Goal: Task Accomplishment & Management: Complete application form

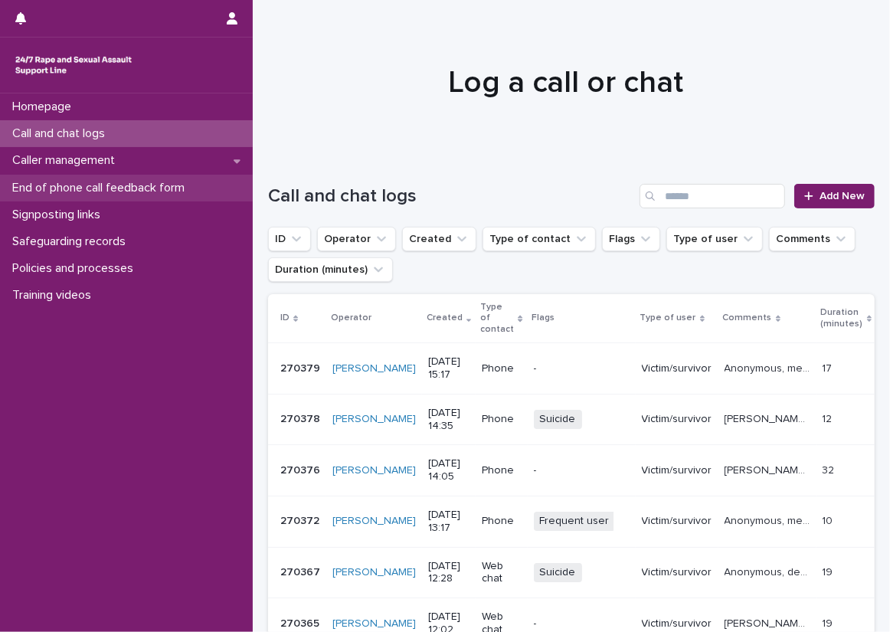
click at [228, 179] on div "End of phone call feedback form" at bounding box center [126, 188] width 253 height 27
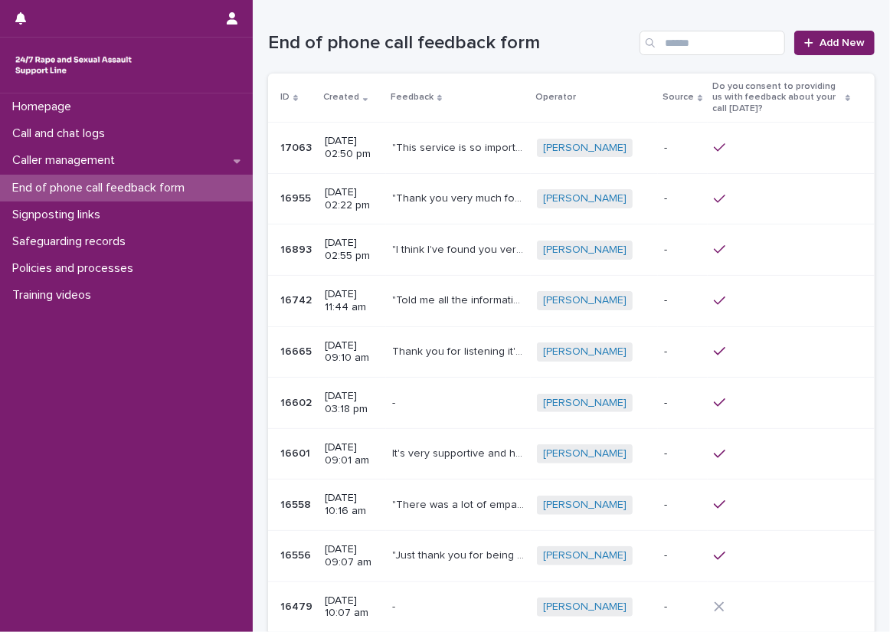
click at [588, 40] on h1 "End of phone call feedback form" at bounding box center [450, 43] width 365 height 22
click at [796, 31] on link "Add New" at bounding box center [835, 43] width 80 height 25
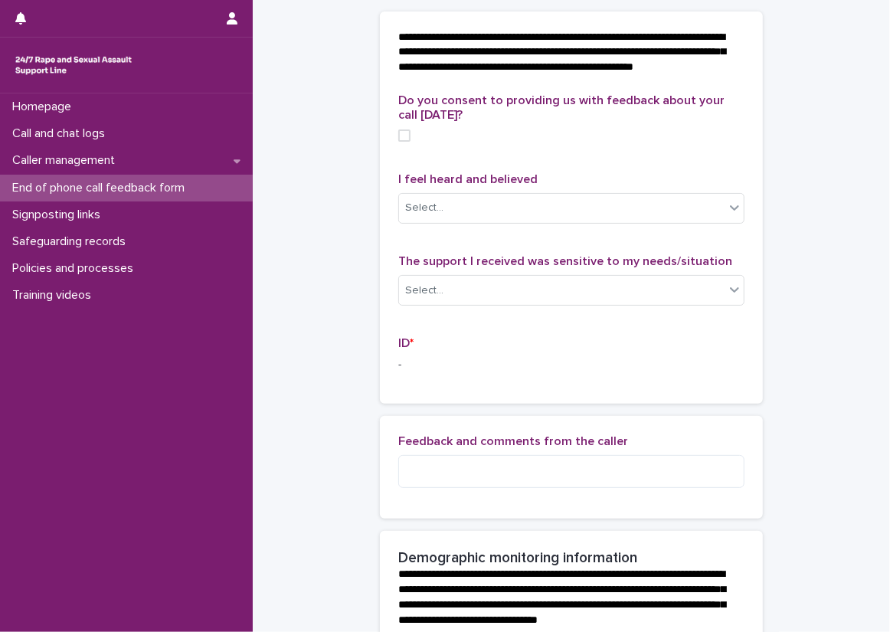
click at [380, 381] on div "Do you consent to providing us with feedback about your call [DATE]? I feel hea…" at bounding box center [571, 248] width 383 height 310
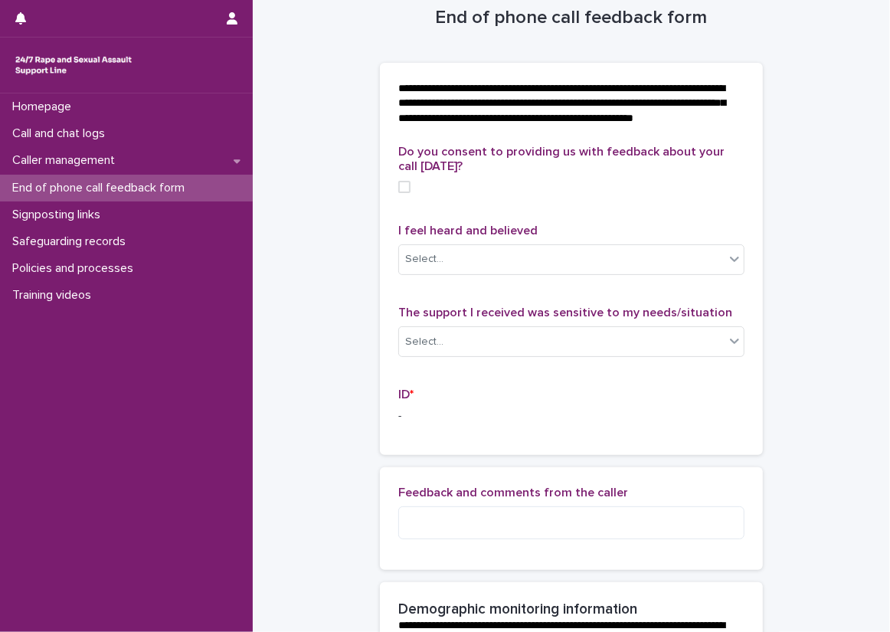
scroll to position [0, 0]
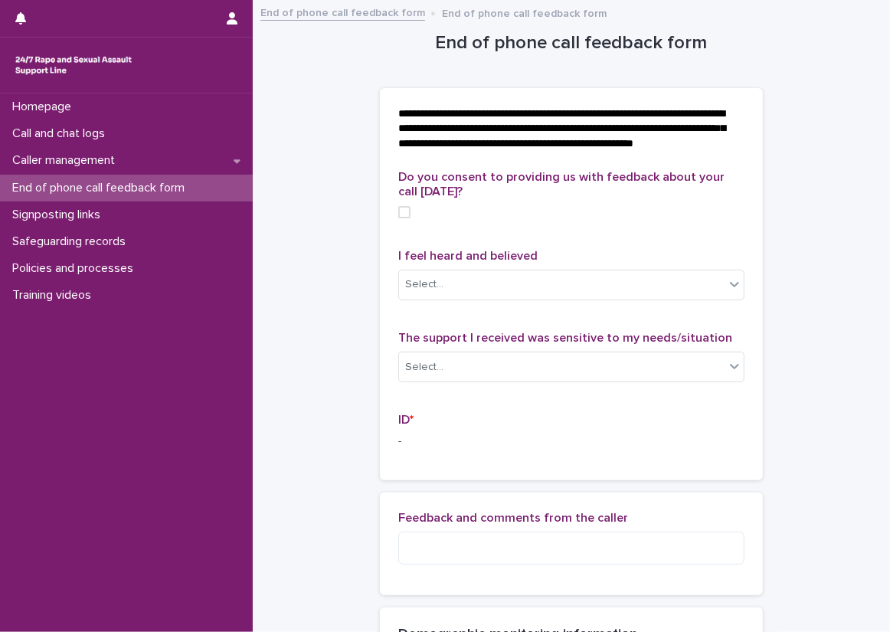
click at [380, 373] on div "Do you consent to providing us with feedback about your call [DATE]? I feel hea…" at bounding box center [571, 325] width 383 height 310
click at [380, 323] on div "Do you consent to providing us with feedback about your call [DATE]? I feel hea…" at bounding box center [571, 325] width 383 height 310
click at [401, 218] on label at bounding box center [571, 212] width 346 height 12
click at [443, 230] on div "Do you consent to providing us with feedback about your call [DATE]?" at bounding box center [571, 200] width 346 height 60
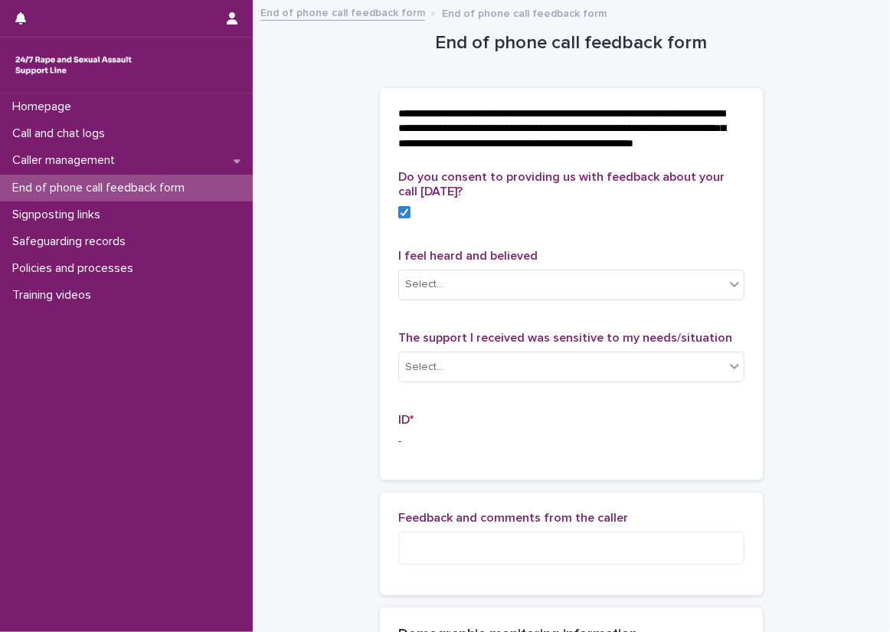
click at [380, 240] on div "Do you consent to providing us with feedback about your call [DATE]? I feel hea…" at bounding box center [571, 325] width 383 height 310
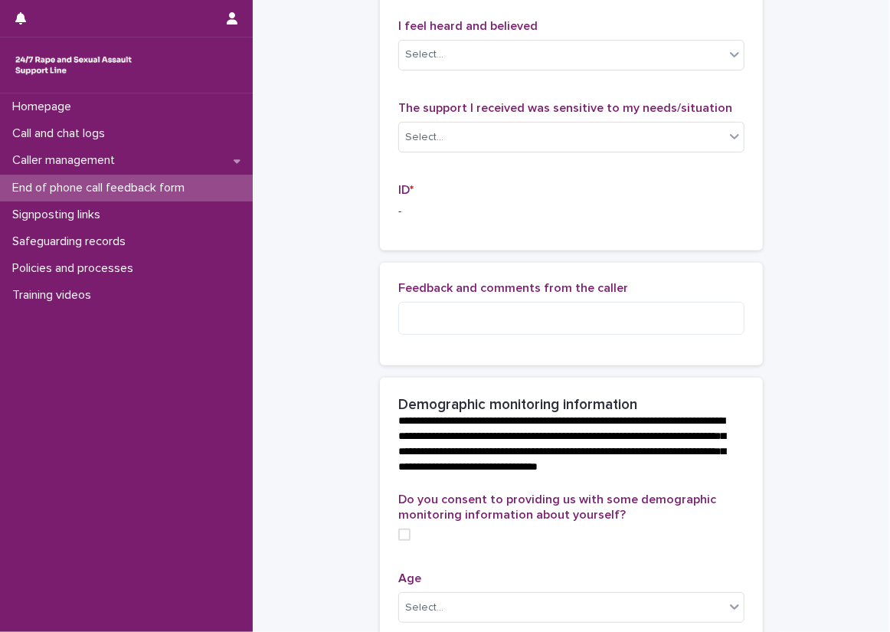
scroll to position [77, 0]
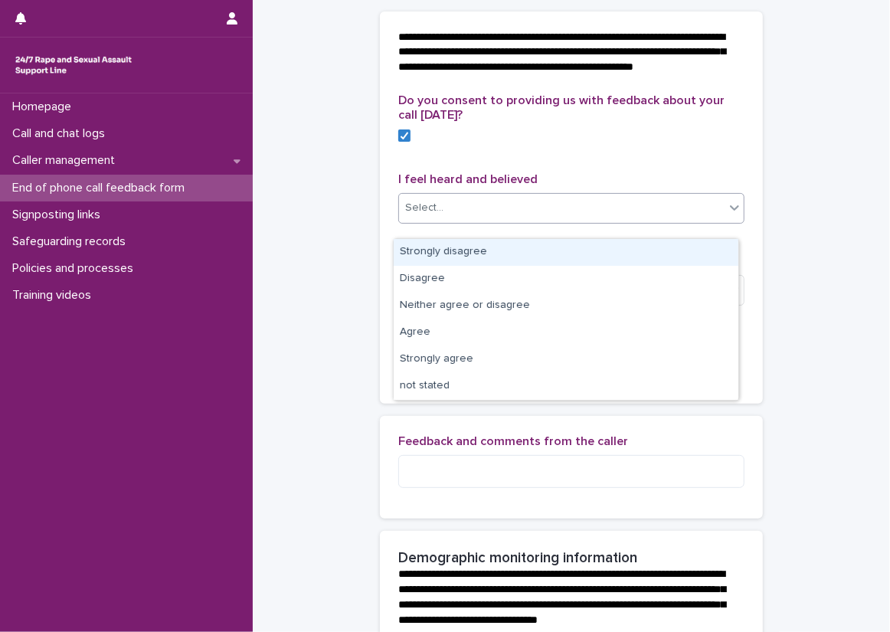
click at [728, 211] on div at bounding box center [735, 208] width 18 height 28
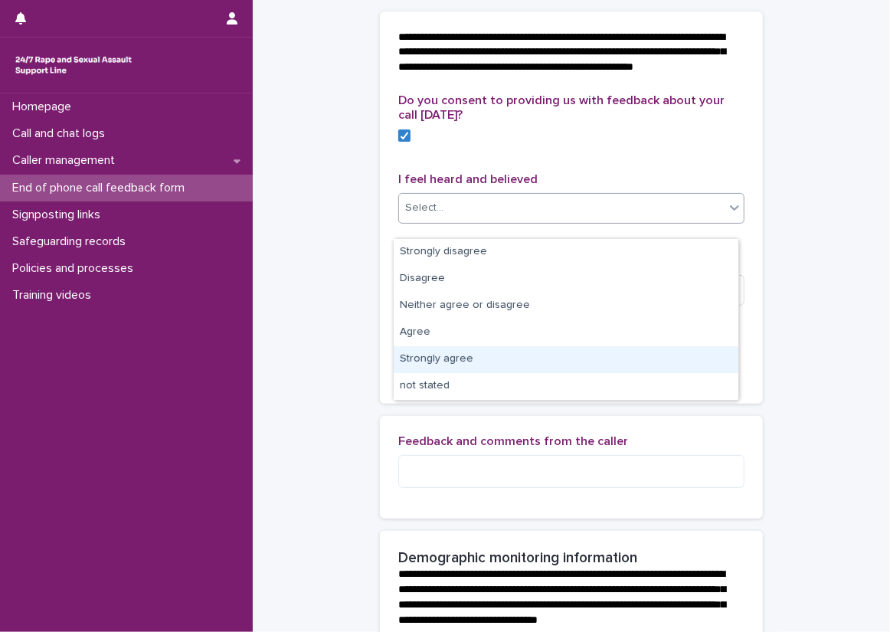
click at [709, 356] on div "Strongly agree" at bounding box center [566, 359] width 345 height 27
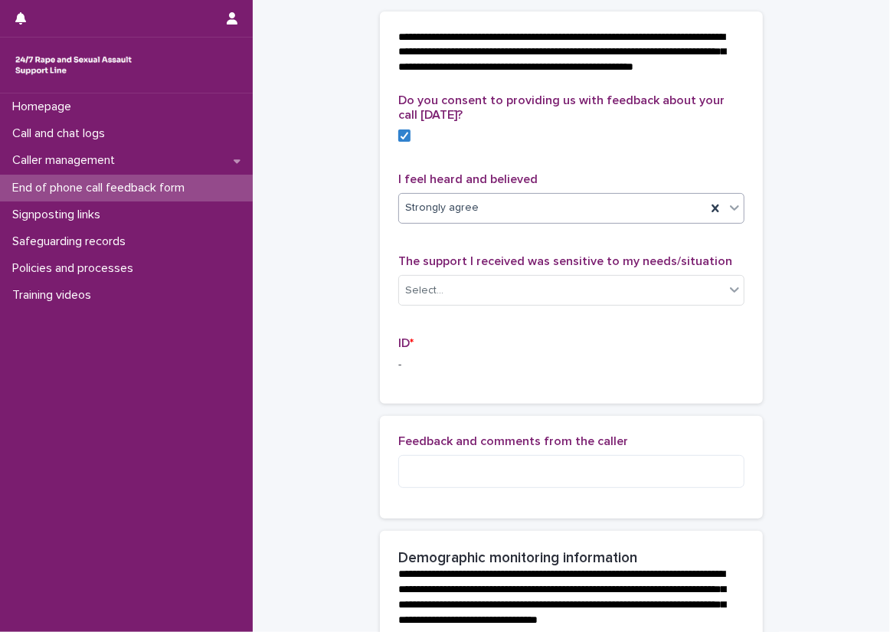
click at [723, 260] on div "Do you consent to providing us with feedback about your call [DATE]? I feel hea…" at bounding box center [571, 239] width 346 height 292
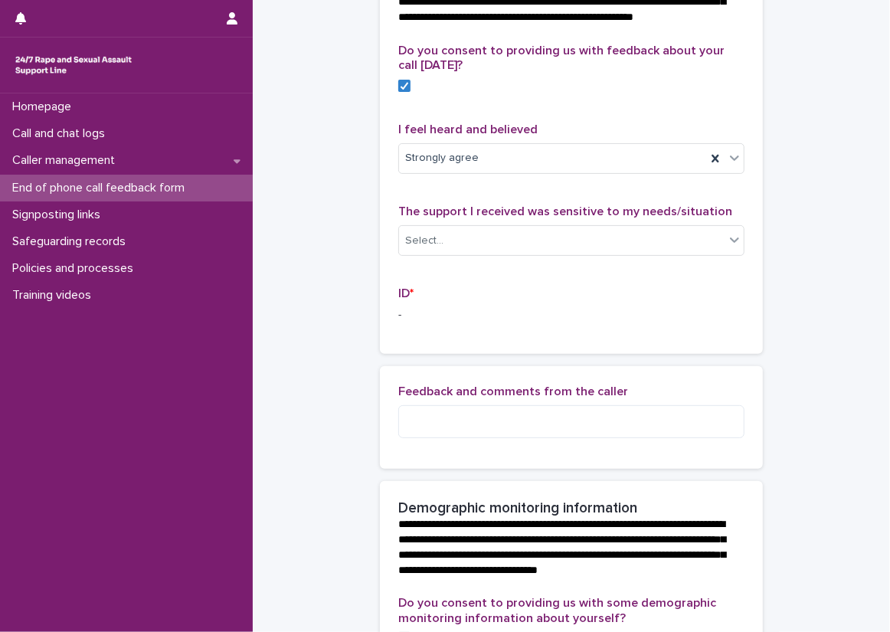
scroll to position [153, 0]
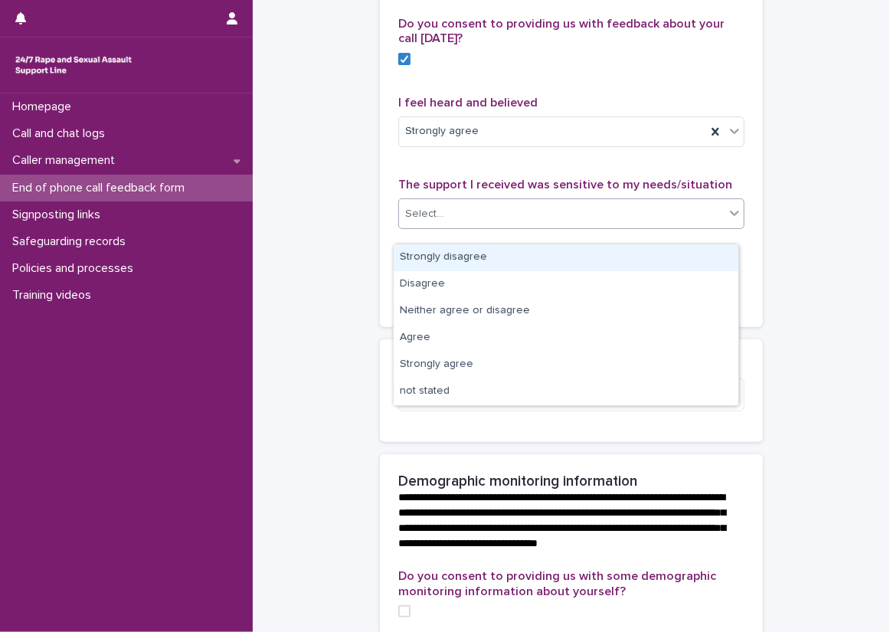
click at [727, 220] on icon at bounding box center [734, 212] width 15 height 15
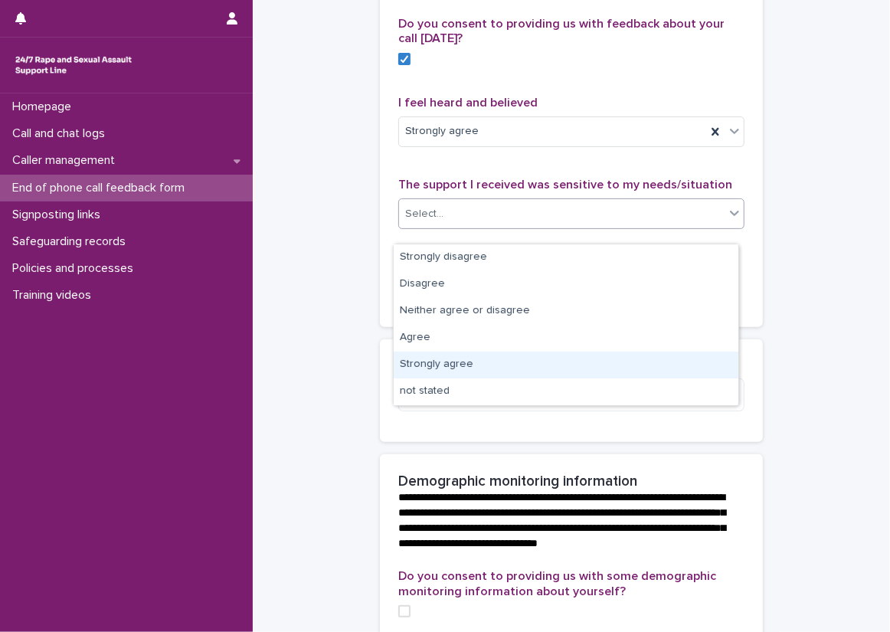
click at [696, 365] on div "Strongly agree" at bounding box center [566, 365] width 345 height 27
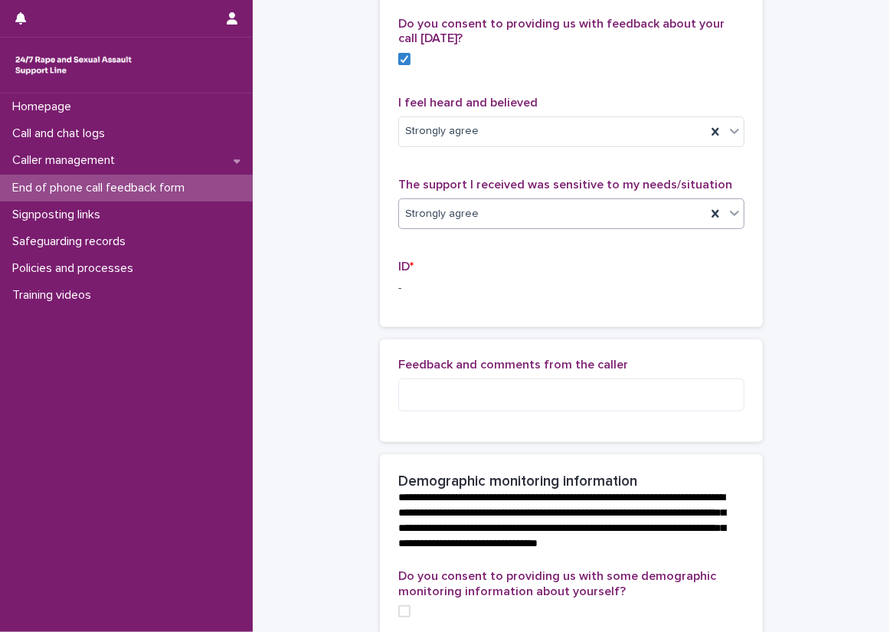
click at [692, 274] on p "ID *" at bounding box center [571, 267] width 346 height 15
click at [687, 411] on textarea at bounding box center [571, 394] width 346 height 33
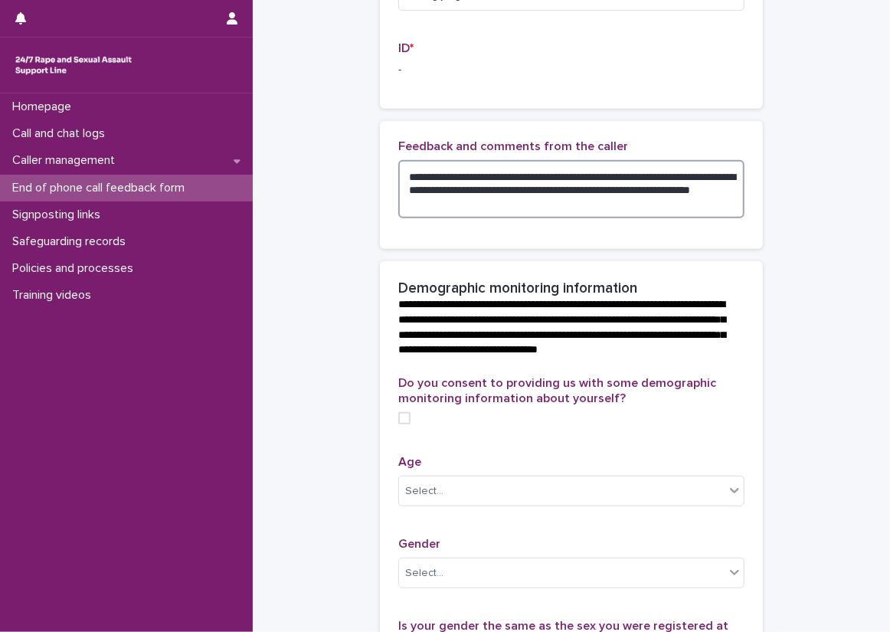
scroll to position [383, 0]
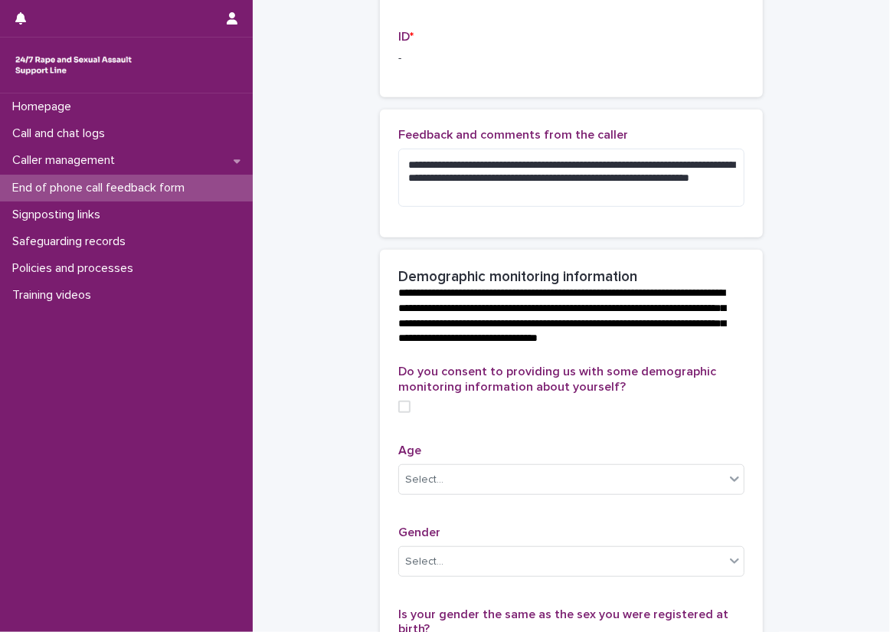
click at [608, 394] on p "Do you consent to providing us with some demographic monitoring information abo…" at bounding box center [571, 379] width 346 height 29
click at [600, 392] on span "Do you consent to providing us with some demographic monitoring information abo…" at bounding box center [557, 378] width 318 height 27
click at [412, 413] on label at bounding box center [571, 407] width 346 height 12
click at [496, 413] on label at bounding box center [571, 407] width 346 height 12
click at [477, 413] on label at bounding box center [571, 407] width 346 height 12
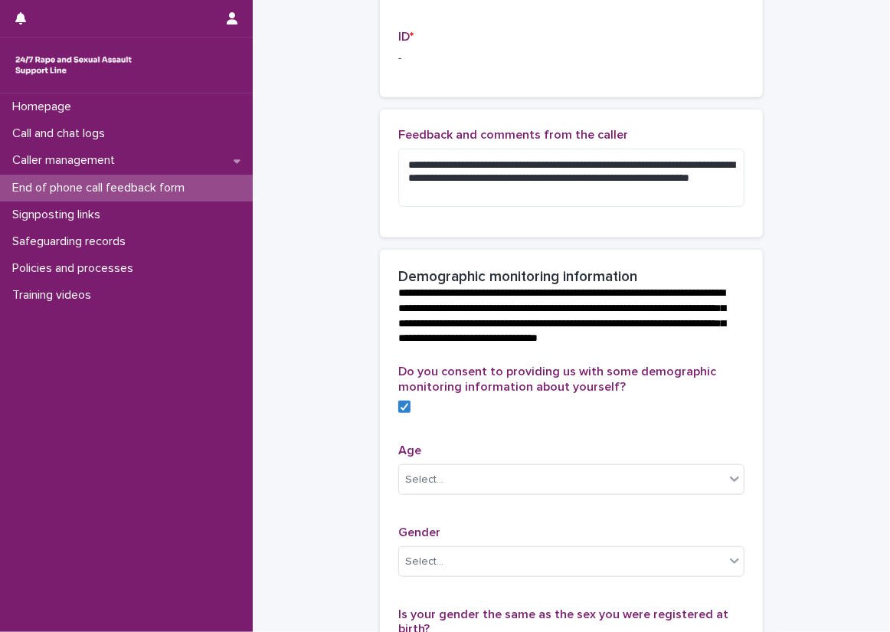
click at [726, 365] on div "**********" at bounding box center [571, 308] width 383 height 116
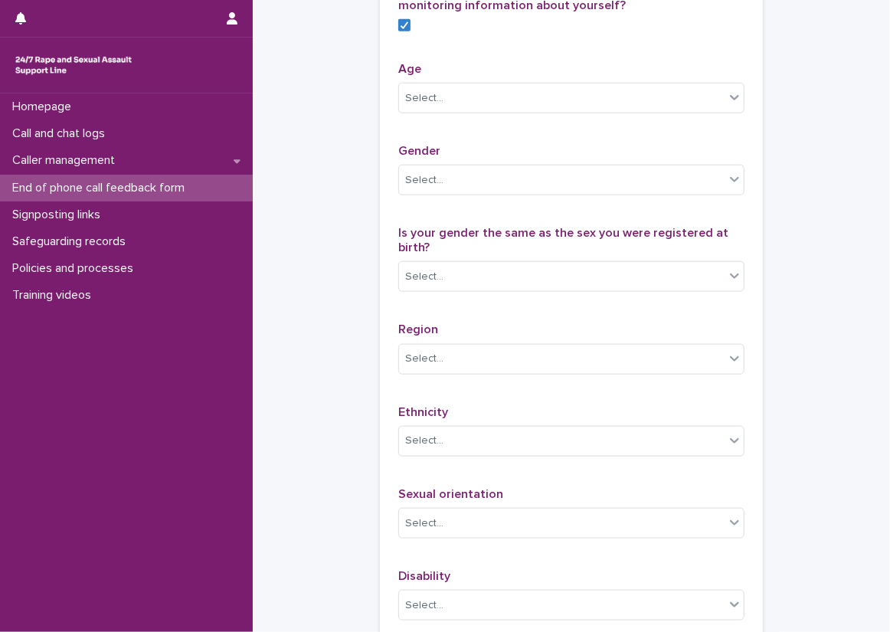
scroll to position [766, 0]
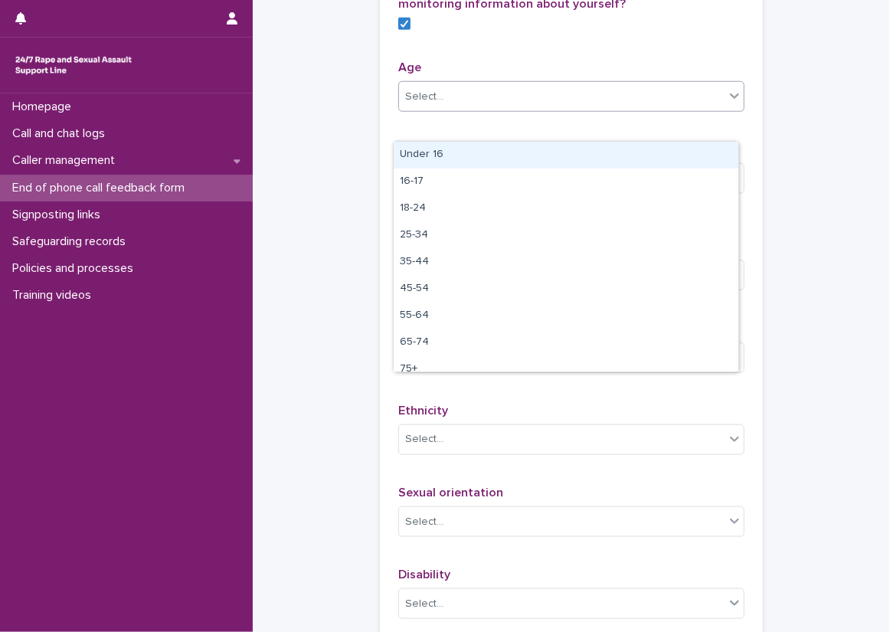
click at [727, 103] on icon at bounding box center [734, 95] width 15 height 15
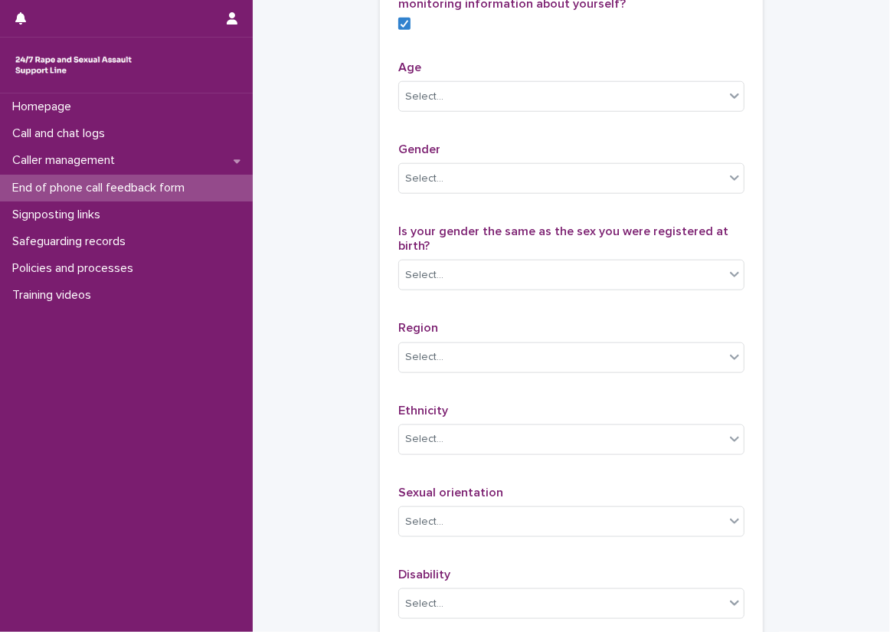
click at [742, 123] on div "Do you consent to providing us with some demographic monitoring information abo…" at bounding box center [571, 316] width 383 height 668
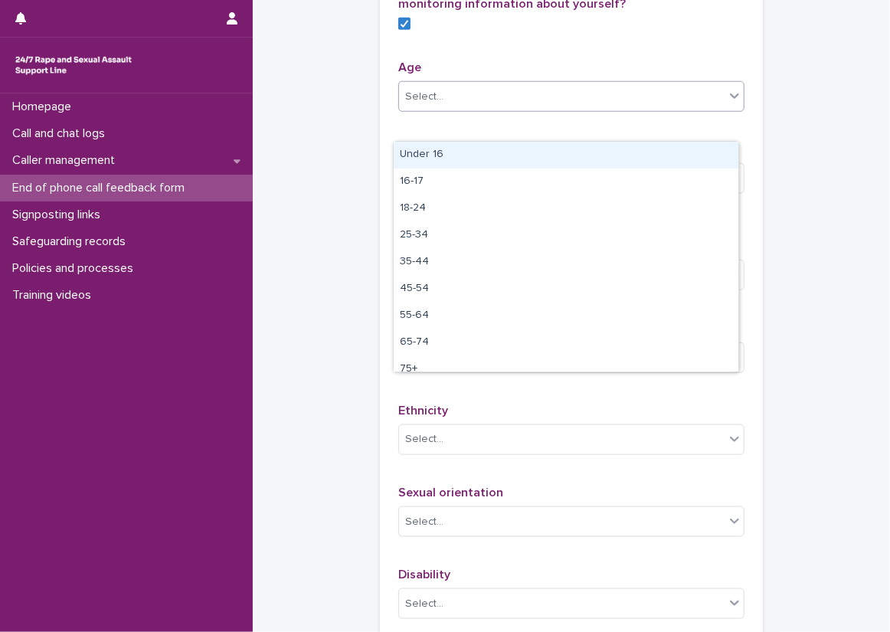
click at [726, 110] on div at bounding box center [735, 96] width 18 height 28
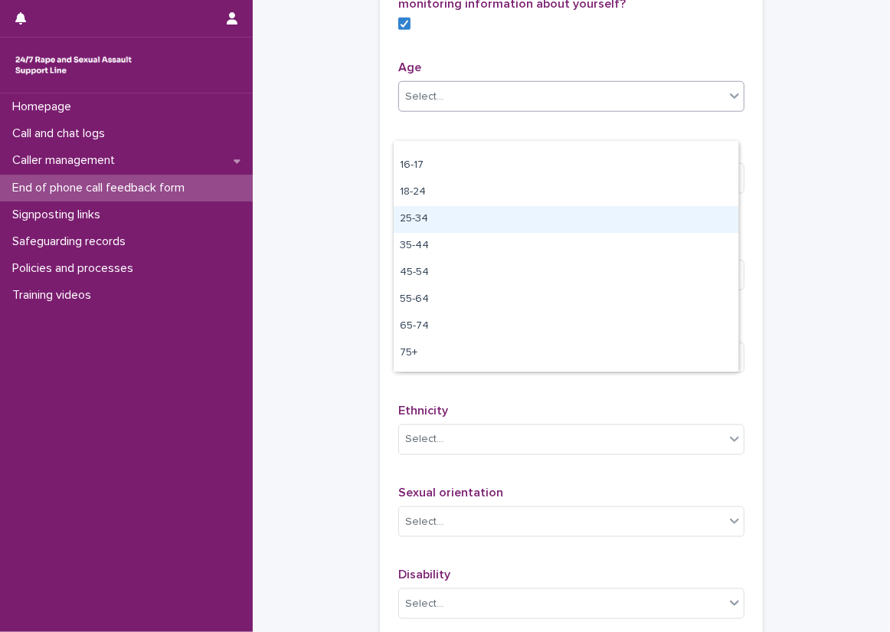
scroll to position [12, 0]
click at [591, 224] on div "25-34" at bounding box center [566, 223] width 345 height 27
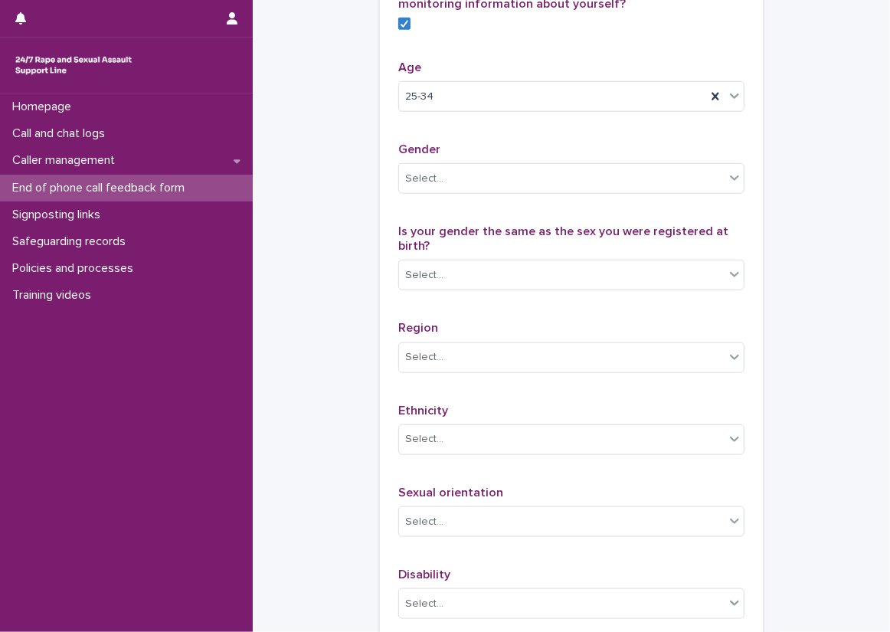
click at [745, 195] on div "Do you consent to providing us with some demographic monitoring information abo…" at bounding box center [571, 316] width 383 height 668
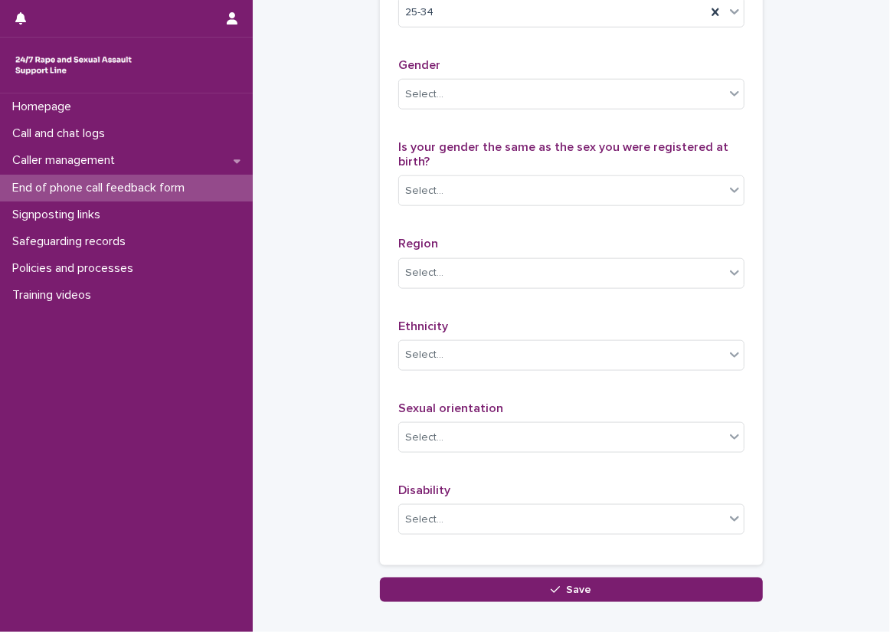
scroll to position [853, 0]
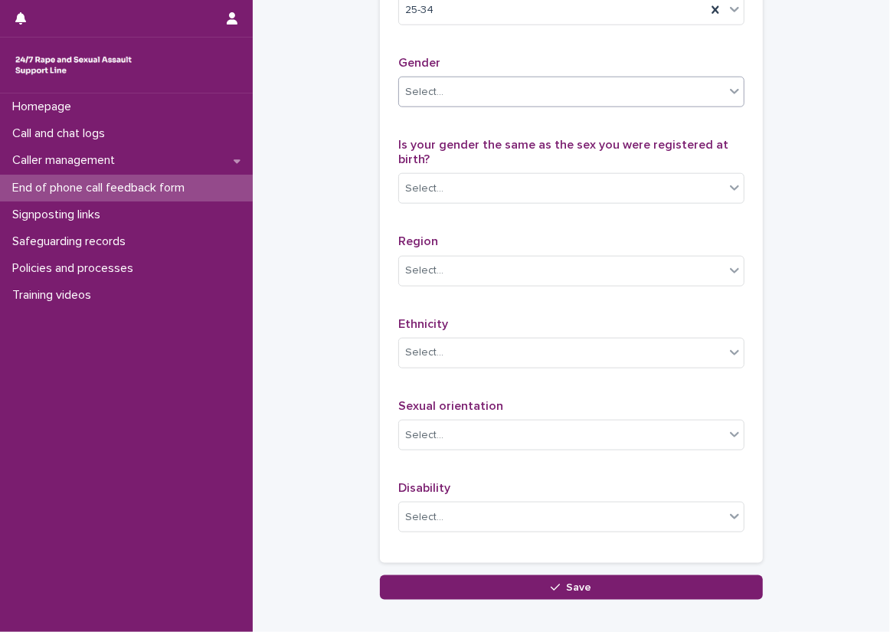
click at [727, 105] on div at bounding box center [735, 91] width 18 height 28
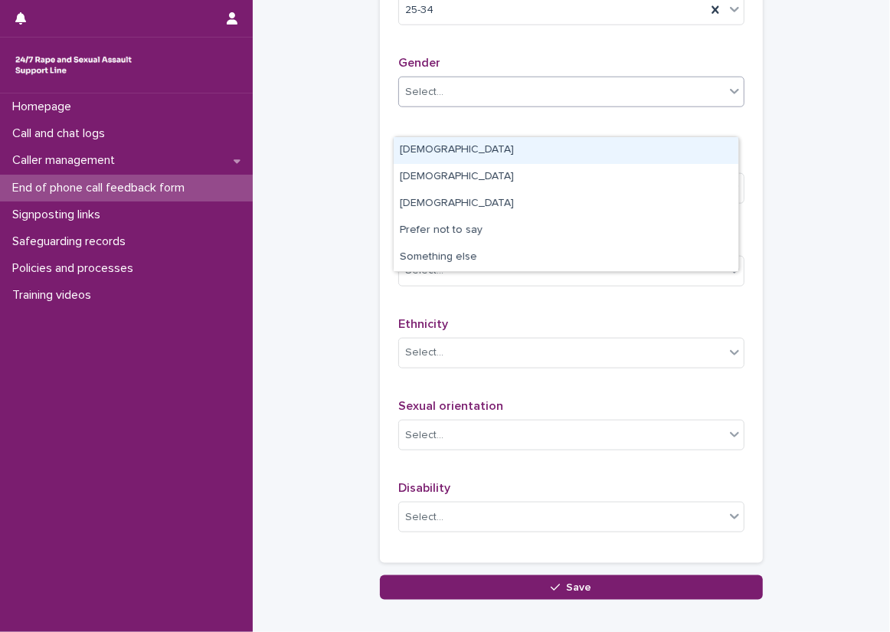
click at [715, 151] on div "[DEMOGRAPHIC_DATA]" at bounding box center [566, 150] width 345 height 27
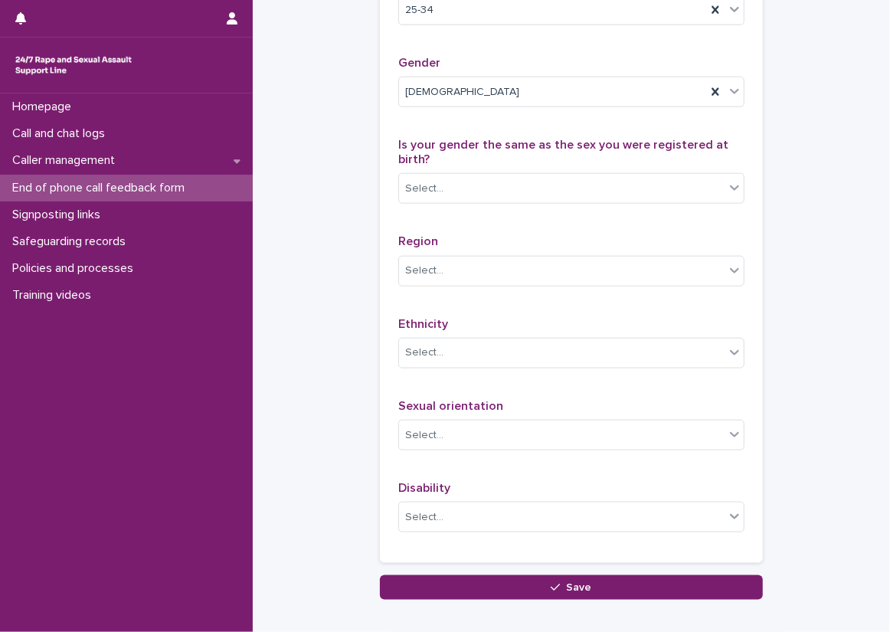
click at [745, 159] on div "Do you consent to providing us with some demographic monitoring information abo…" at bounding box center [571, 229] width 383 height 668
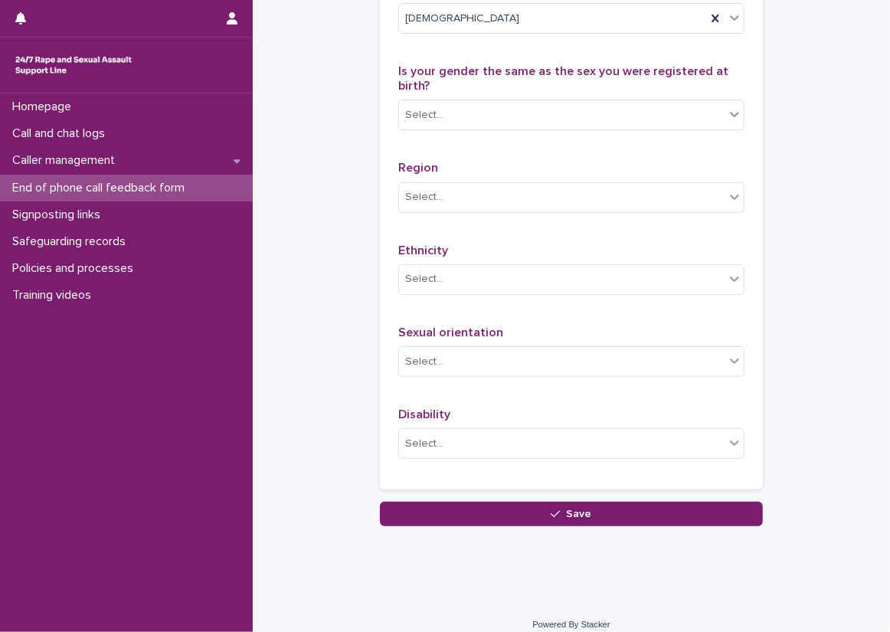
scroll to position [929, 0]
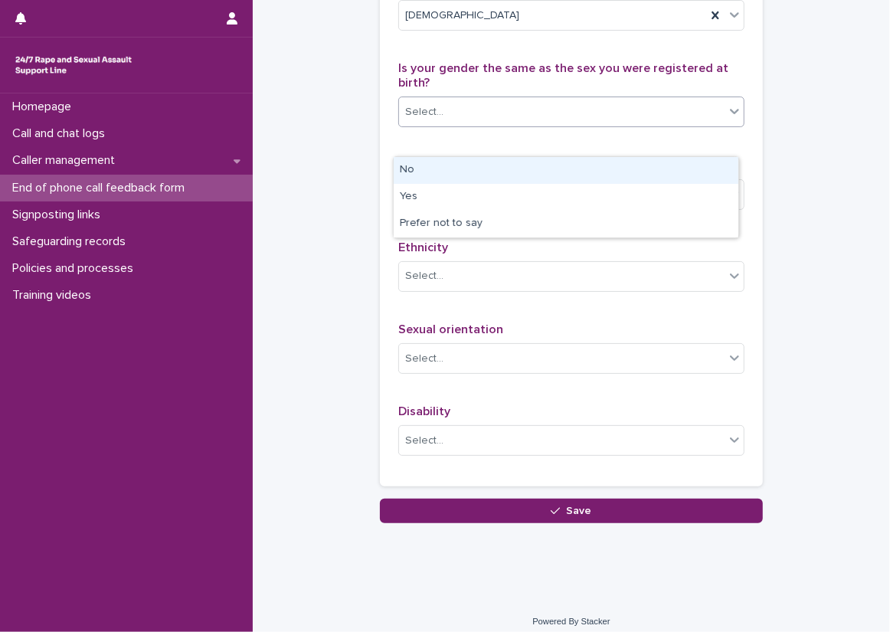
click at [732, 119] on icon at bounding box center [734, 110] width 15 height 15
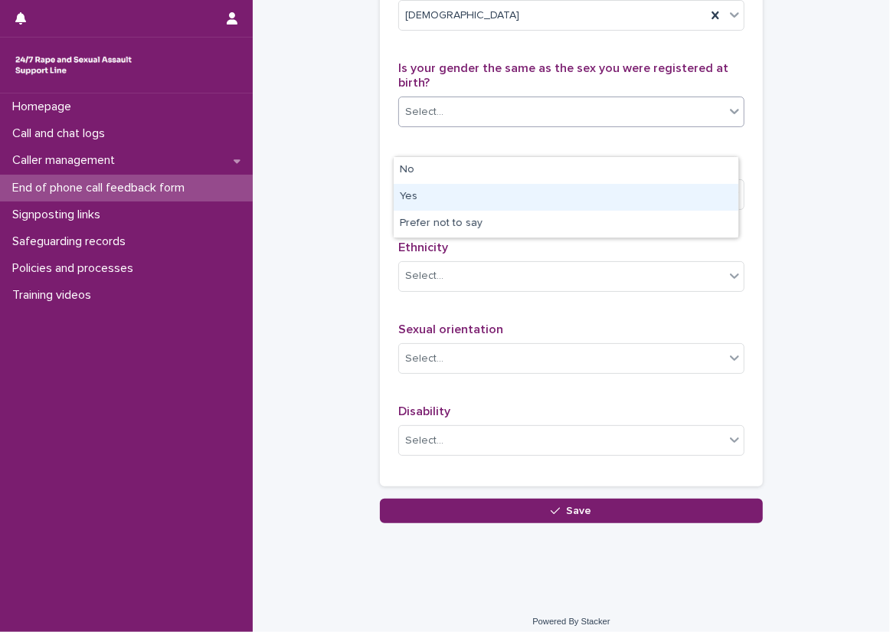
click at [724, 192] on div "Yes" at bounding box center [566, 197] width 345 height 27
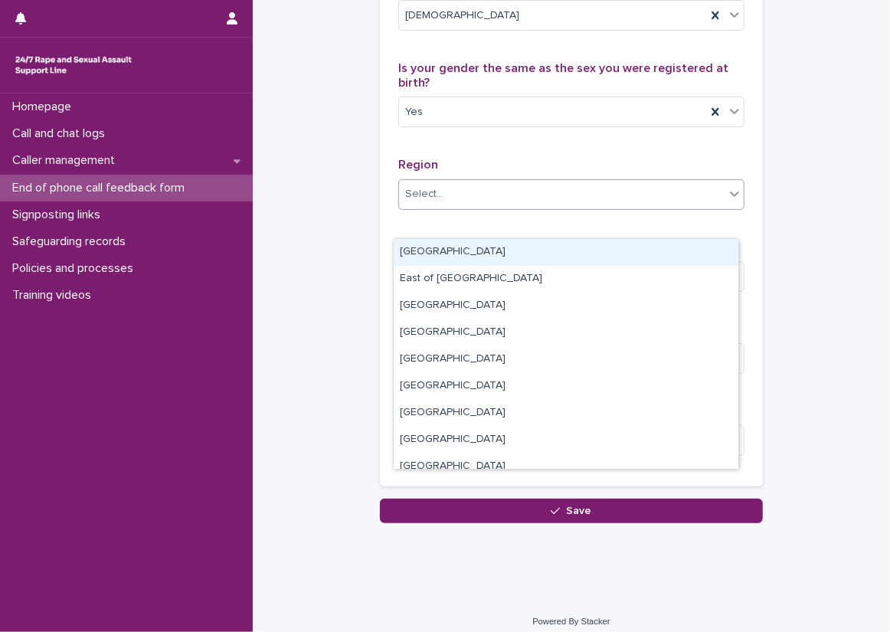
click at [726, 208] on div at bounding box center [735, 194] width 18 height 28
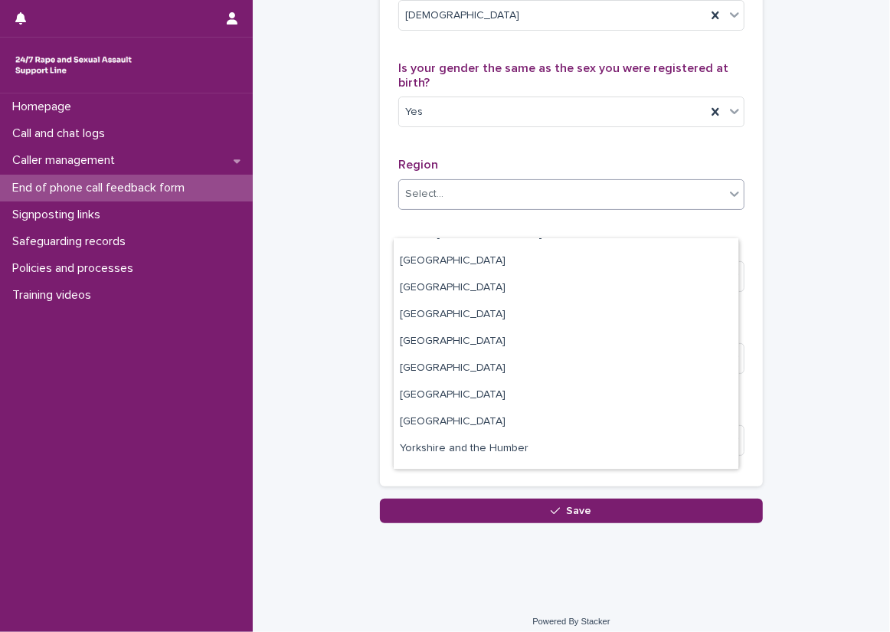
scroll to position [41, 0]
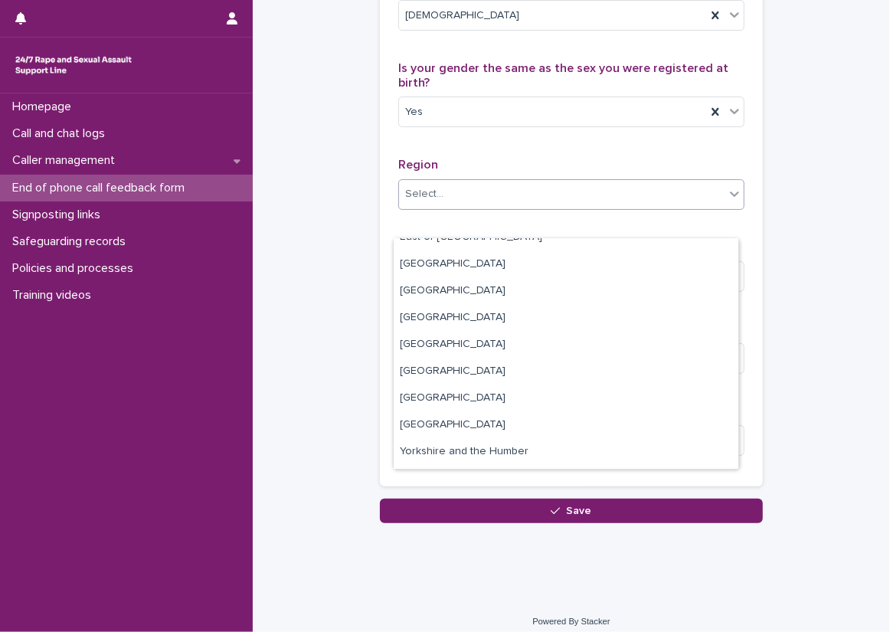
click at [752, 284] on div "Do you consent to providing us with some demographic monitoring information abo…" at bounding box center [571, 152] width 383 height 668
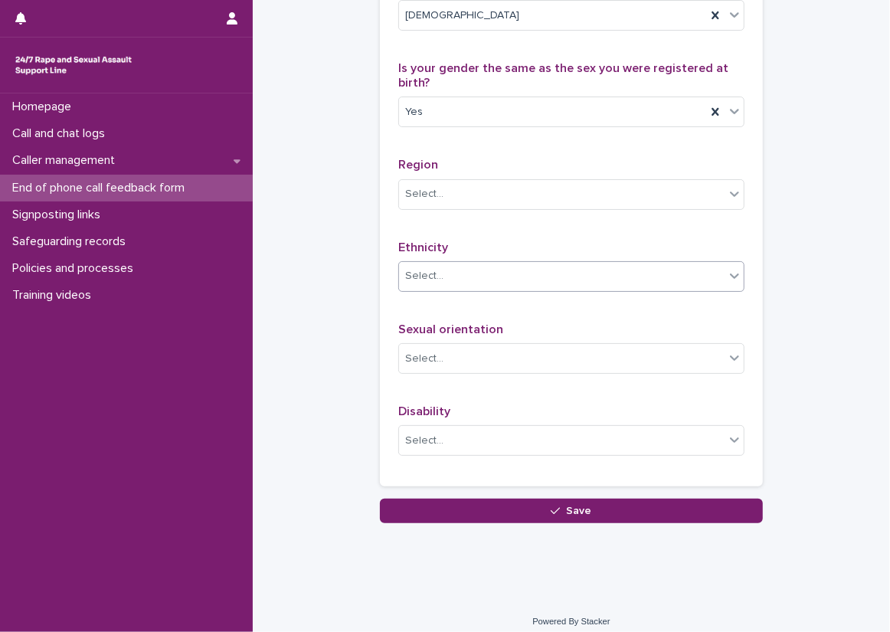
click at [727, 283] on icon at bounding box center [734, 275] width 15 height 15
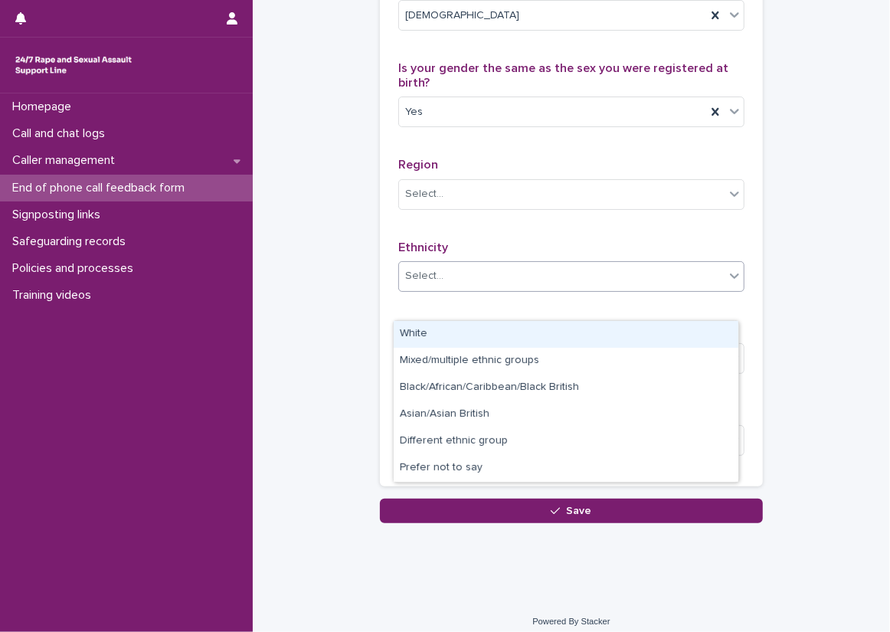
click at [703, 321] on div "White" at bounding box center [566, 334] width 345 height 27
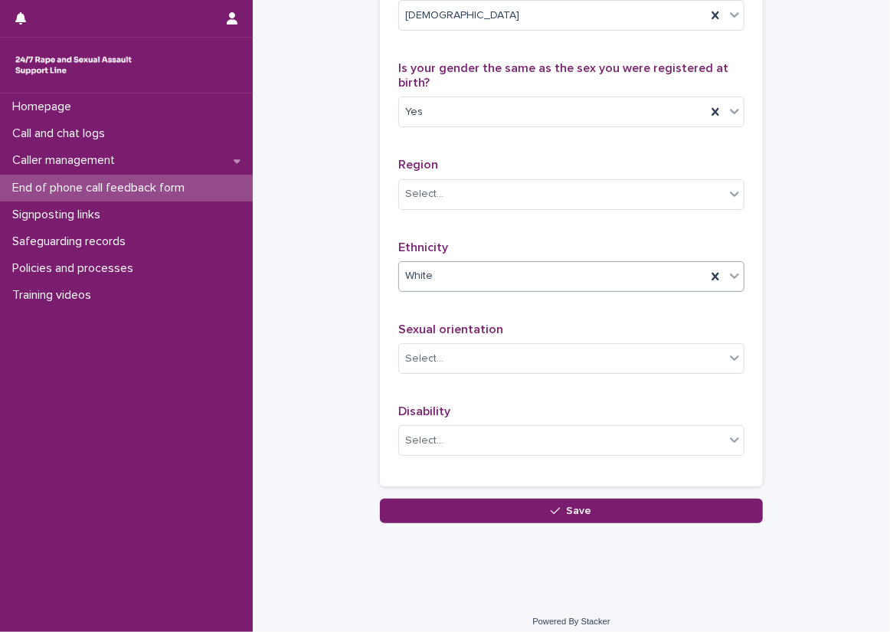
click at [741, 367] on div "Do you consent to providing us with some demographic monitoring information abo…" at bounding box center [571, 152] width 383 height 668
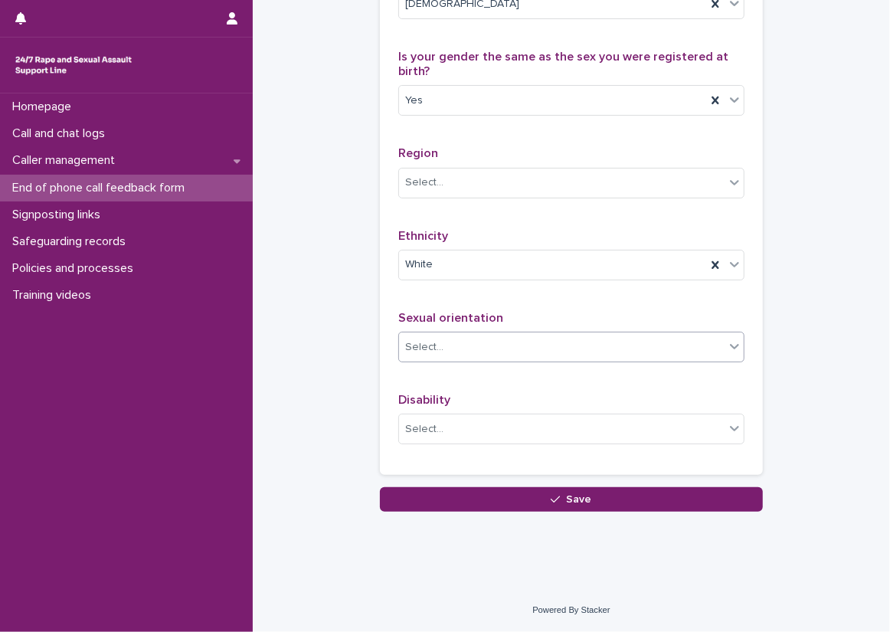
click at [727, 339] on icon at bounding box center [734, 346] width 15 height 15
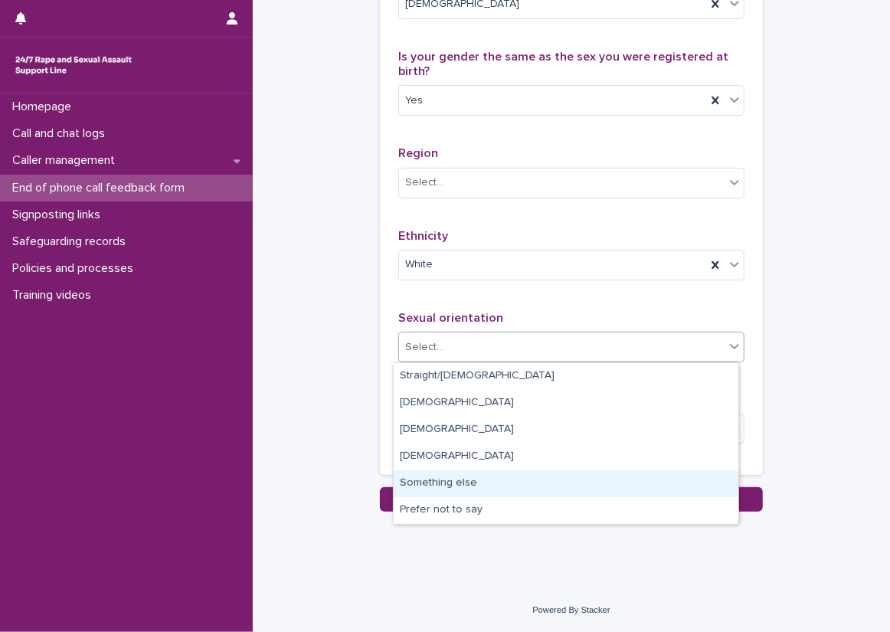
click at [651, 474] on div "Something else" at bounding box center [566, 483] width 345 height 27
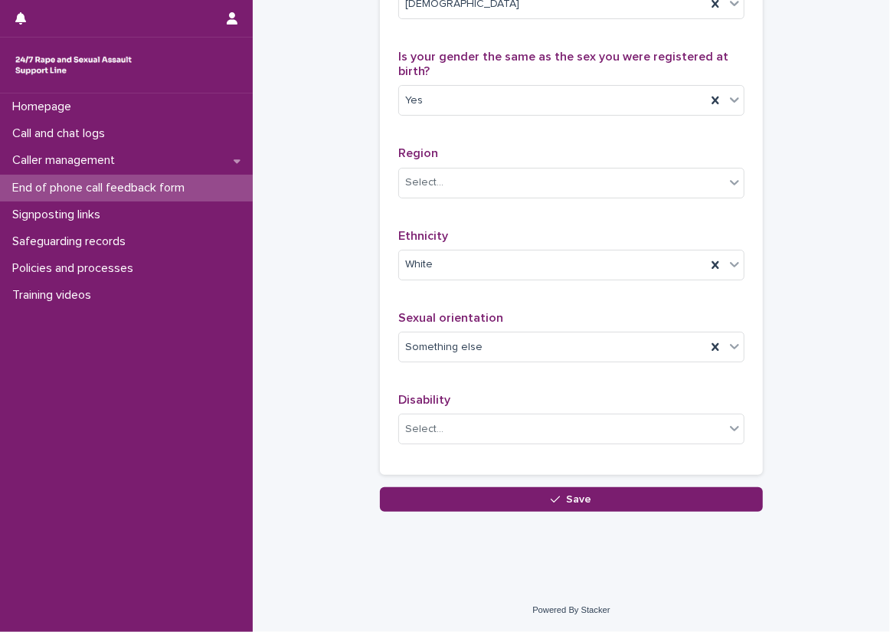
click at [744, 420] on div "Do you consent to providing us with some demographic monitoring information abo…" at bounding box center [571, 141] width 383 height 668
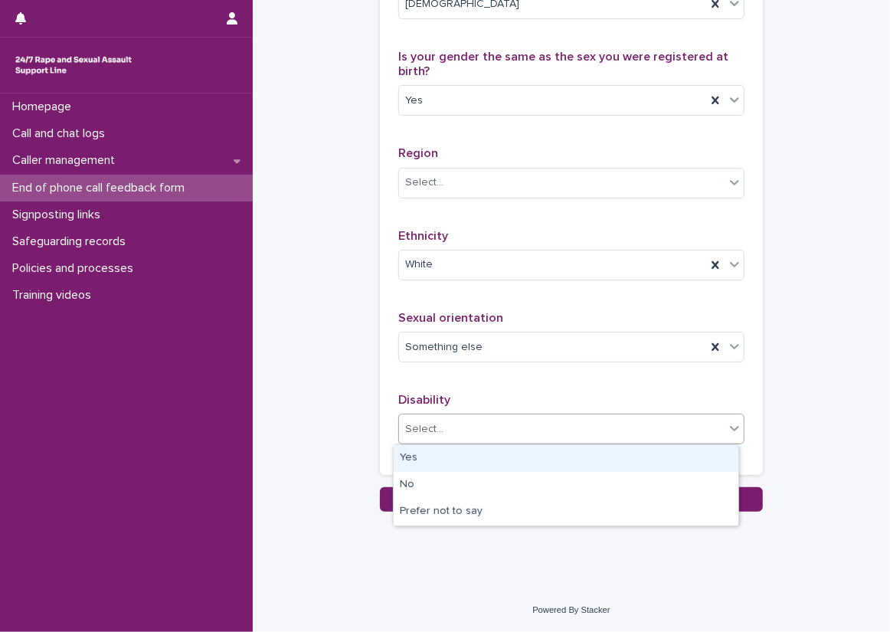
click at [728, 421] on icon at bounding box center [734, 428] width 15 height 15
drag, startPoint x: 715, startPoint y: 471, endPoint x: 715, endPoint y: 461, distance: 10.0
click at [715, 461] on div "Yes" at bounding box center [566, 458] width 345 height 27
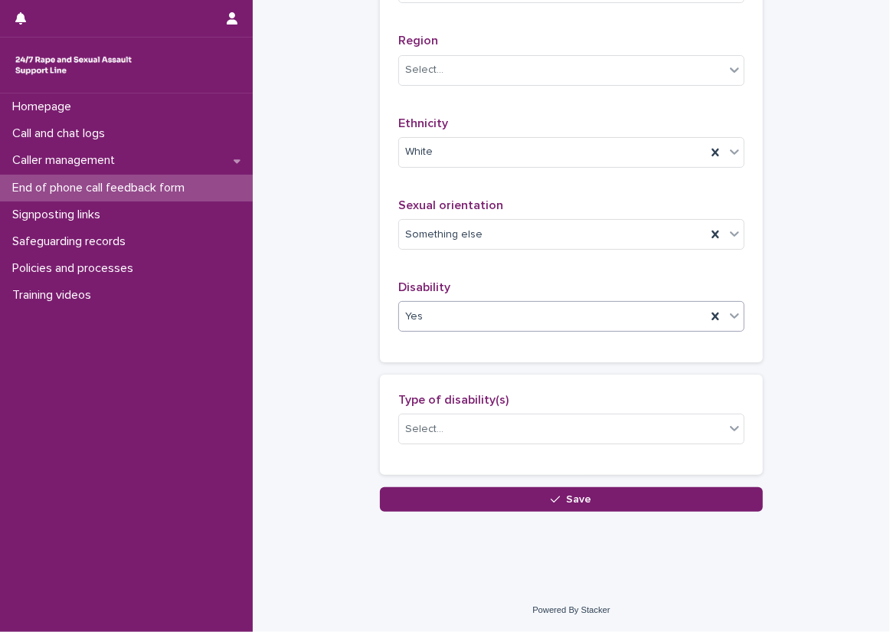
scroll to position [1082, 0]
click at [703, 423] on div "Select..." at bounding box center [562, 429] width 326 height 25
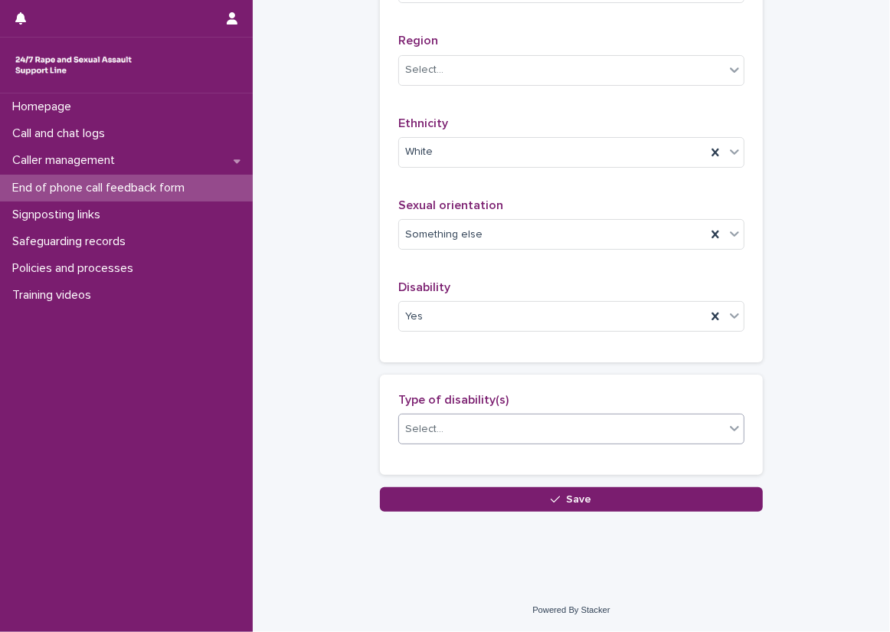
click at [718, 423] on div "Select..." at bounding box center [562, 429] width 326 height 25
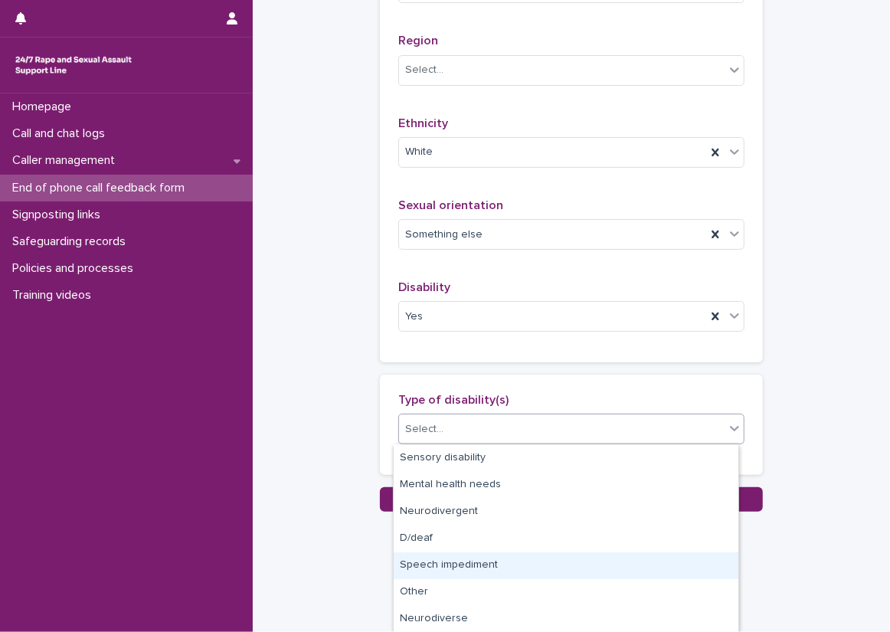
scroll to position [0, 0]
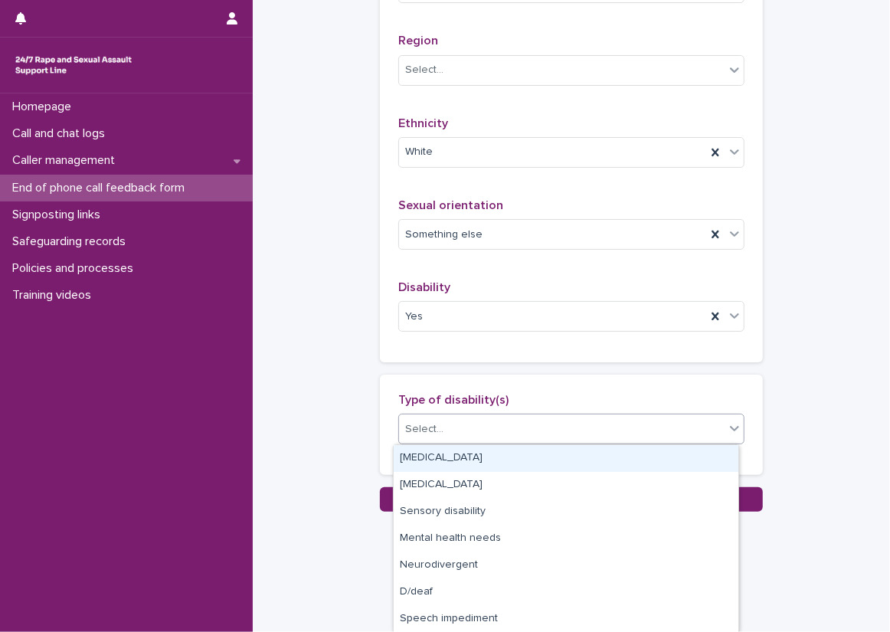
click at [631, 444] on div "[MEDICAL_DATA] [MEDICAL_DATA] Sensory disability Mental health needs Neurodiver…" at bounding box center [566, 538] width 346 height 189
click at [633, 452] on div "[MEDICAL_DATA]" at bounding box center [566, 458] width 345 height 27
click at [646, 441] on div "[MEDICAL_DATA]" at bounding box center [552, 429] width 307 height 27
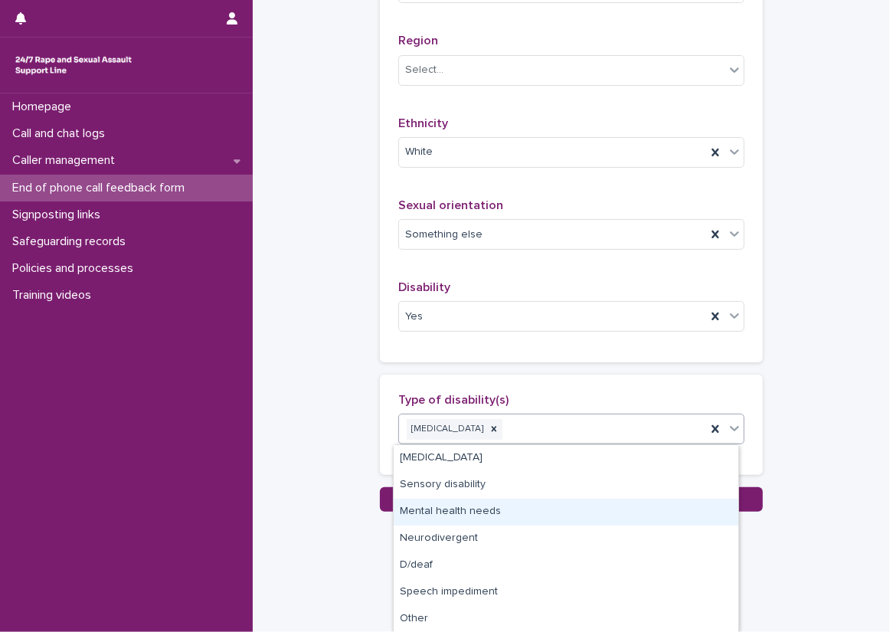
click at [593, 524] on div "Mental health needs" at bounding box center [566, 512] width 345 height 27
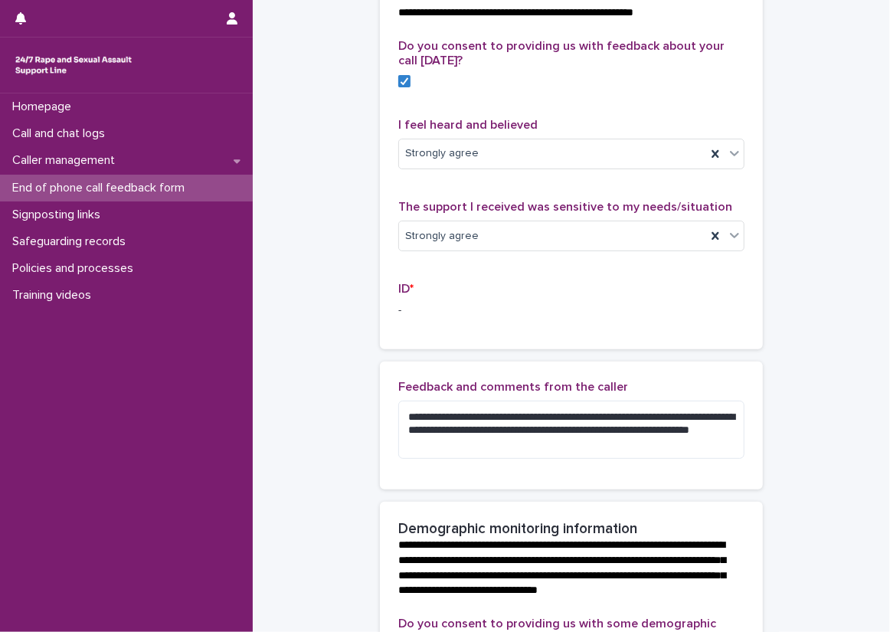
scroll to position [306, 0]
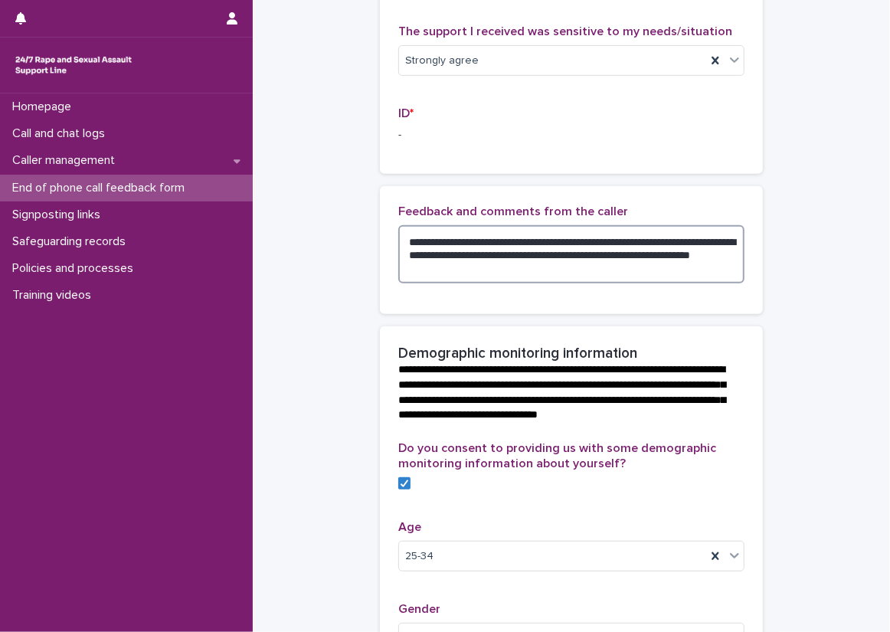
click at [478, 278] on textarea "**********" at bounding box center [571, 254] width 346 height 58
click at [669, 257] on textarea "**********" at bounding box center [571, 254] width 346 height 58
click at [721, 257] on textarea "**********" at bounding box center [571, 254] width 346 height 58
click at [426, 270] on textarea "**********" at bounding box center [571, 254] width 346 height 58
click at [520, 283] on textarea "**********" at bounding box center [571, 254] width 346 height 58
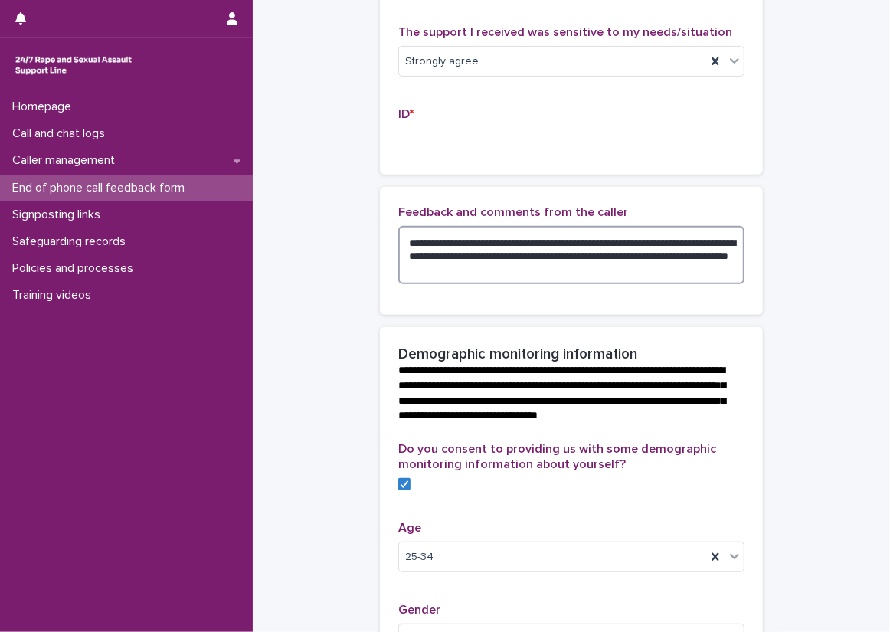
scroll to position [332, 0]
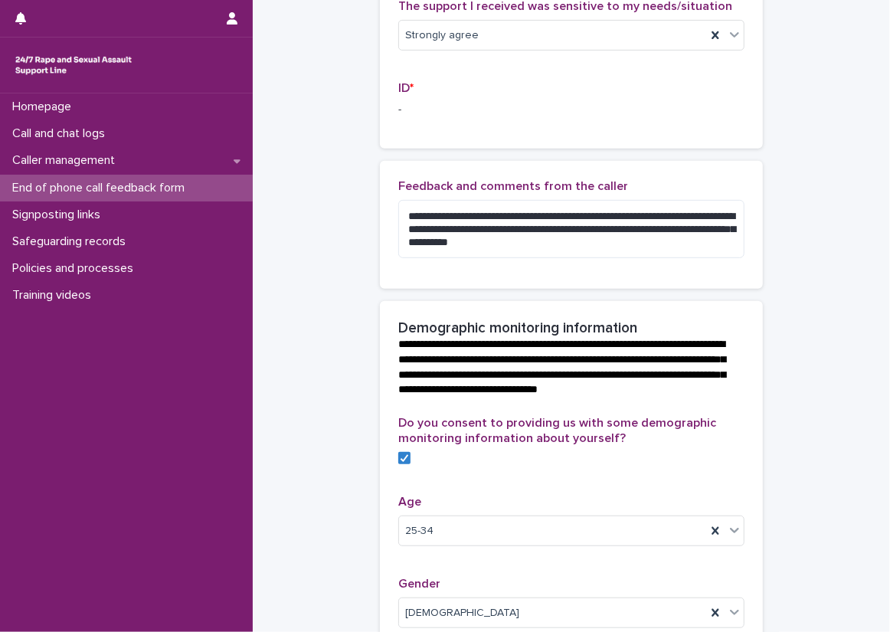
click at [854, 258] on div "**********" at bounding box center [571, 452] width 607 height 1565
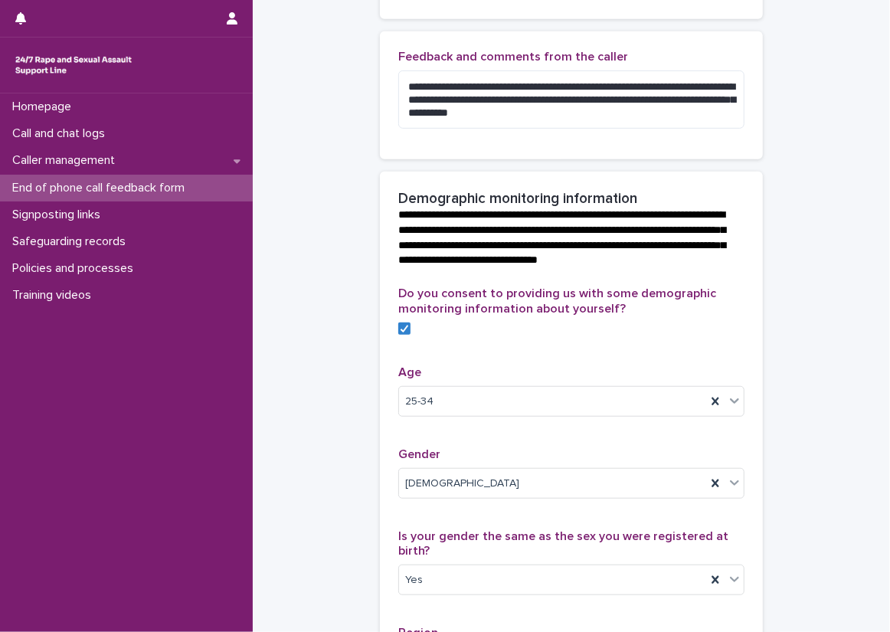
scroll to position [485, 0]
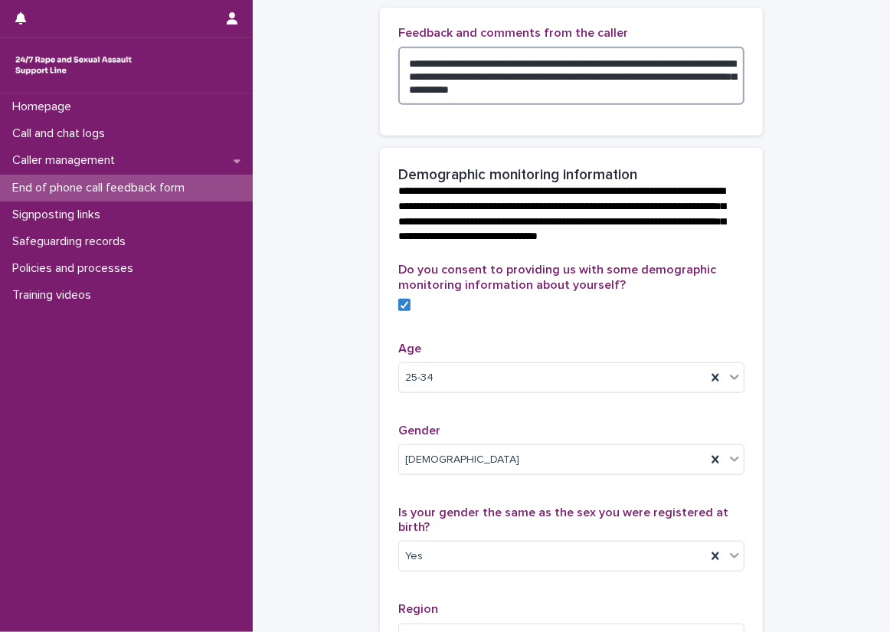
click at [548, 88] on textarea "**********" at bounding box center [571, 76] width 346 height 58
type textarea "**********"
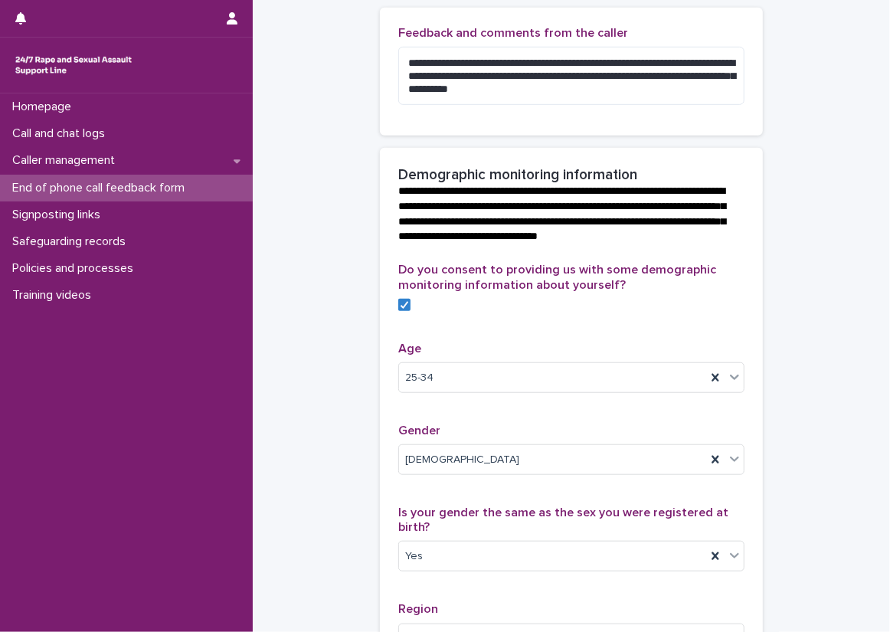
click at [578, 136] on div "**********" at bounding box center [571, 72] width 383 height 128
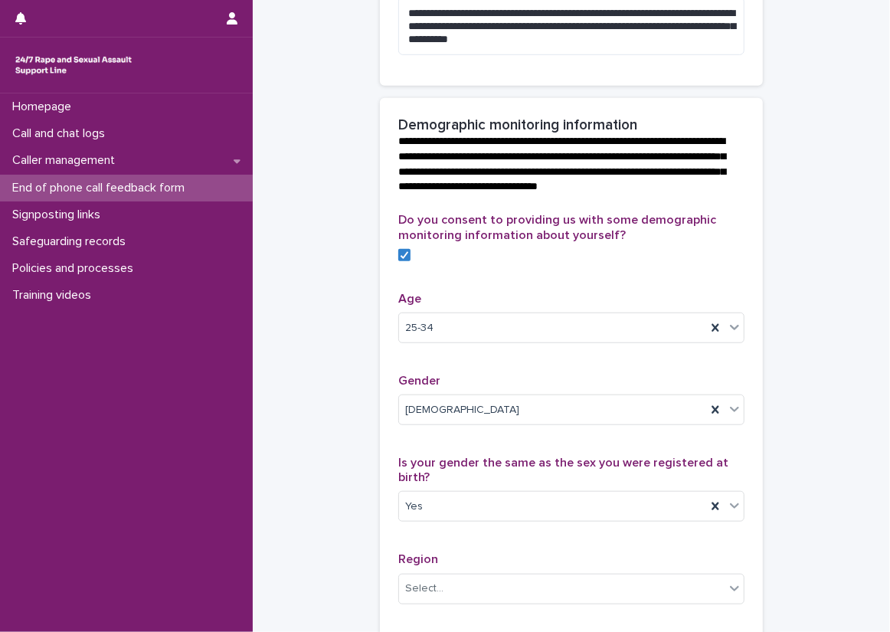
scroll to position [562, 0]
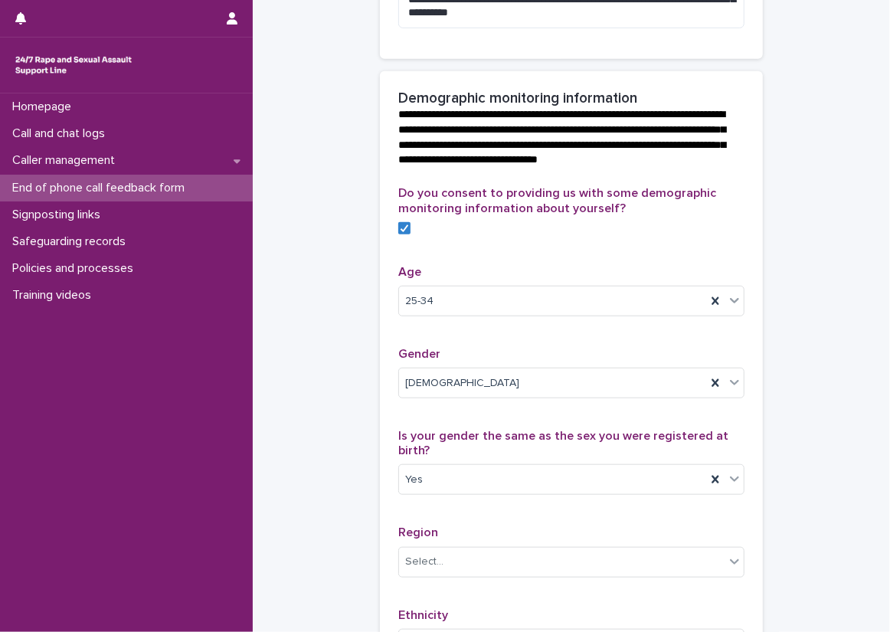
click at [877, 248] on div "**********" at bounding box center [571, 260] width 637 height 1641
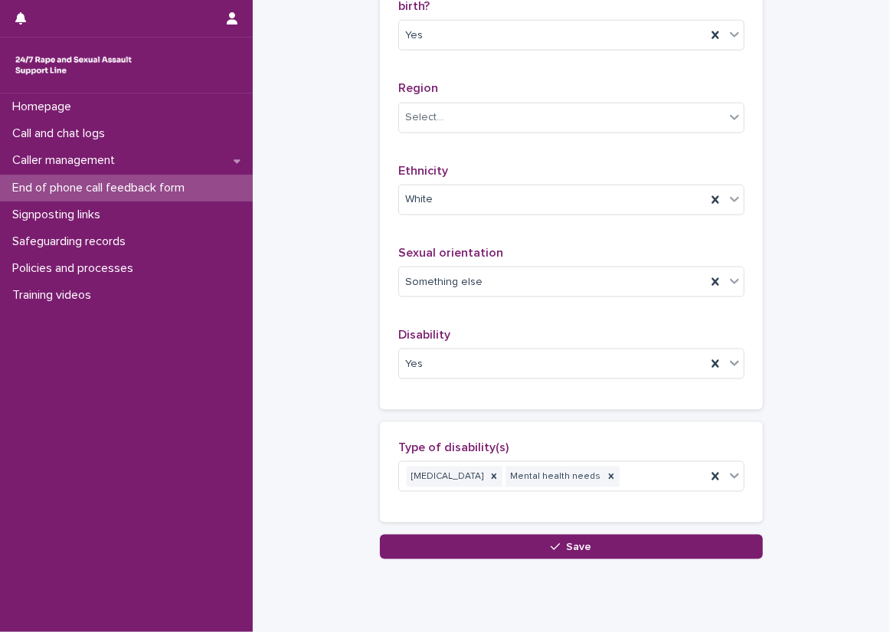
scroll to position [1021, 0]
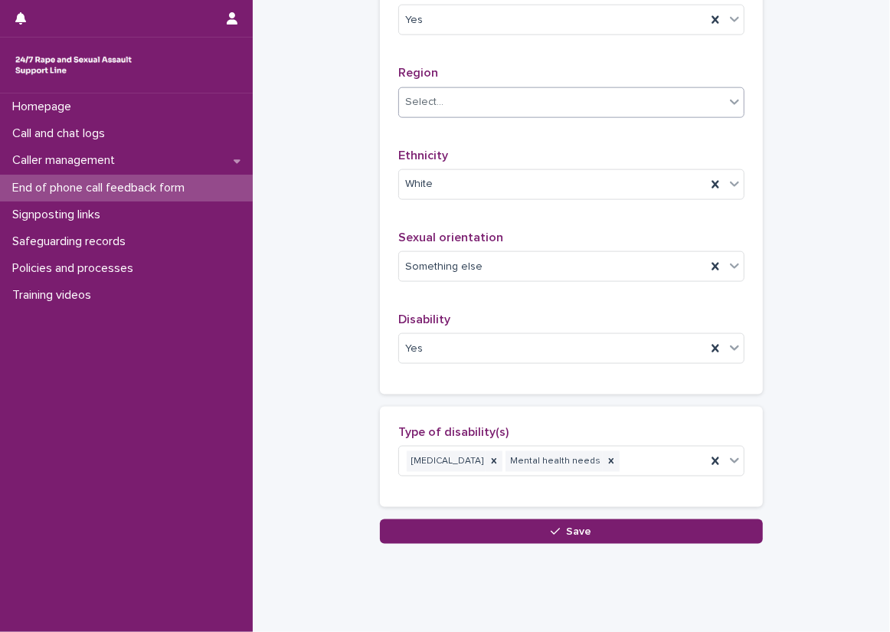
click at [492, 115] on div "Select..." at bounding box center [562, 102] width 326 height 25
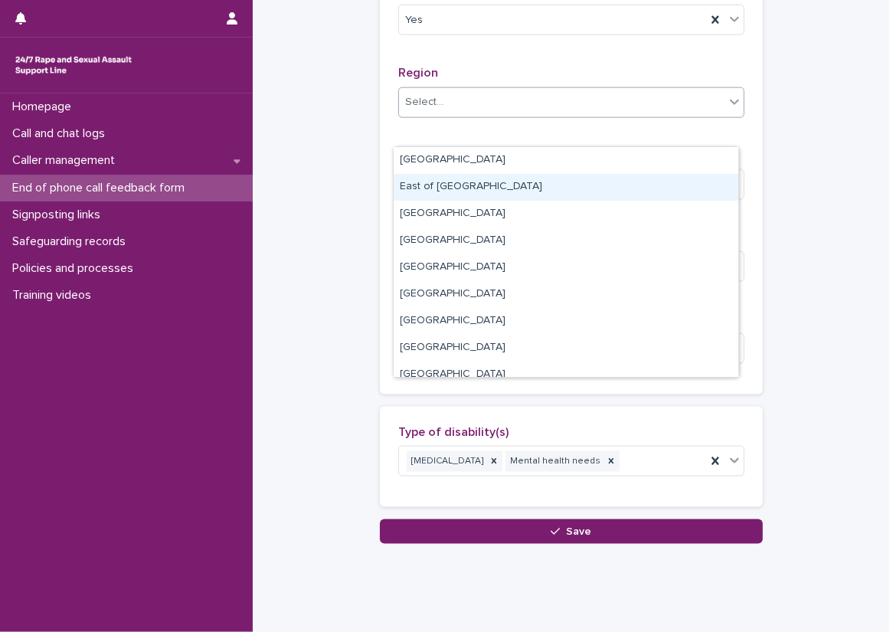
click at [489, 178] on div "East of [GEOGRAPHIC_DATA]" at bounding box center [566, 187] width 345 height 27
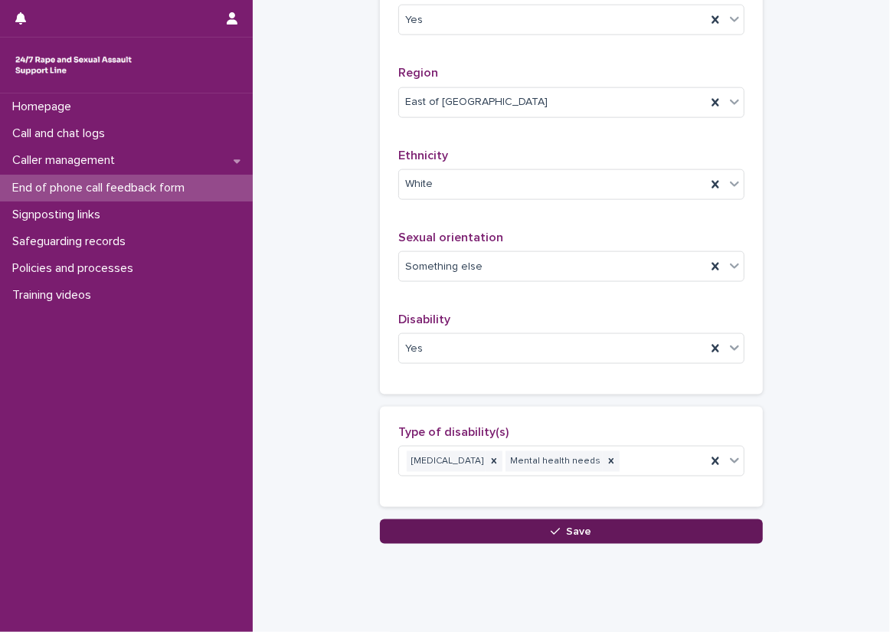
click at [527, 544] on button "Save" at bounding box center [571, 531] width 383 height 25
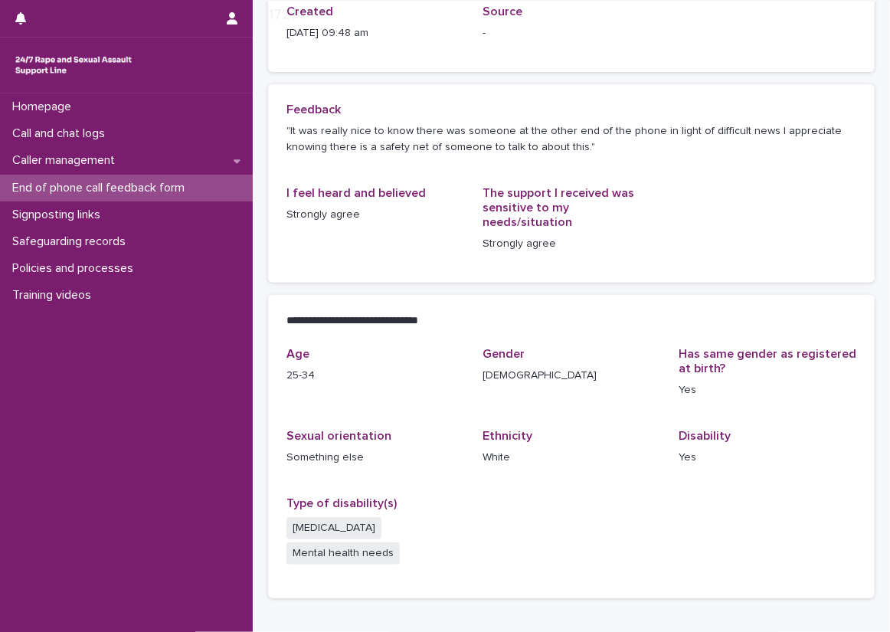
scroll to position [153, 0]
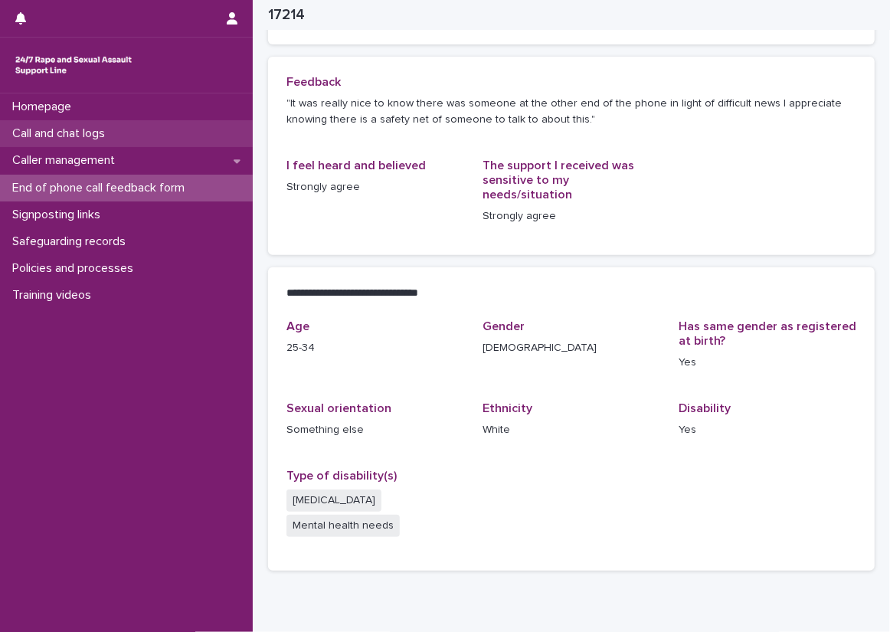
click at [179, 137] on div "Call and chat logs" at bounding box center [126, 133] width 253 height 27
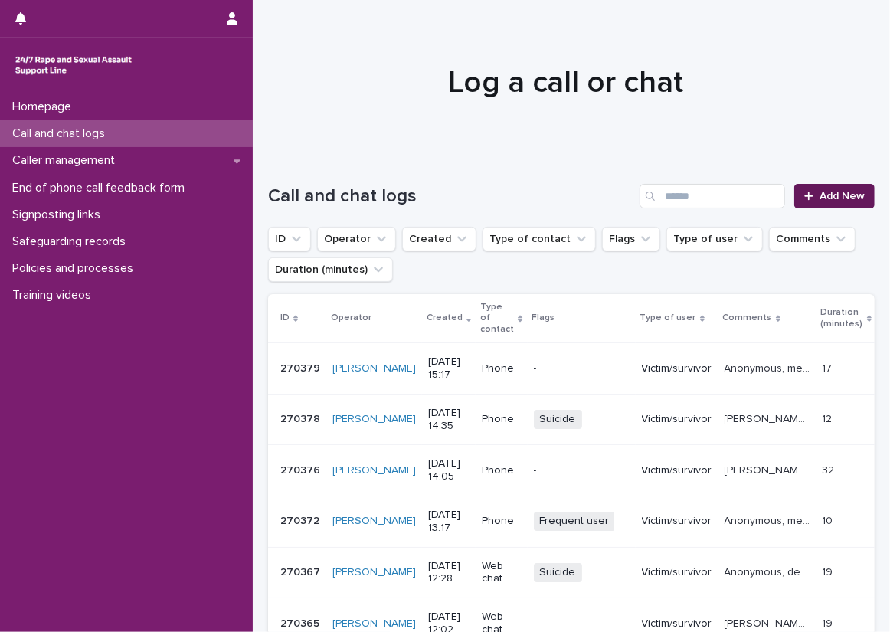
click at [820, 195] on span "Add New" at bounding box center [842, 196] width 45 height 11
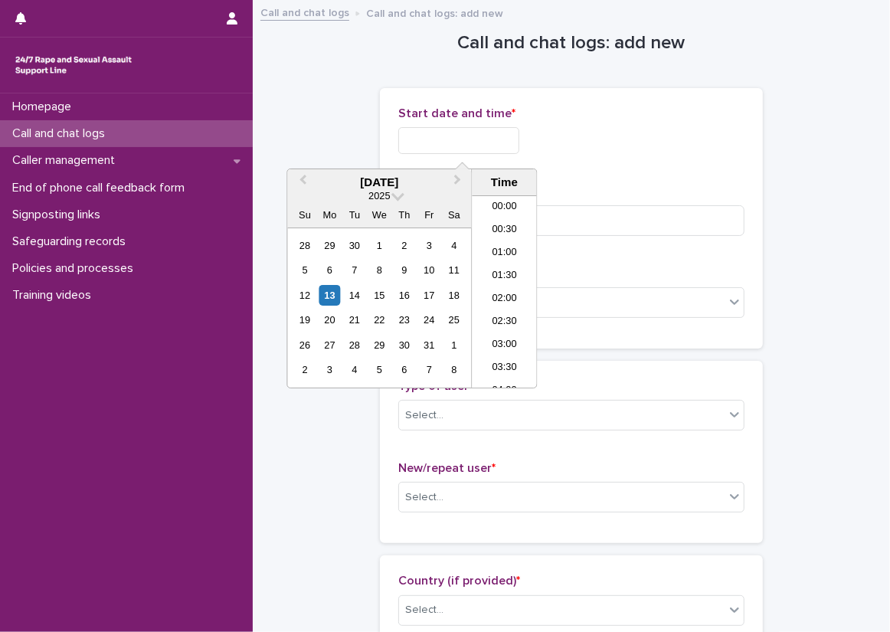
click at [482, 149] on input "text" at bounding box center [458, 140] width 121 height 27
click at [509, 266] on li "09:00" at bounding box center [504, 269] width 65 height 23
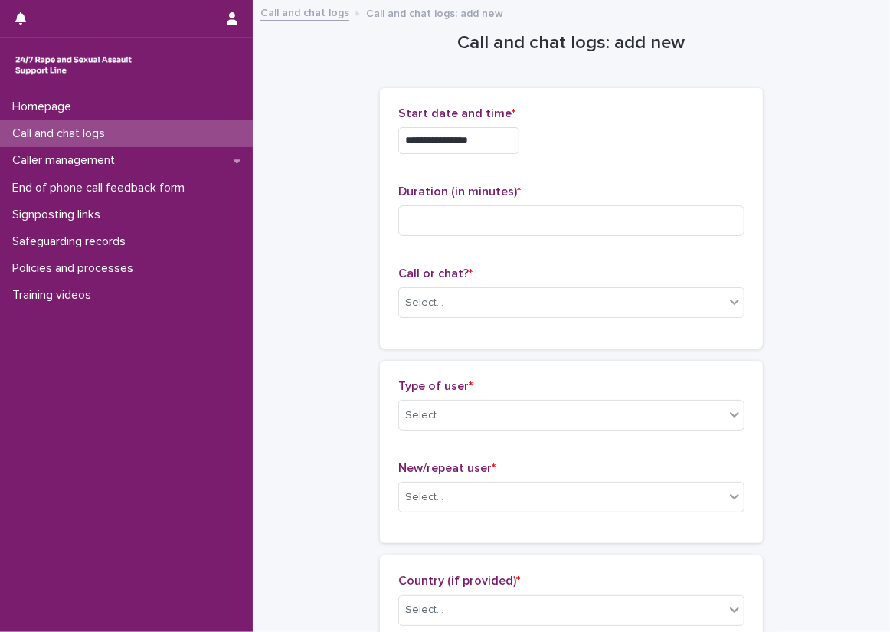
click at [504, 150] on input "**********" at bounding box center [458, 140] width 121 height 27
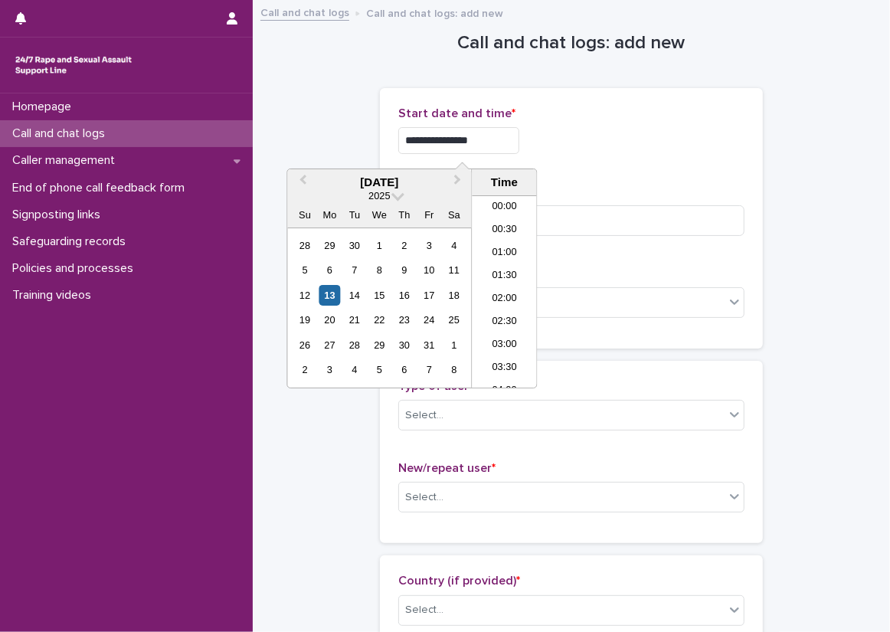
scroll to position [329, 0]
type input "**********"
click at [582, 160] on div "**********" at bounding box center [571, 136] width 346 height 60
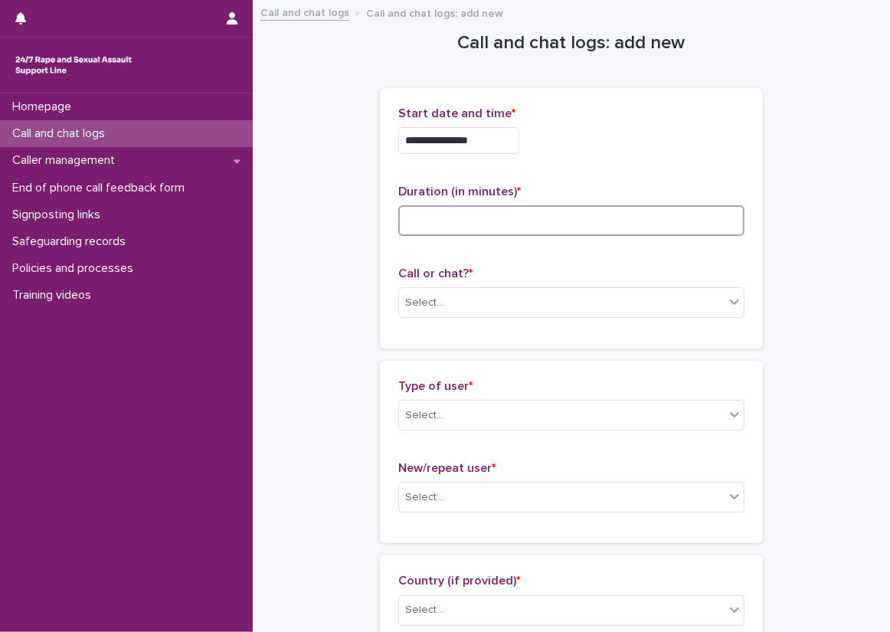
click at [580, 230] on input at bounding box center [571, 220] width 346 height 31
type input "**"
click at [473, 287] on div "Select..." at bounding box center [571, 302] width 346 height 31
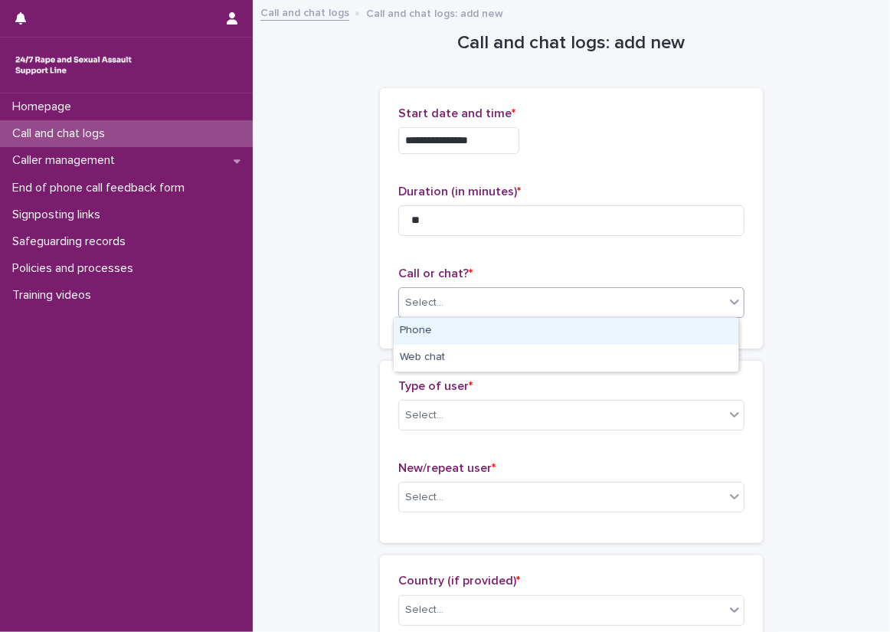
click at [473, 331] on div "Phone" at bounding box center [566, 331] width 345 height 27
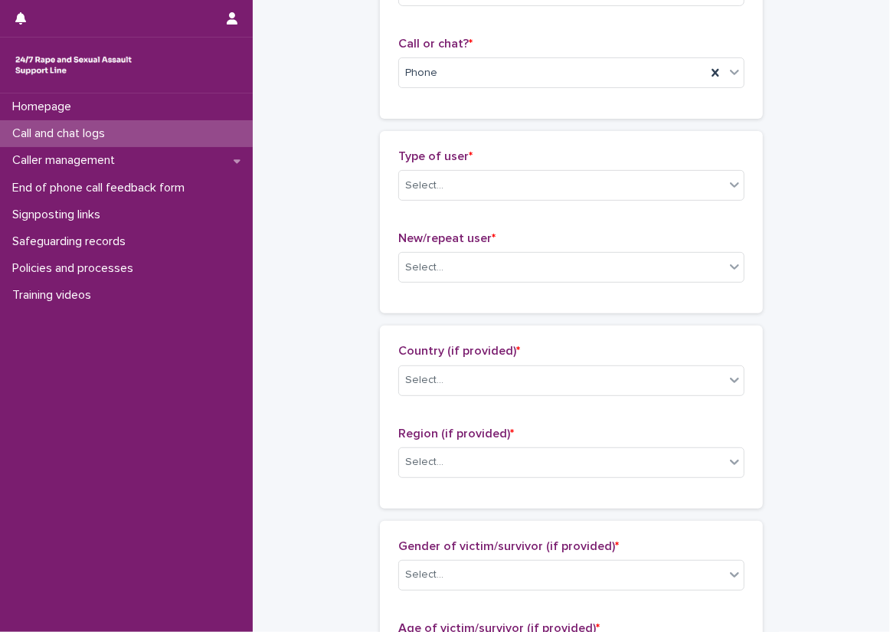
scroll to position [306, 0]
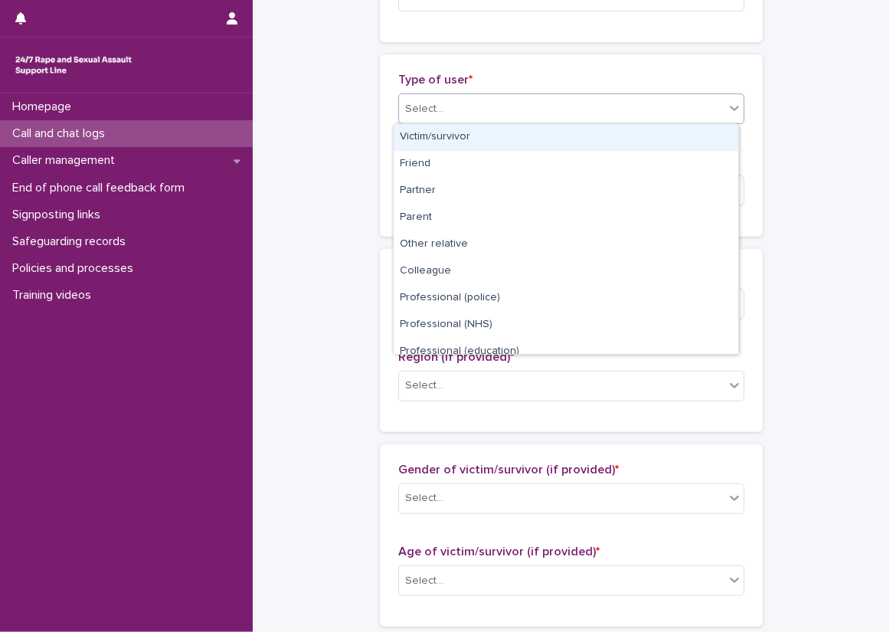
click at [483, 112] on div "Select..." at bounding box center [562, 109] width 326 height 25
click at [483, 129] on div "Victim/survivor" at bounding box center [566, 137] width 345 height 27
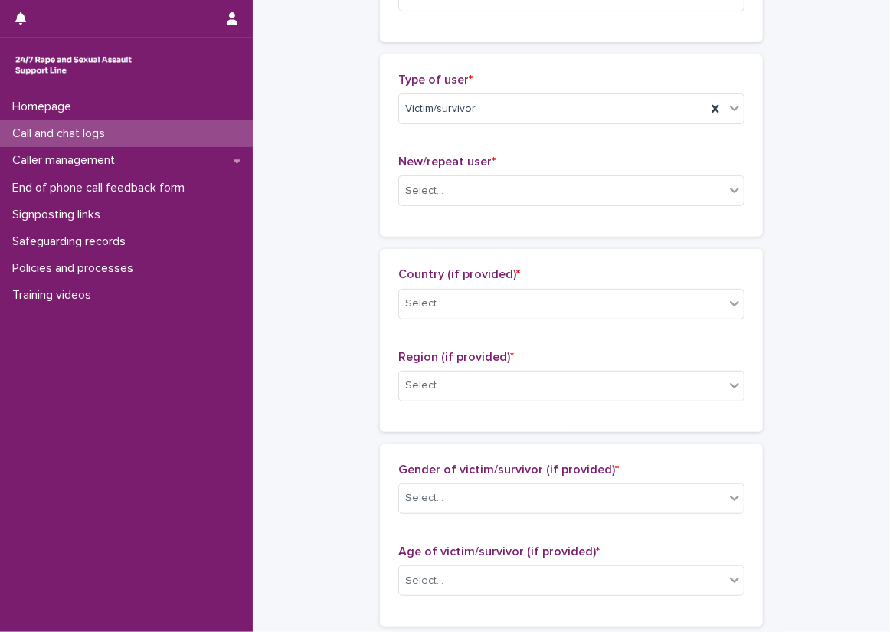
click at [380, 161] on div "Type of user * Victim/survivor New/repeat user * Select..." at bounding box center [571, 145] width 383 height 182
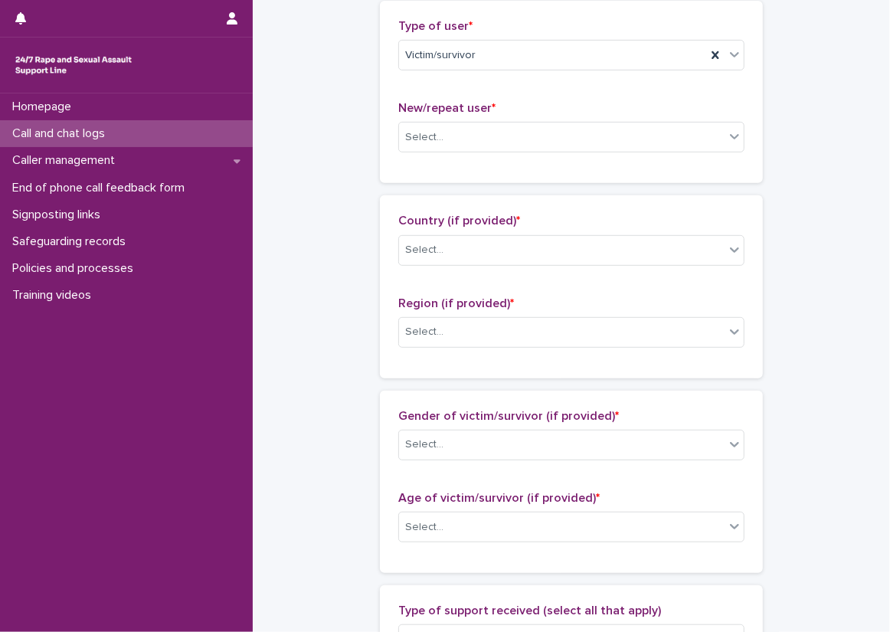
scroll to position [383, 0]
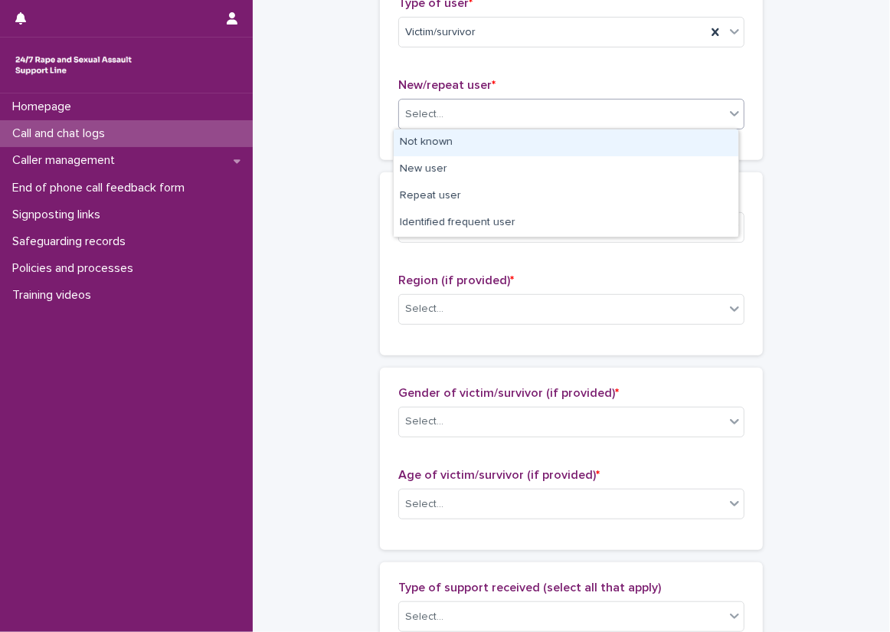
click at [460, 114] on div "Select..." at bounding box center [562, 114] width 326 height 25
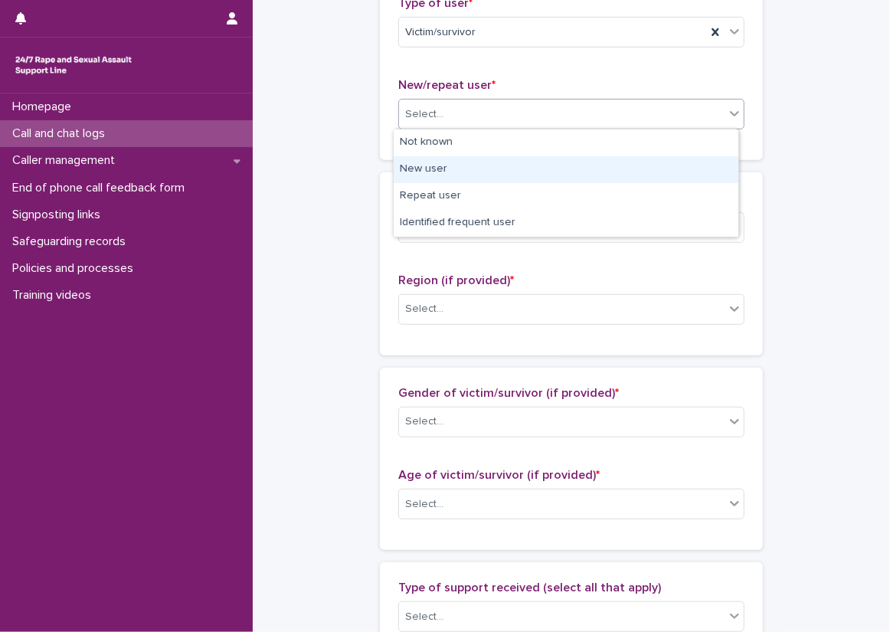
click at [477, 173] on div "New user" at bounding box center [566, 169] width 345 height 27
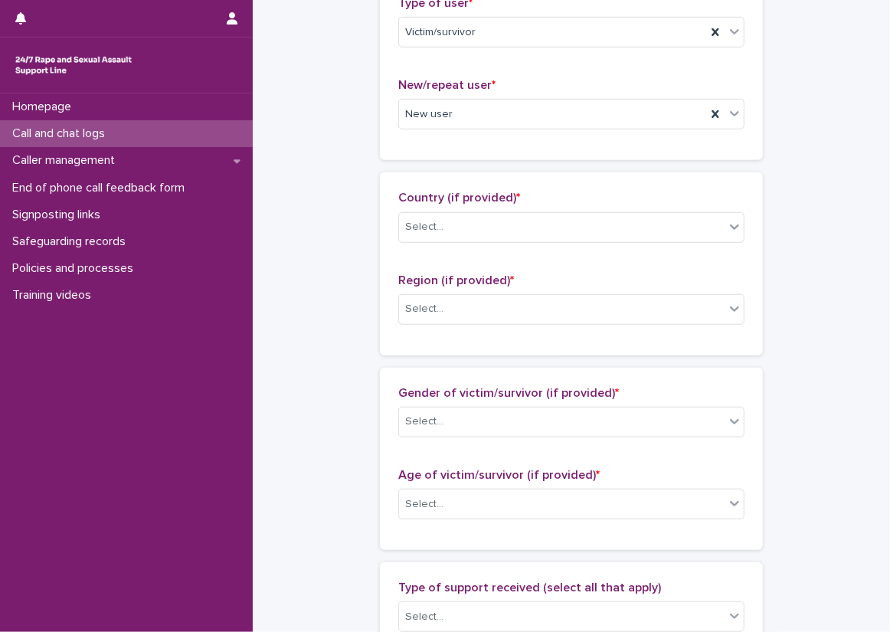
click at [478, 97] on div "New/repeat user * New user" at bounding box center [571, 110] width 346 height 64
click at [472, 113] on div "New user" at bounding box center [552, 114] width 307 height 25
click at [380, 152] on div "Type of user * Victim/survivor New/repeat user * option Repeat user, selected. …" at bounding box center [571, 69] width 383 height 182
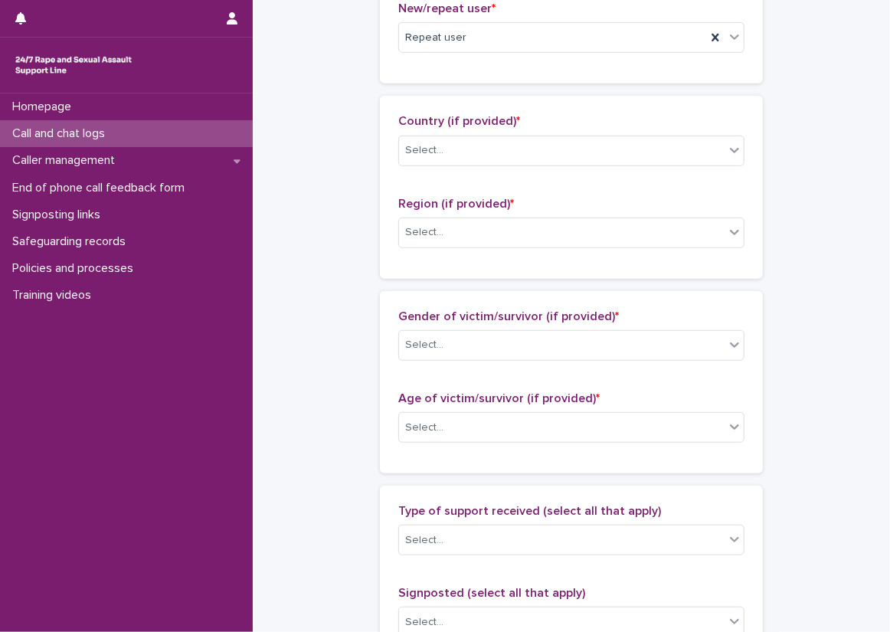
scroll to position [536, 0]
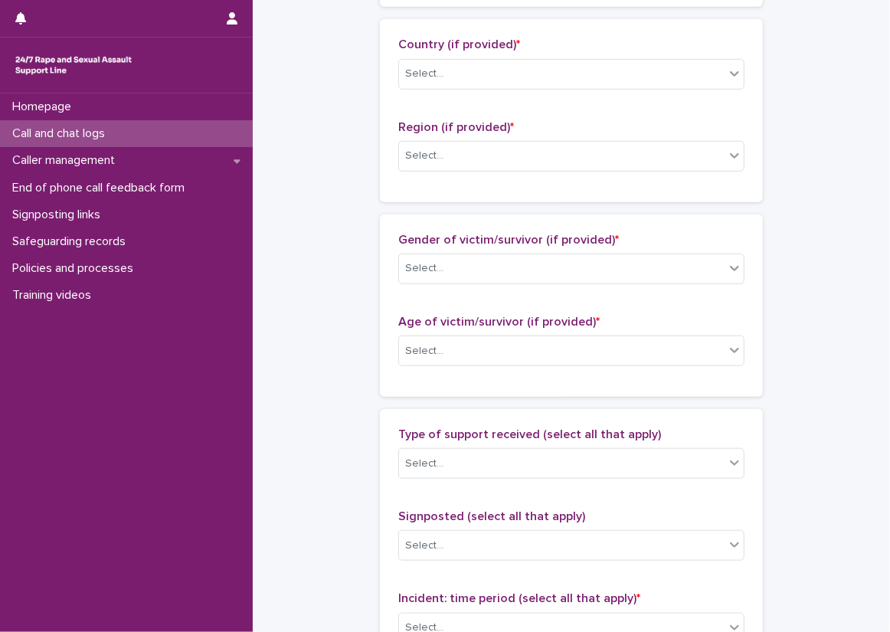
drag, startPoint x: 461, startPoint y: 91, endPoint x: 467, endPoint y: 64, distance: 27.5
click at [462, 84] on div "Country (if provided) * Select..." at bounding box center [571, 70] width 346 height 64
click at [467, 64] on div "Select..." at bounding box center [562, 73] width 326 height 25
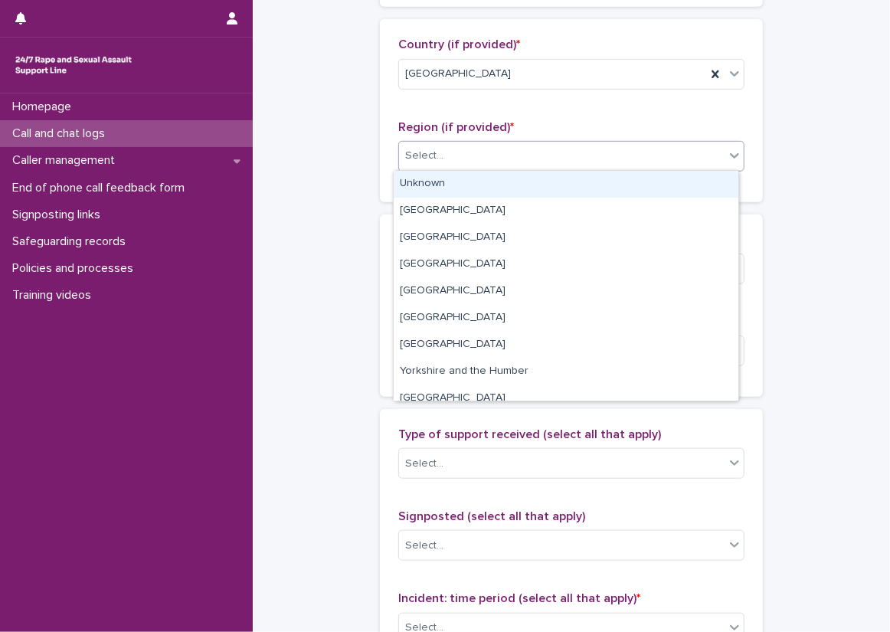
click at [478, 143] on div "Select..." at bounding box center [562, 155] width 326 height 25
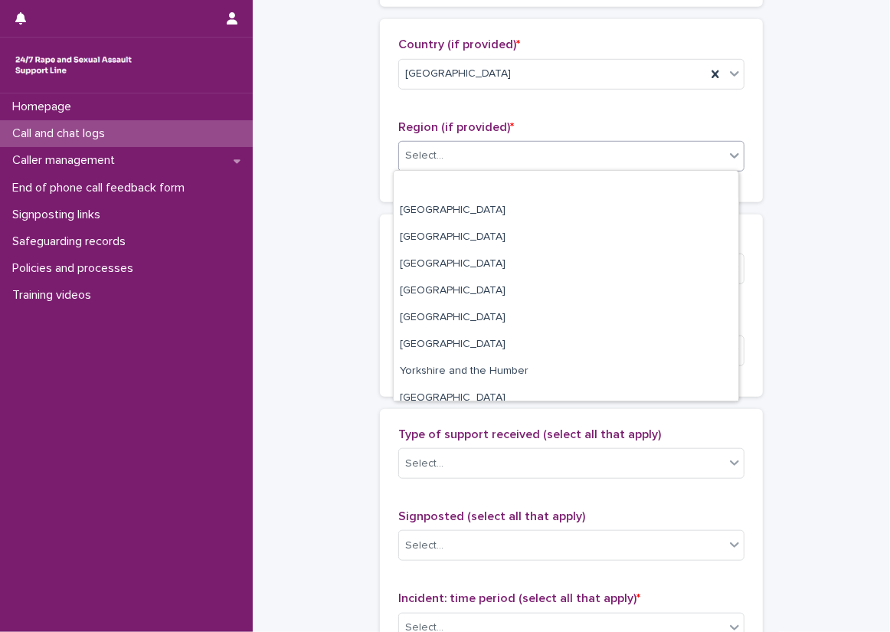
scroll to position [65, 0]
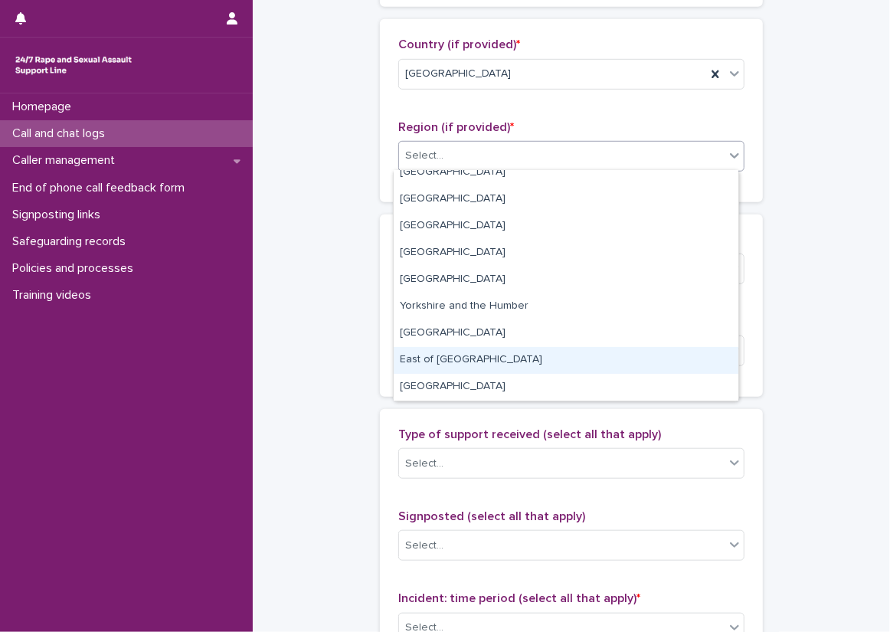
click at [457, 365] on div "East of [GEOGRAPHIC_DATA]" at bounding box center [566, 360] width 345 height 27
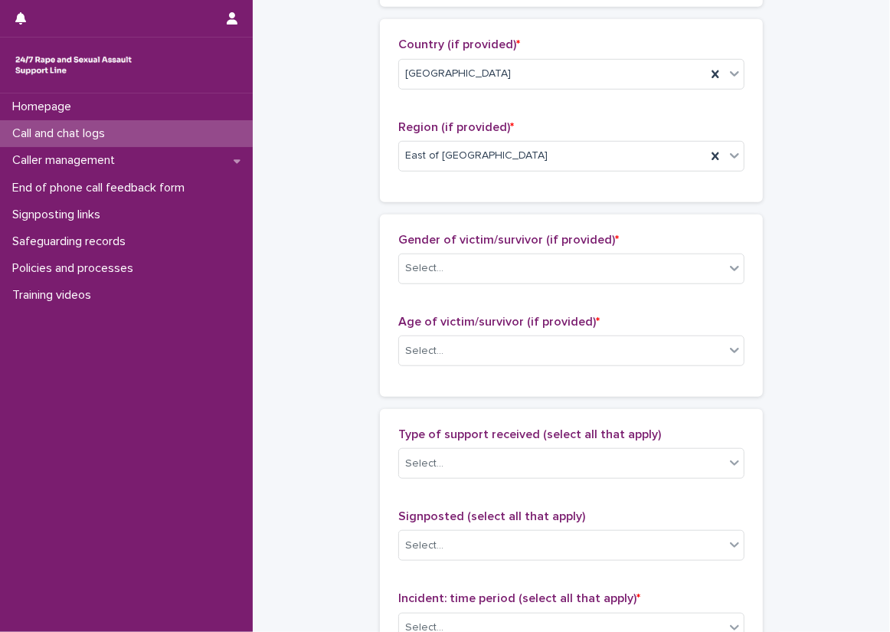
click at [393, 210] on div "Loading... Saving… Country (if provided) * England Region (if provided) * East …" at bounding box center [571, 116] width 383 height 195
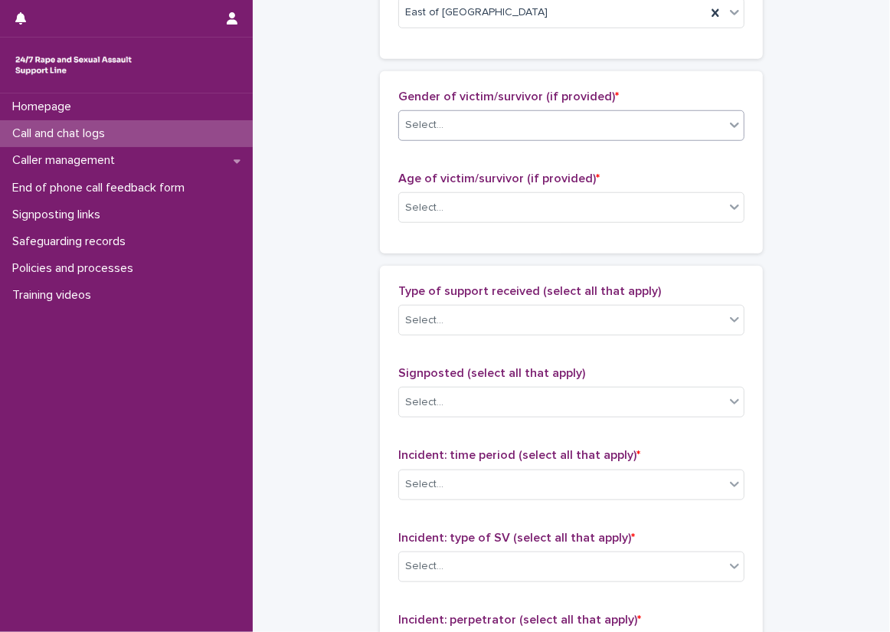
scroll to position [690, 0]
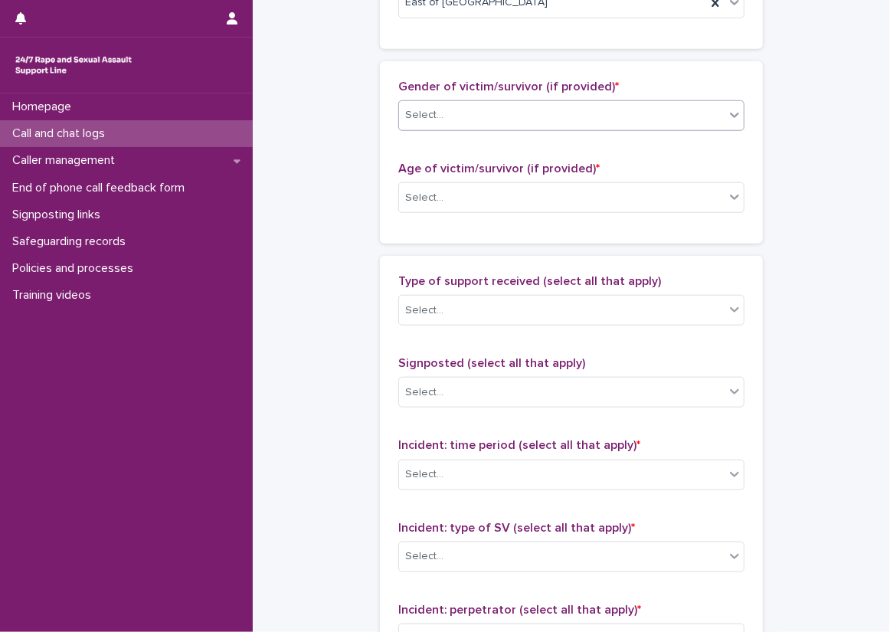
click at [426, 113] on div "Select..." at bounding box center [424, 115] width 38 height 16
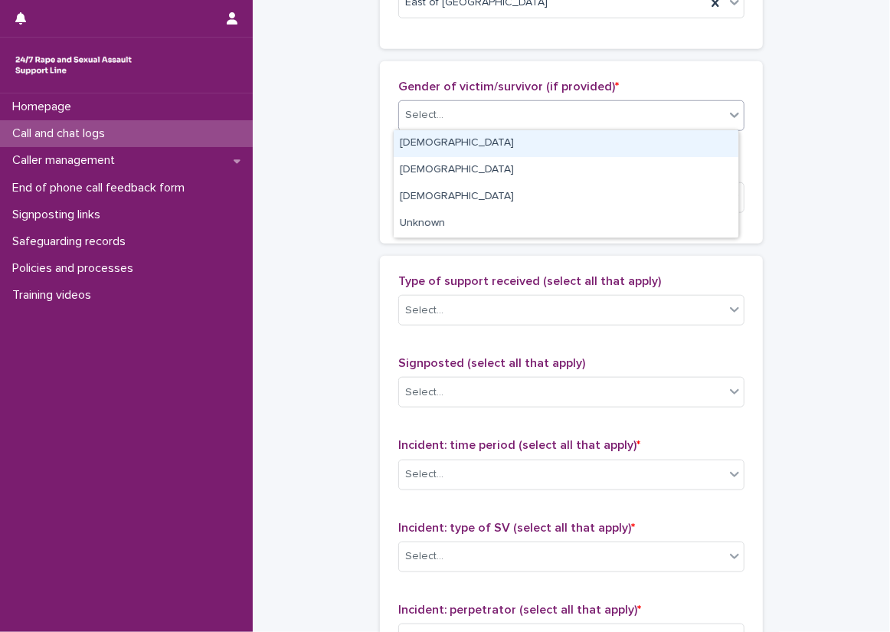
click at [434, 140] on div "[DEMOGRAPHIC_DATA]" at bounding box center [566, 143] width 345 height 27
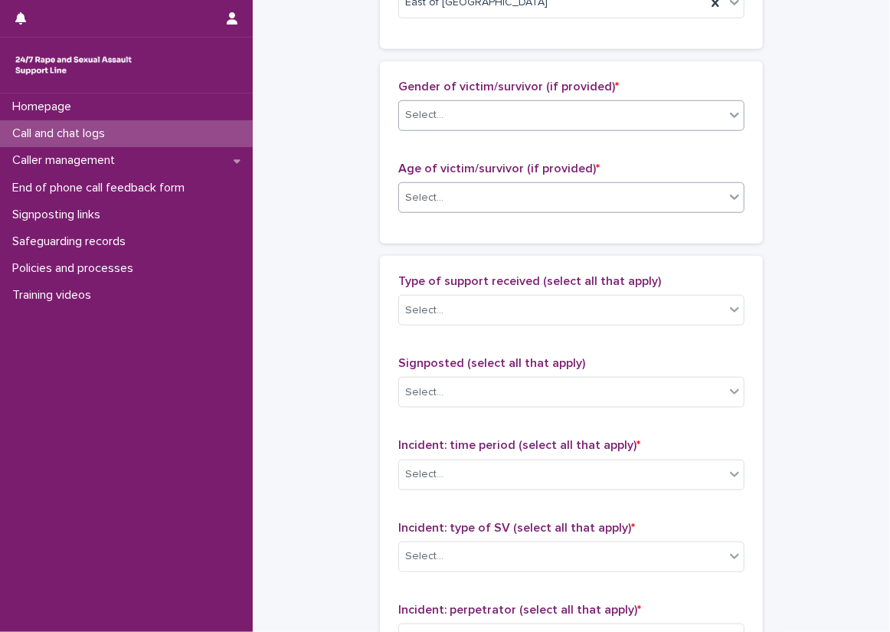
click at [446, 182] on div "Select..." at bounding box center [571, 197] width 346 height 31
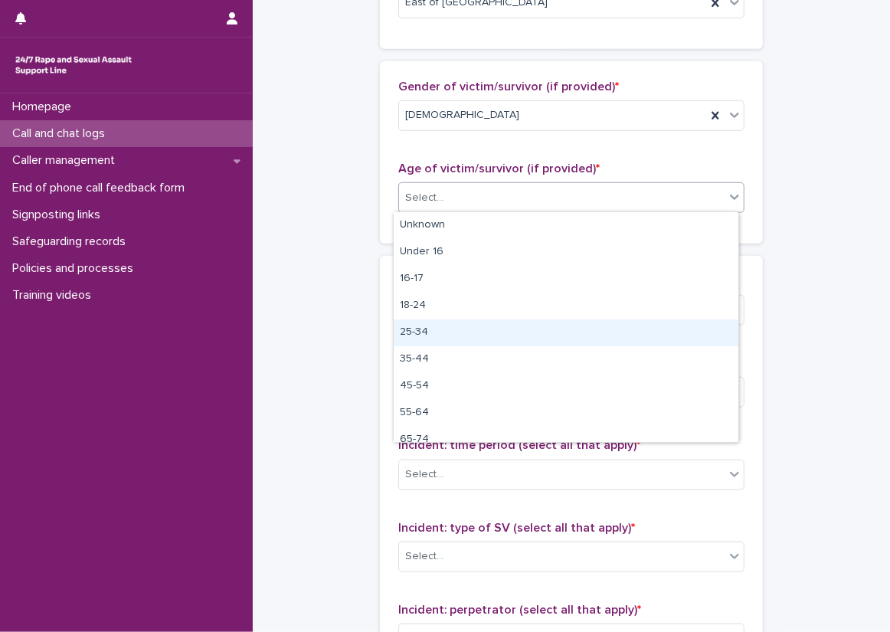
click at [443, 326] on div "25-34" at bounding box center [566, 332] width 345 height 27
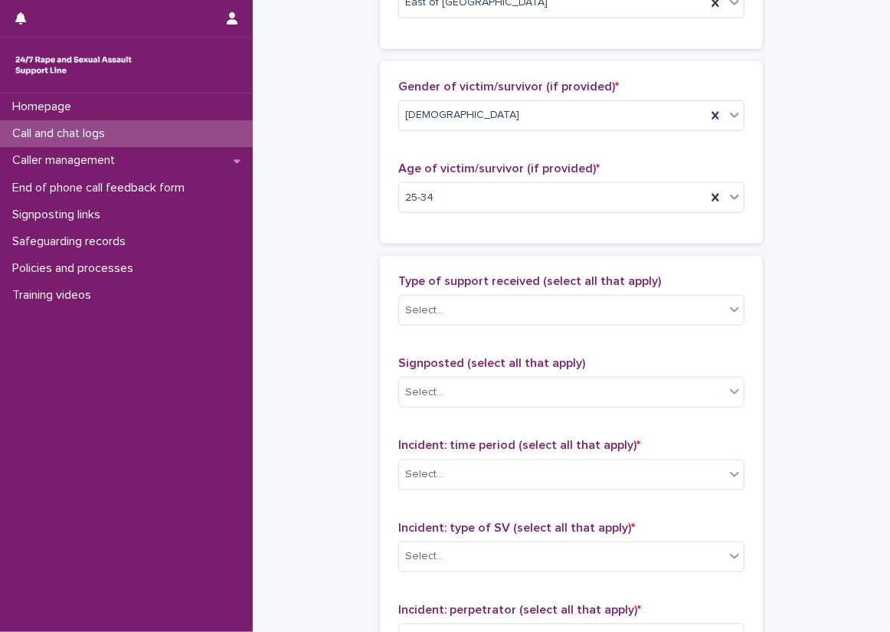
click at [380, 259] on div "Type of support received (select all that apply) Select... Signposted (select a…" at bounding box center [571, 594] width 383 height 677
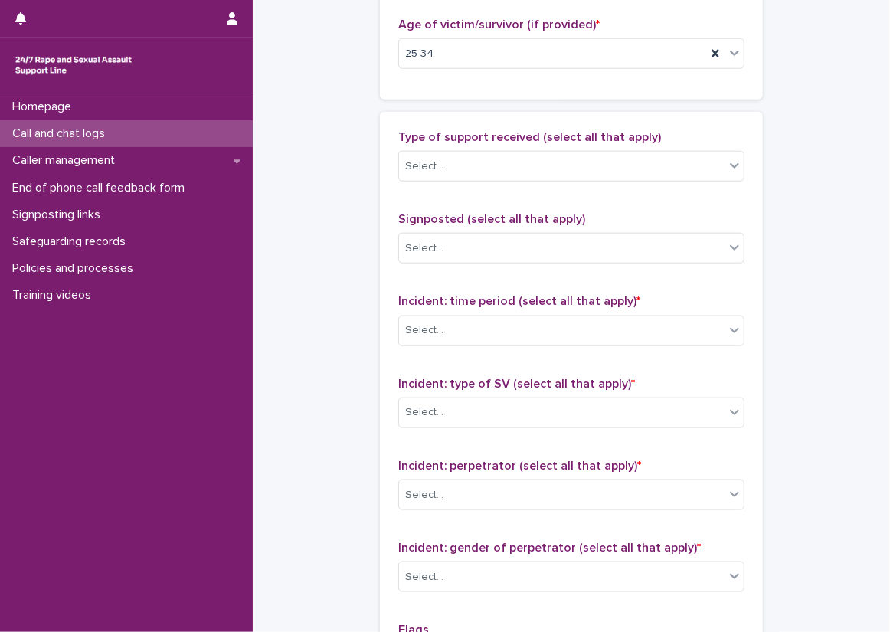
scroll to position [843, 0]
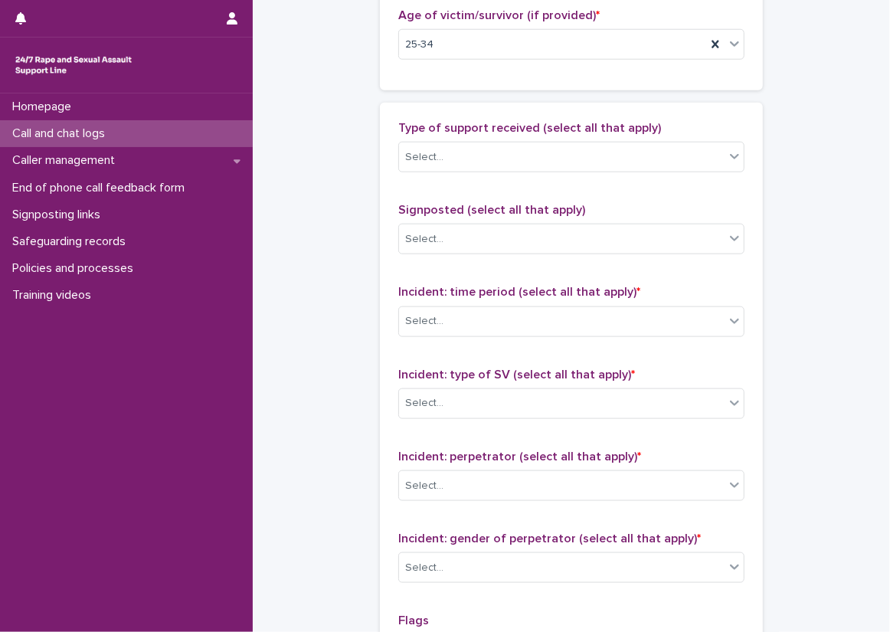
click at [434, 175] on div "Type of support received (select all that apply) Select..." at bounding box center [571, 153] width 346 height 64
click at [434, 159] on div "Select..." at bounding box center [424, 157] width 38 height 16
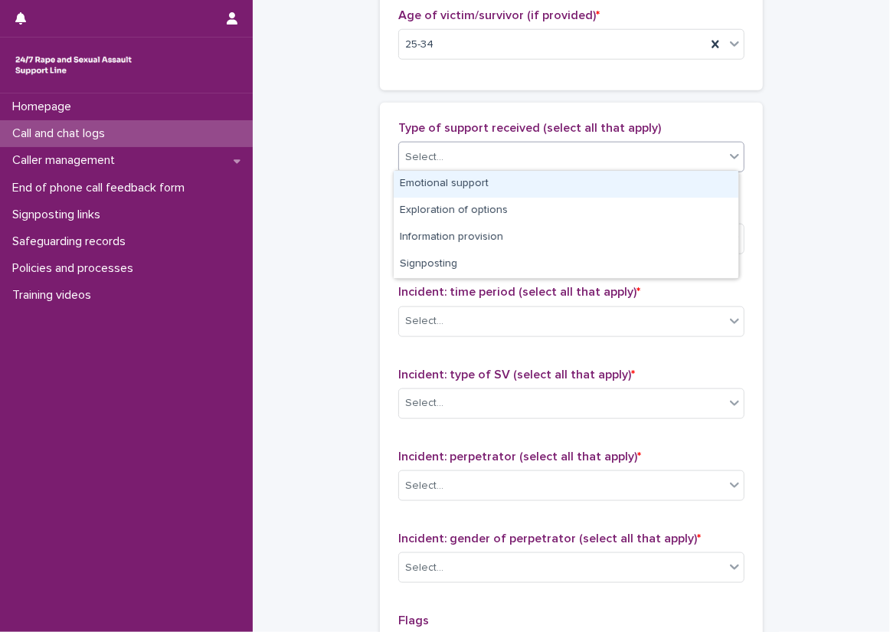
click at [441, 171] on div "Emotional support" at bounding box center [566, 184] width 345 height 27
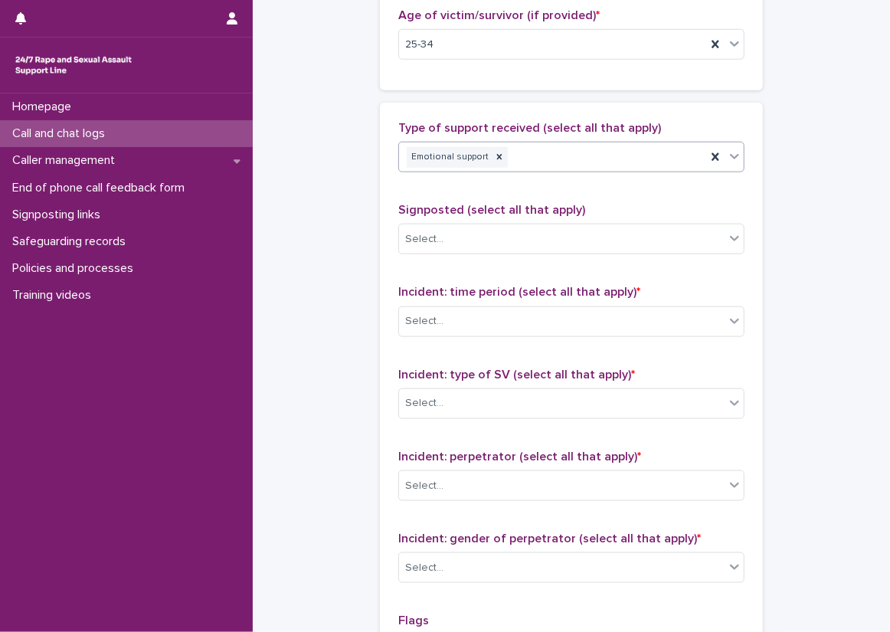
click at [593, 169] on div "Emotional support" at bounding box center [571, 157] width 346 height 31
click at [613, 121] on p "Type of support received (select all that apply)" at bounding box center [571, 128] width 346 height 15
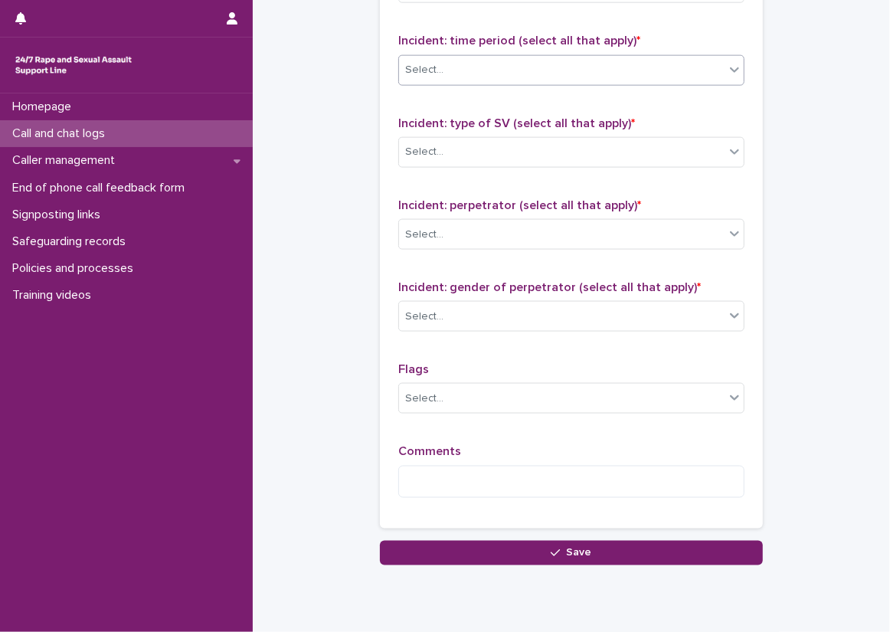
scroll to position [1067, 0]
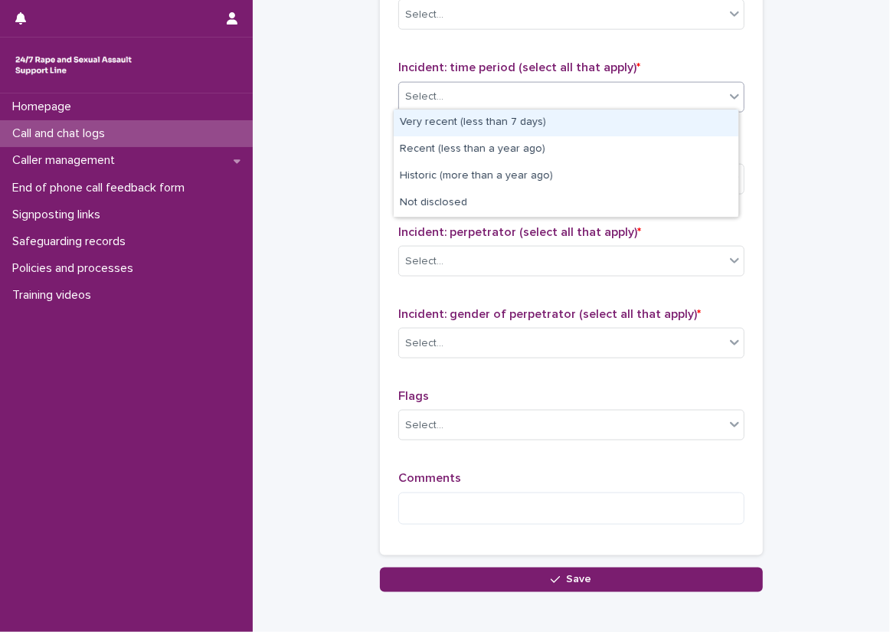
click at [526, 103] on div "Select..." at bounding box center [562, 96] width 326 height 25
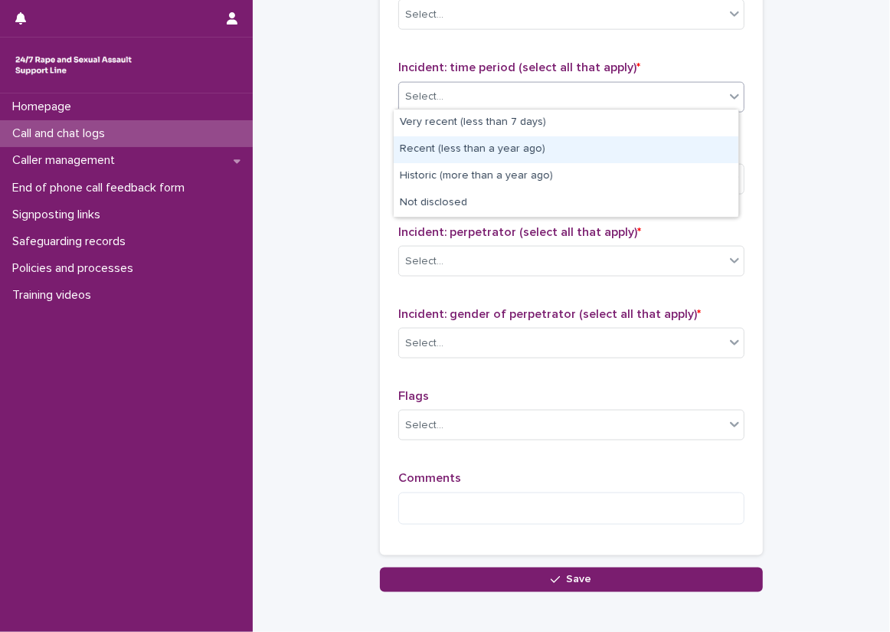
click at [506, 146] on div "Recent (less than a year ago)" at bounding box center [566, 149] width 345 height 27
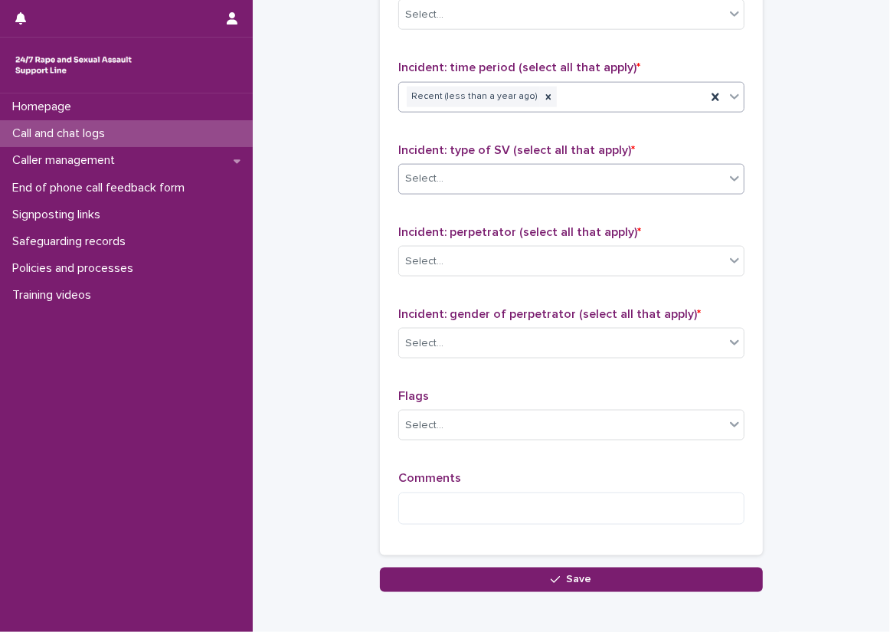
click at [489, 176] on div "Select..." at bounding box center [562, 178] width 326 height 25
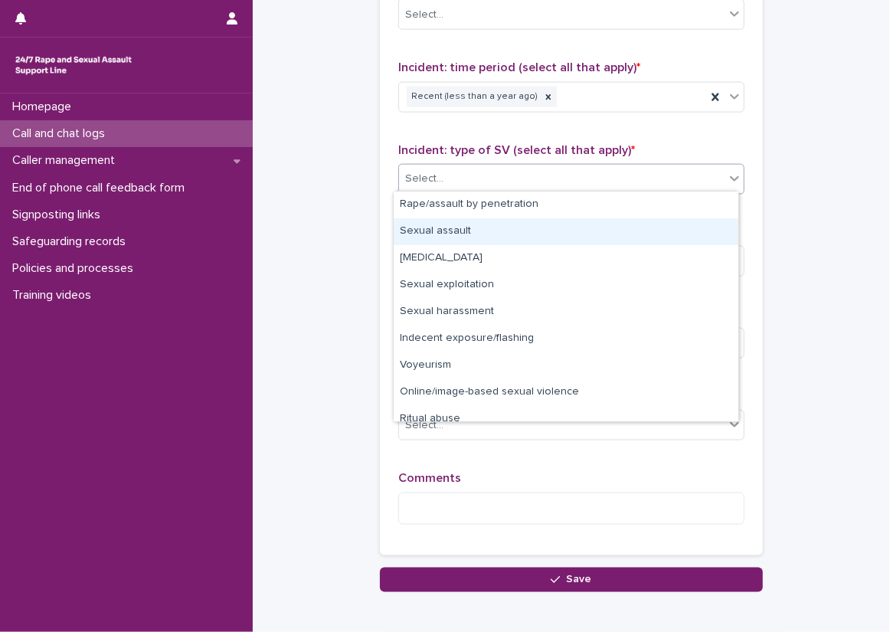
click at [489, 239] on div "Sexual assault" at bounding box center [566, 231] width 345 height 27
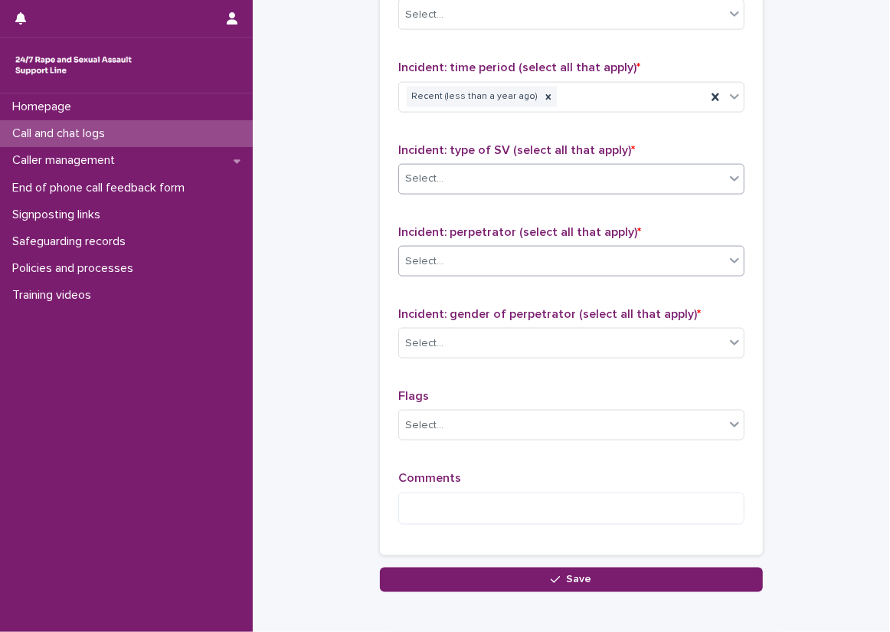
click at [476, 271] on div "Select..." at bounding box center [571, 261] width 346 height 31
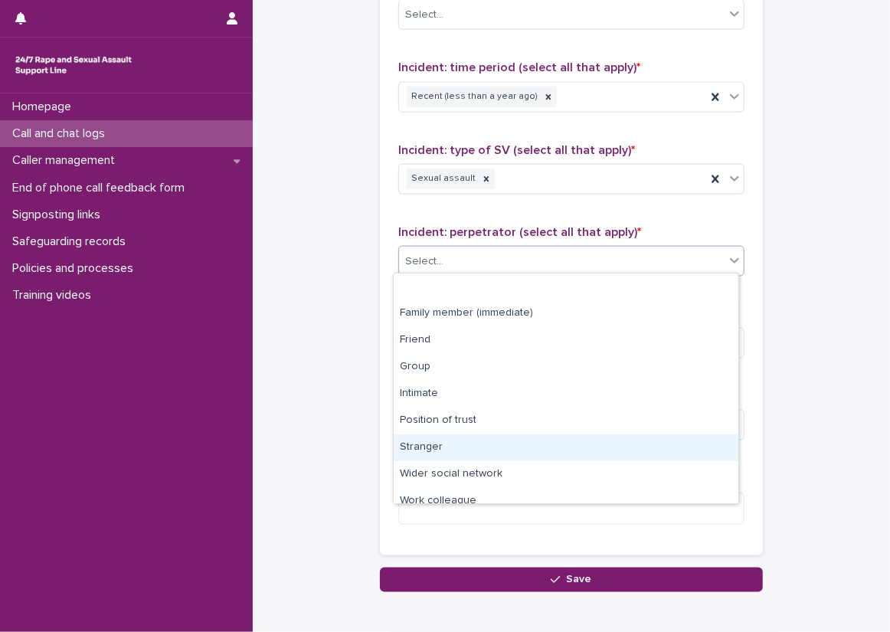
scroll to position [65, 0]
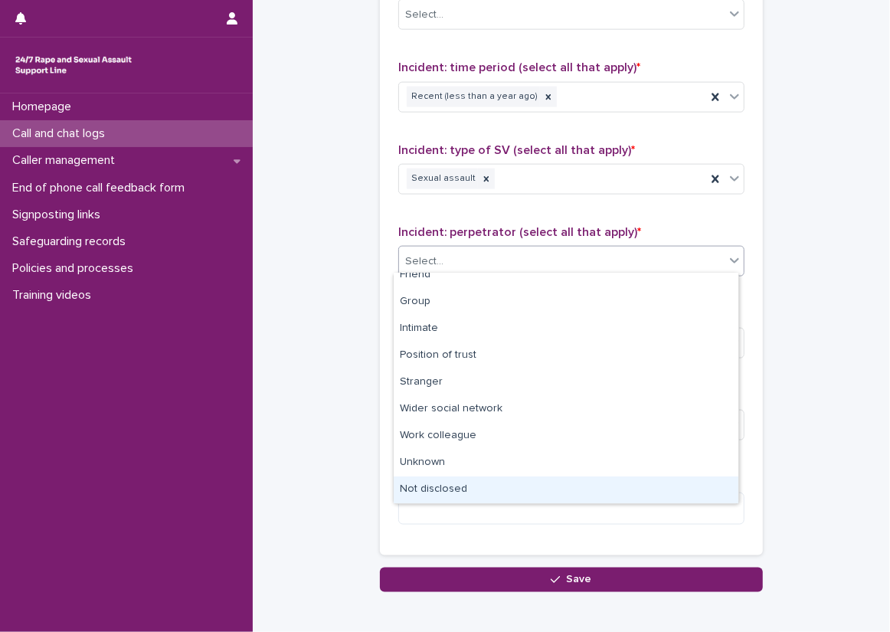
click at [440, 485] on div "Not disclosed" at bounding box center [566, 490] width 345 height 27
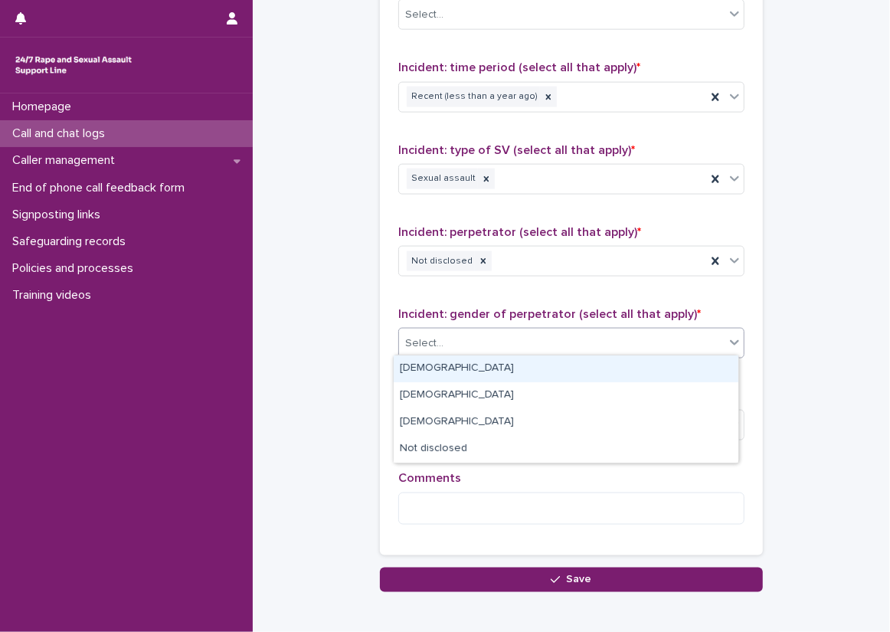
click at [465, 333] on div "Select..." at bounding box center [562, 343] width 326 height 25
click at [446, 368] on div "[DEMOGRAPHIC_DATA]" at bounding box center [566, 369] width 345 height 27
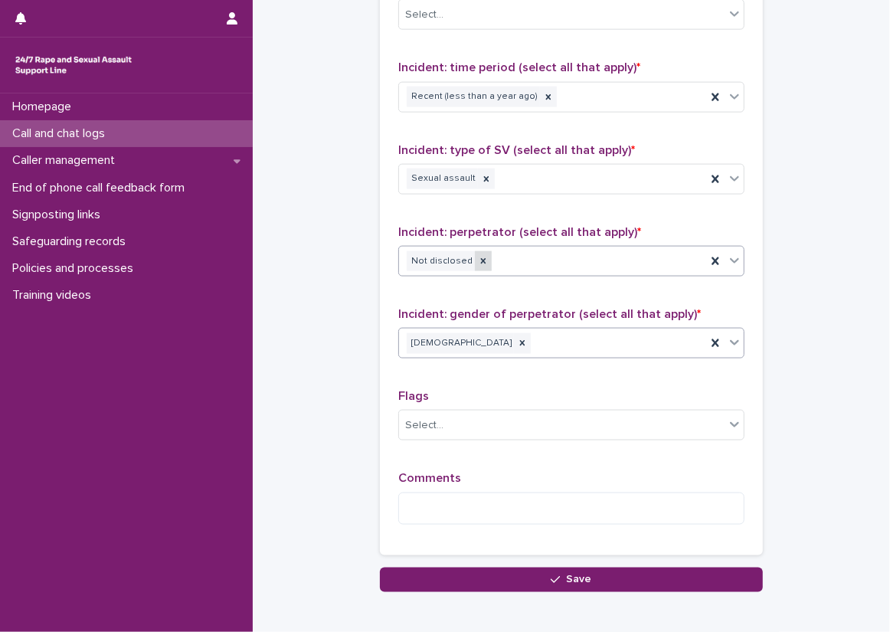
click at [481, 258] on icon at bounding box center [483, 260] width 5 height 5
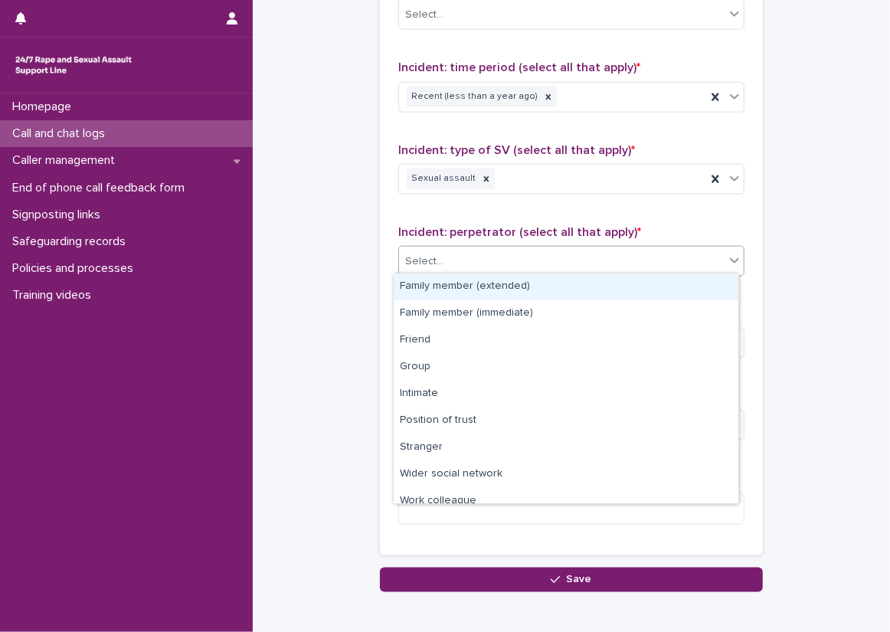
click at [495, 254] on div "Select..." at bounding box center [562, 261] width 326 height 25
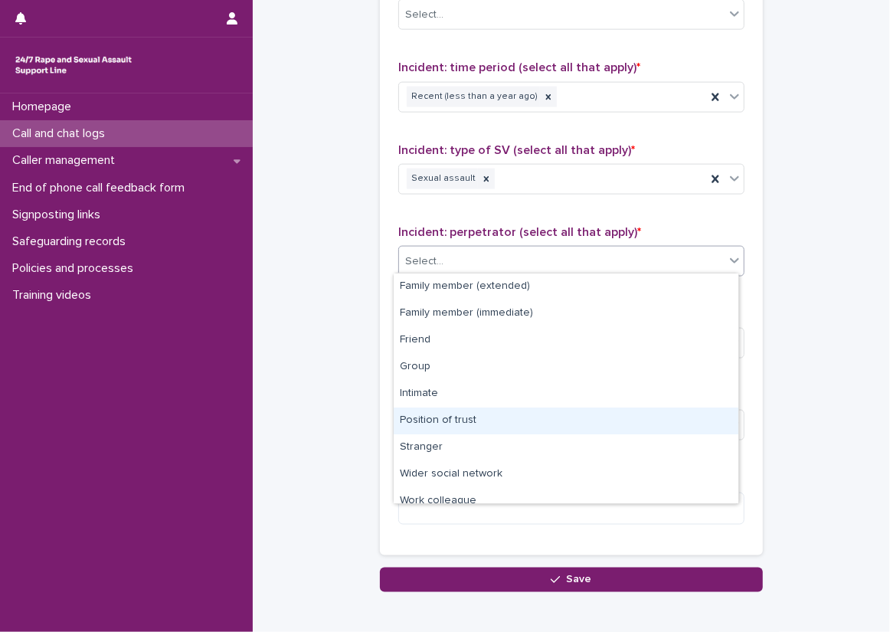
click at [527, 424] on div "Position of trust" at bounding box center [566, 421] width 345 height 27
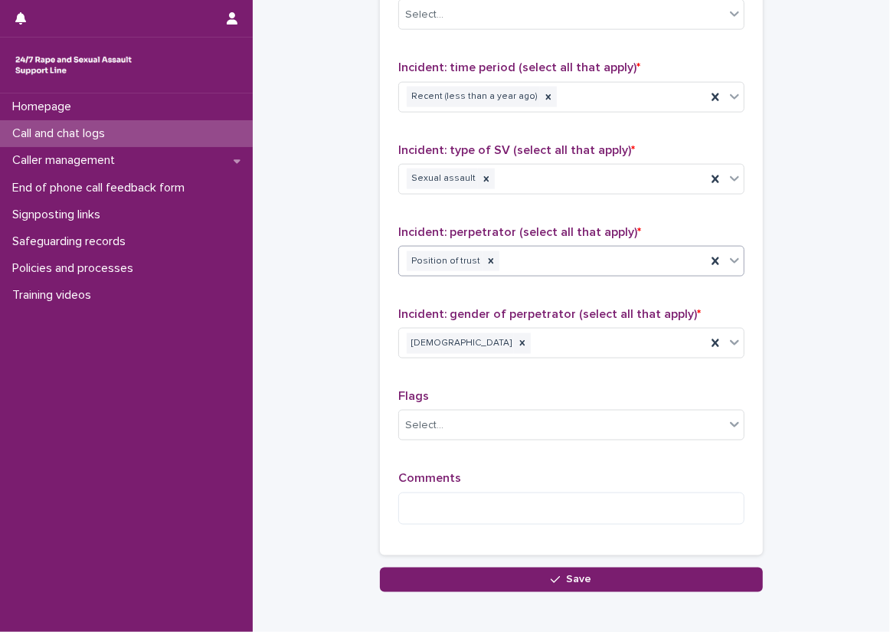
click at [487, 280] on div "Incident: perpetrator (select all that apply) * option Position of trust, selec…" at bounding box center [571, 257] width 346 height 64
click at [486, 256] on icon at bounding box center [491, 261] width 11 height 11
click at [500, 257] on div "Select..." at bounding box center [562, 261] width 326 height 25
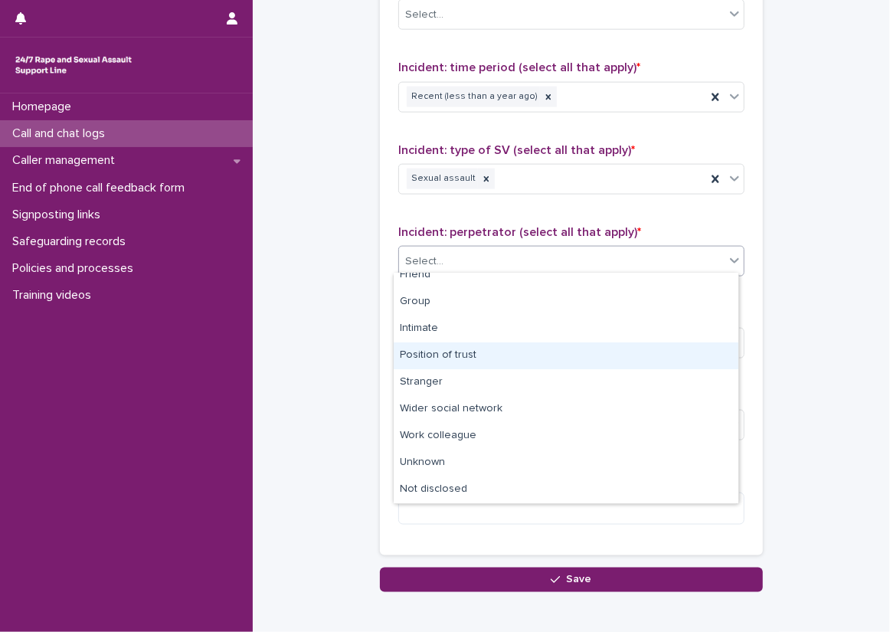
click at [501, 353] on div "Position of trust" at bounding box center [566, 355] width 345 height 27
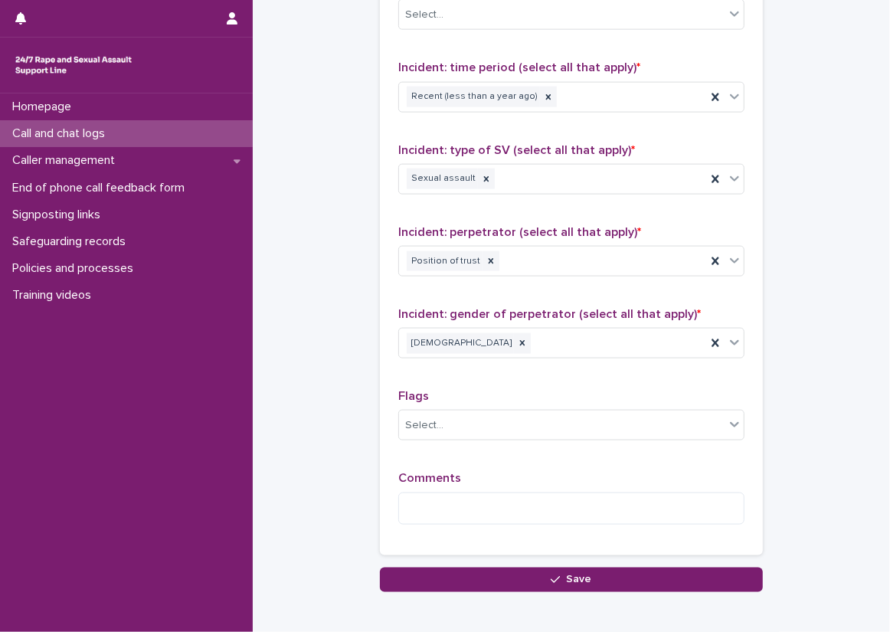
click at [506, 474] on p "Comments" at bounding box center [571, 478] width 346 height 15
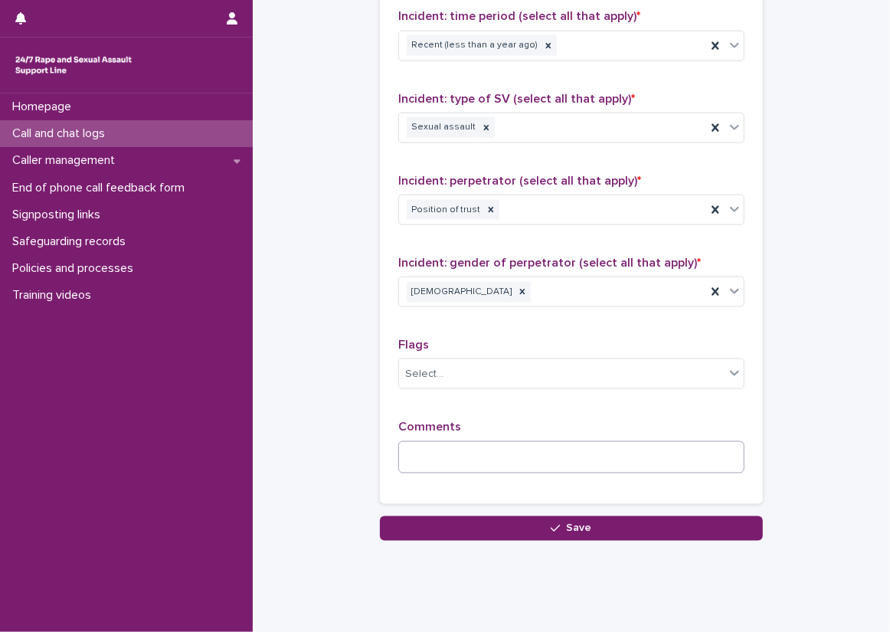
scroll to position [1144, 0]
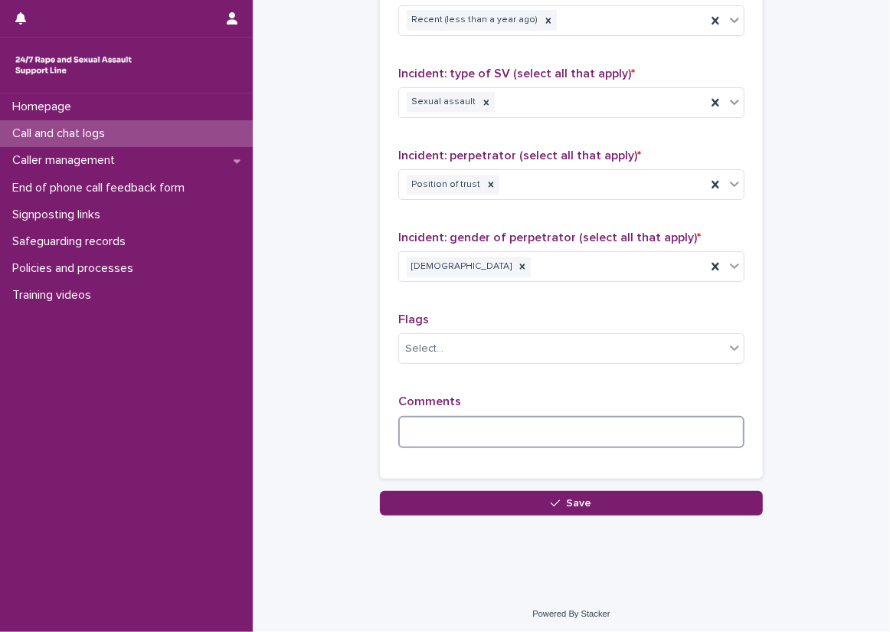
click at [503, 417] on textarea at bounding box center [571, 432] width 346 height 33
click at [483, 185] on div at bounding box center [491, 185] width 17 height 21
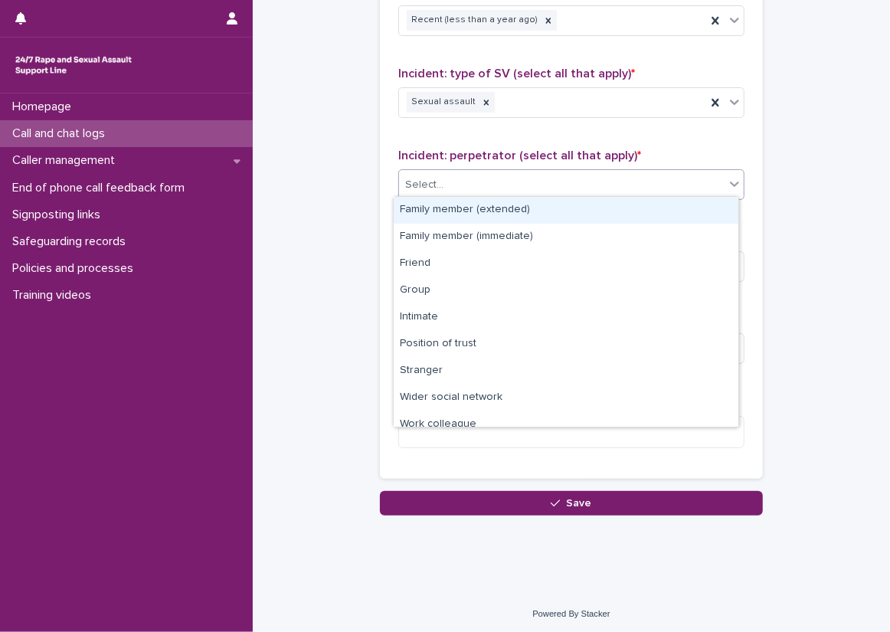
click at [531, 172] on div "Select..." at bounding box center [562, 184] width 326 height 25
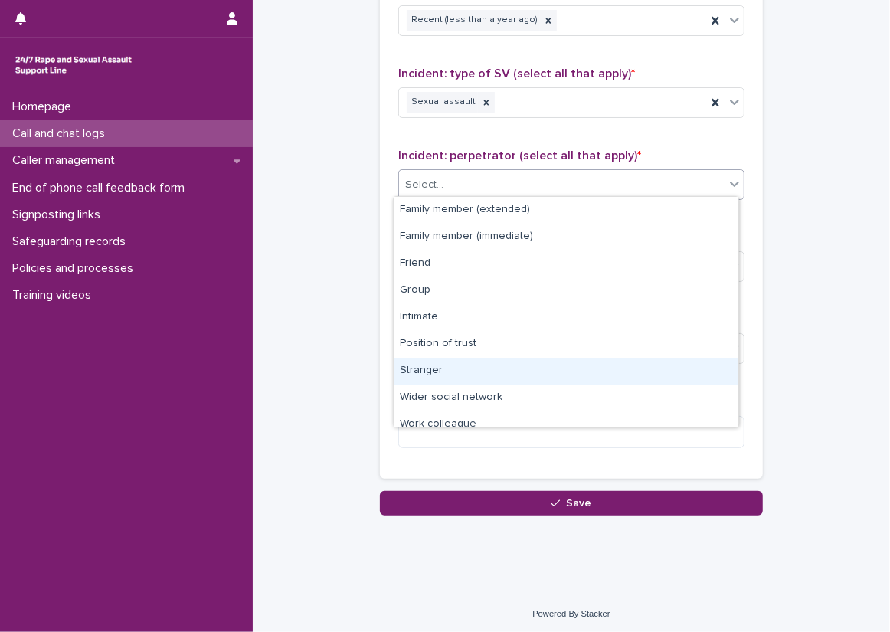
scroll to position [65, 0]
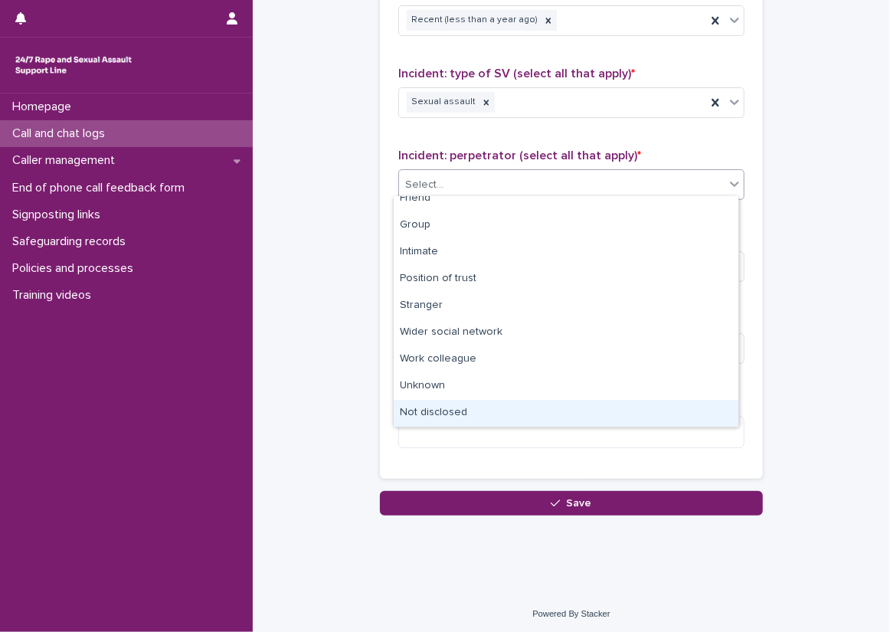
click at [506, 414] on div "Not disclosed" at bounding box center [566, 413] width 345 height 27
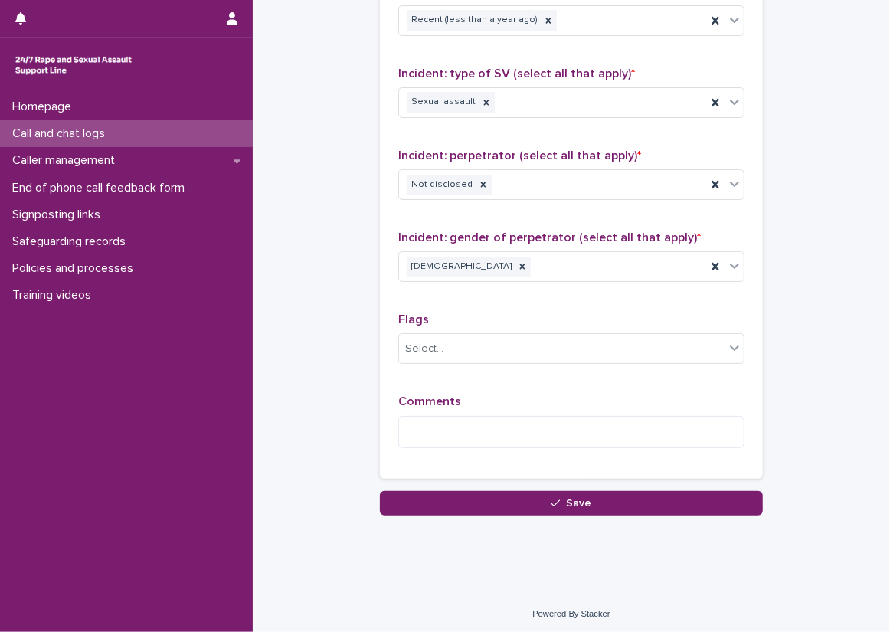
click at [380, 211] on div "Type of support received (select all that apply) Emotional support Signposted (…" at bounding box center [571, 140] width 383 height 677
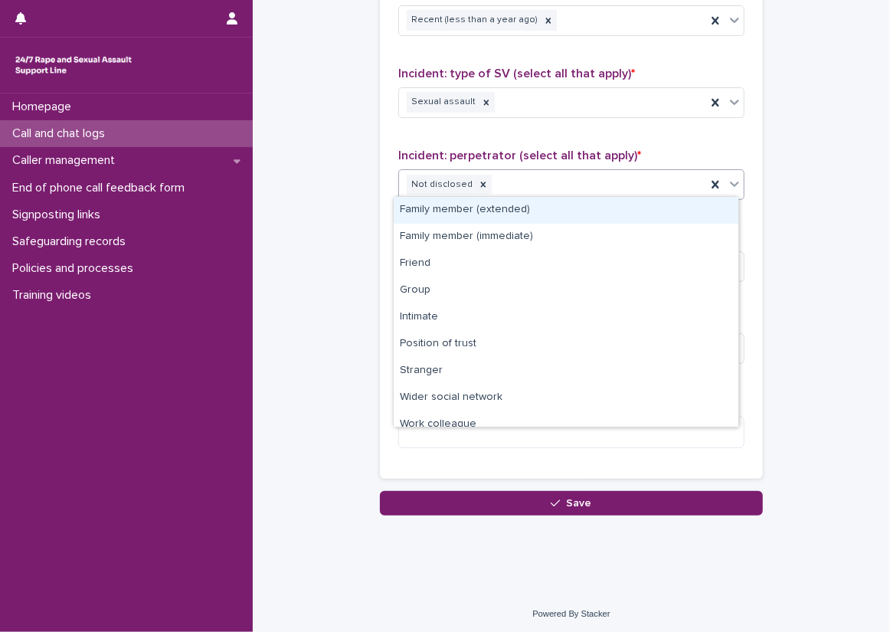
click at [553, 183] on div "Not disclosed" at bounding box center [552, 185] width 307 height 27
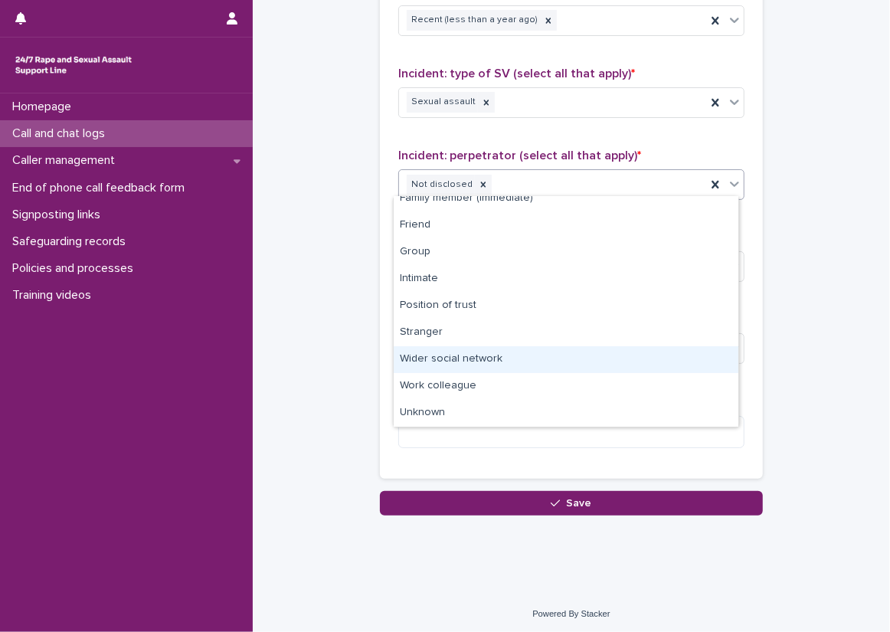
scroll to position [0, 0]
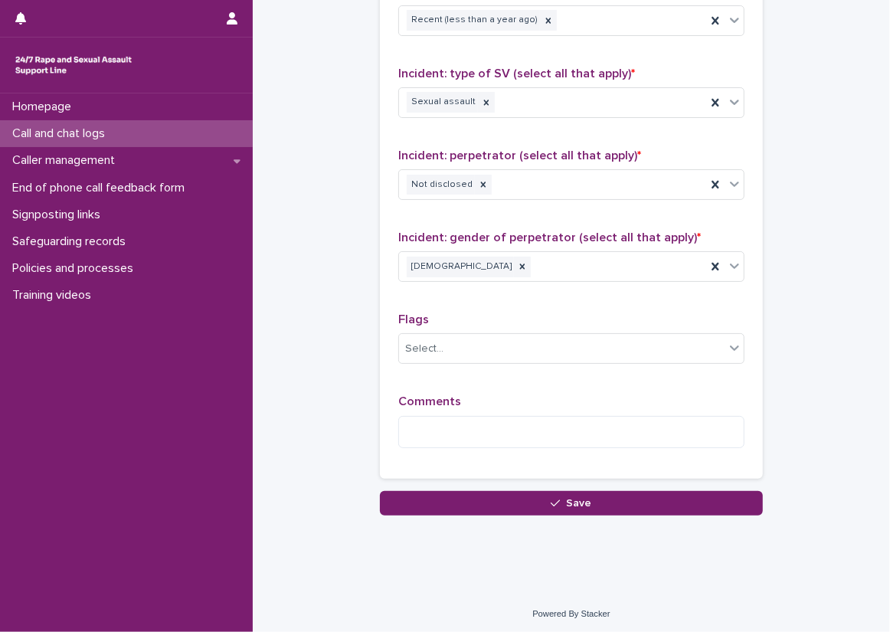
click at [627, 149] on p "Incident: perpetrator (select all that apply) *" at bounding box center [571, 156] width 346 height 15
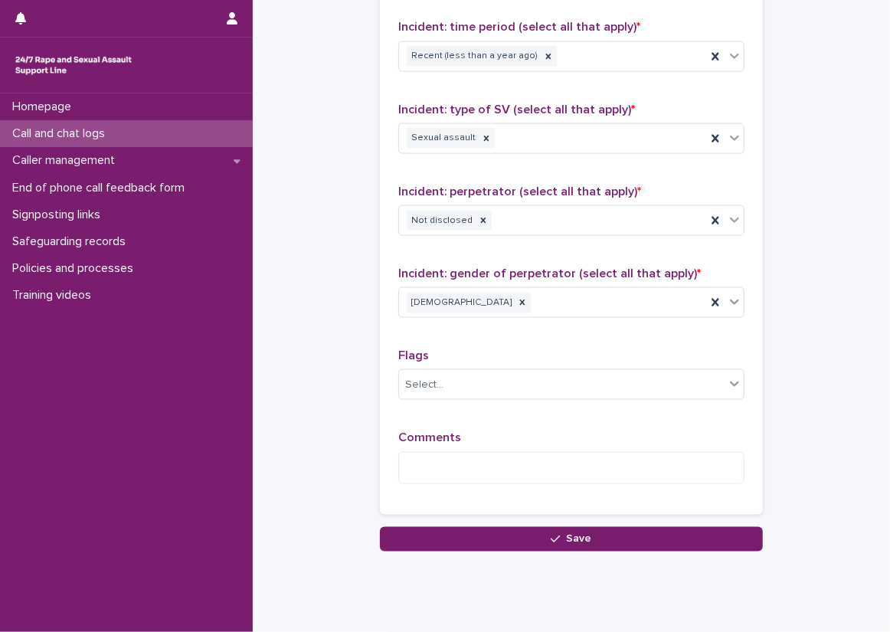
scroll to position [1144, 0]
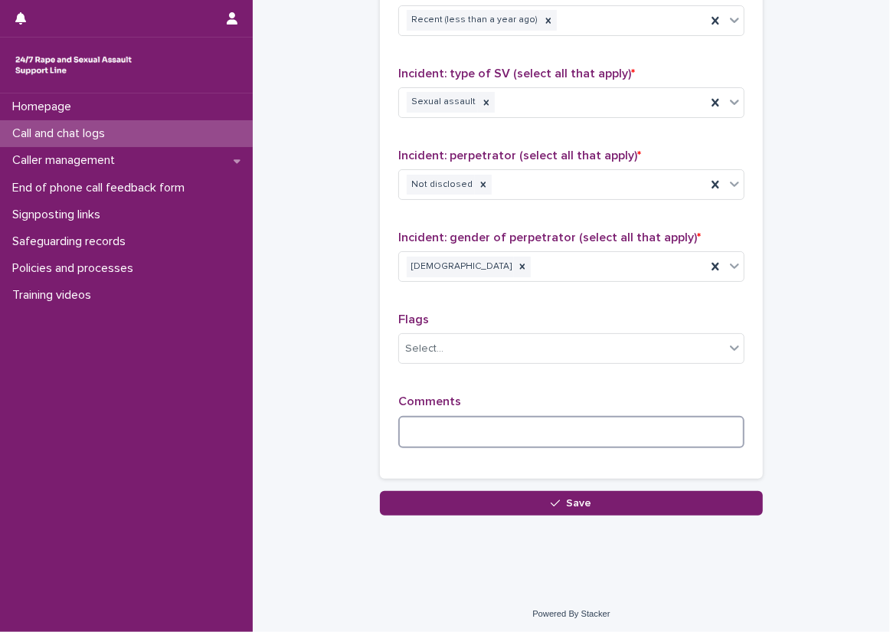
click at [560, 431] on textarea at bounding box center [571, 432] width 346 height 33
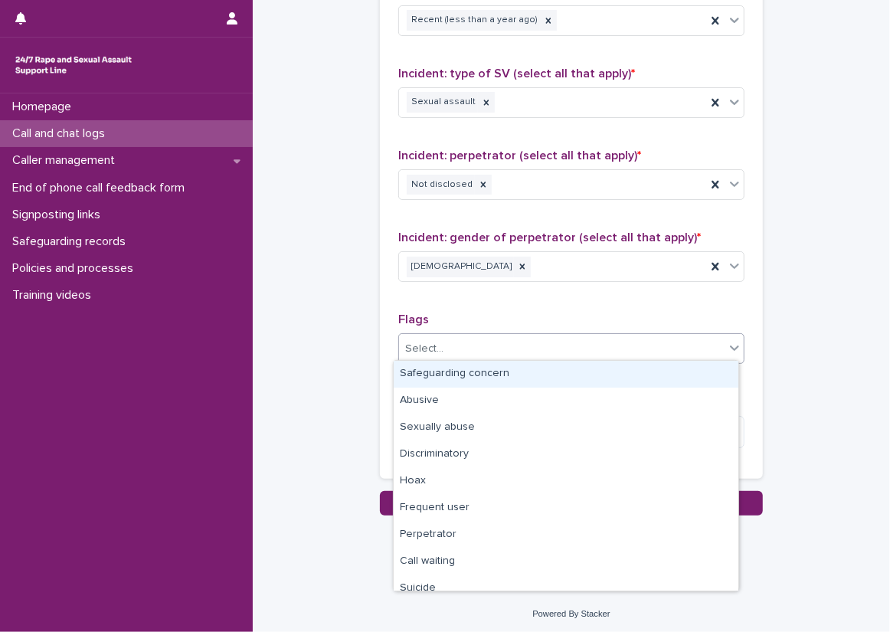
click at [460, 336] on div "Select..." at bounding box center [562, 348] width 326 height 25
click at [451, 293] on div "**********" at bounding box center [571, 140] width 346 height 641
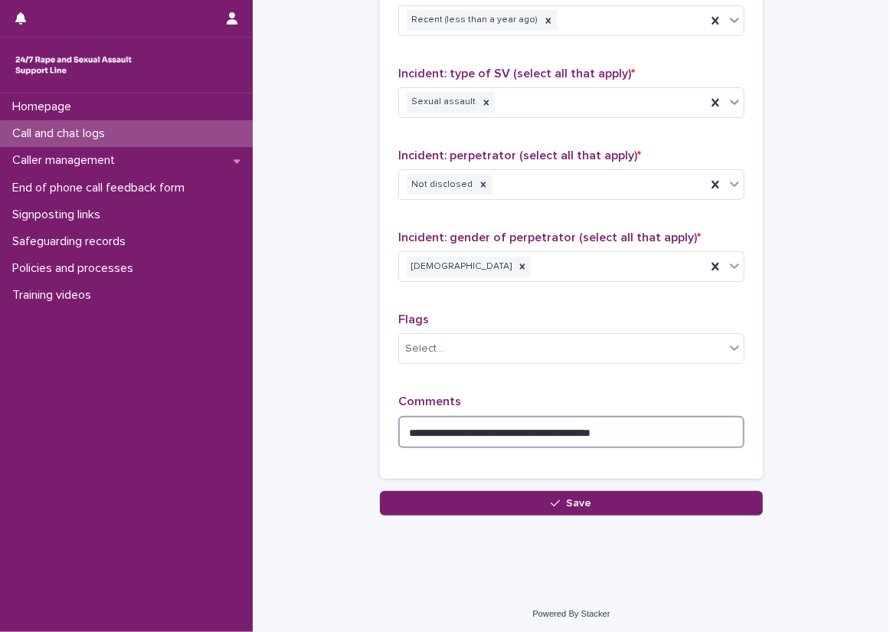
click at [696, 433] on textarea "**********" at bounding box center [571, 432] width 346 height 33
click at [684, 342] on div "Select..." at bounding box center [562, 348] width 326 height 25
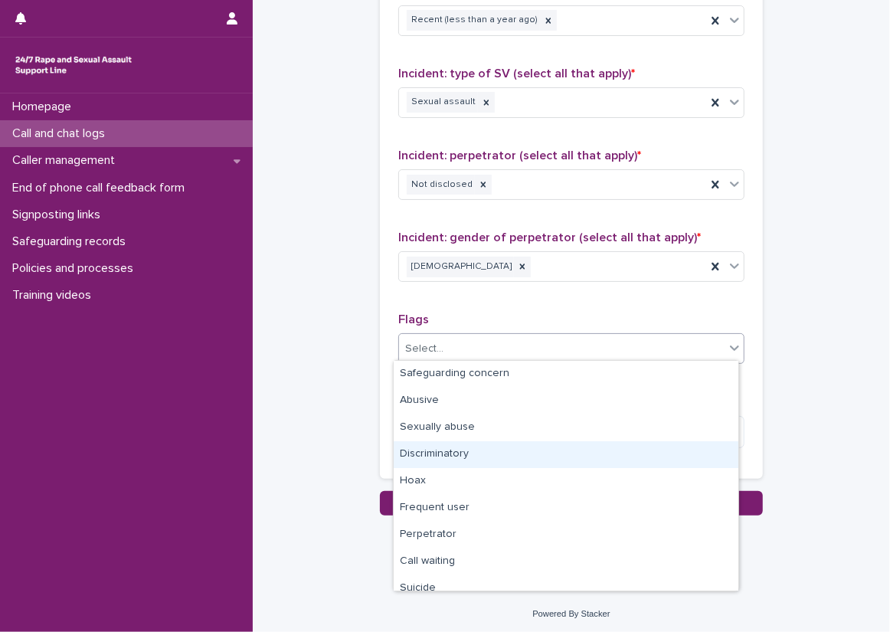
scroll to position [92, 0]
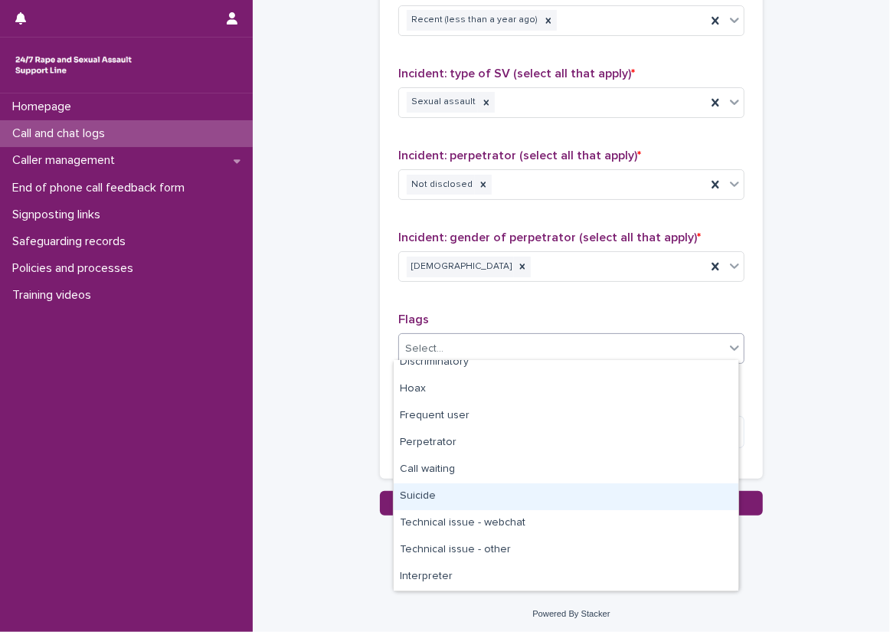
drag, startPoint x: 648, startPoint y: 538, endPoint x: 650, endPoint y: 506, distance: 31.5
click at [650, 506] on div "Suicide" at bounding box center [566, 496] width 345 height 27
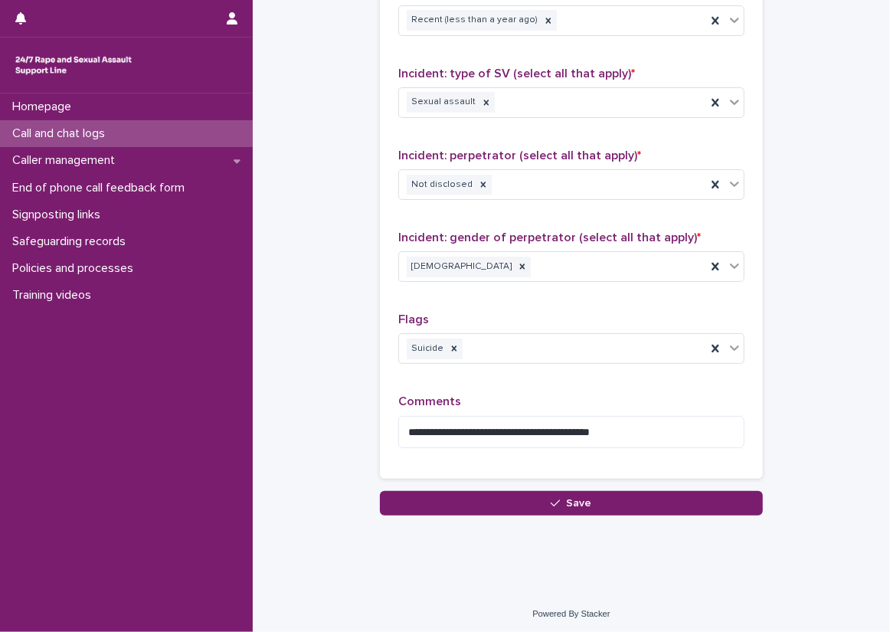
click at [714, 410] on div "**********" at bounding box center [571, 428] width 346 height 66
click at [724, 431] on textarea "**********" at bounding box center [571, 432] width 346 height 33
click at [714, 344] on icon at bounding box center [715, 348] width 15 height 15
click at [717, 382] on div "**********" at bounding box center [571, 140] width 346 height 641
click at [706, 424] on textarea "**********" at bounding box center [571, 432] width 346 height 33
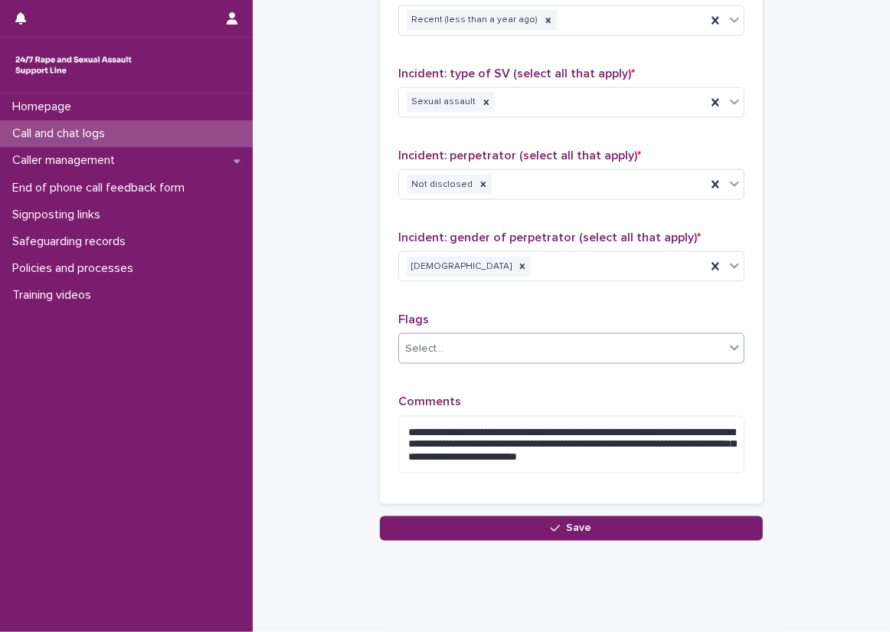
click at [706, 400] on p "Comments" at bounding box center [571, 402] width 346 height 15
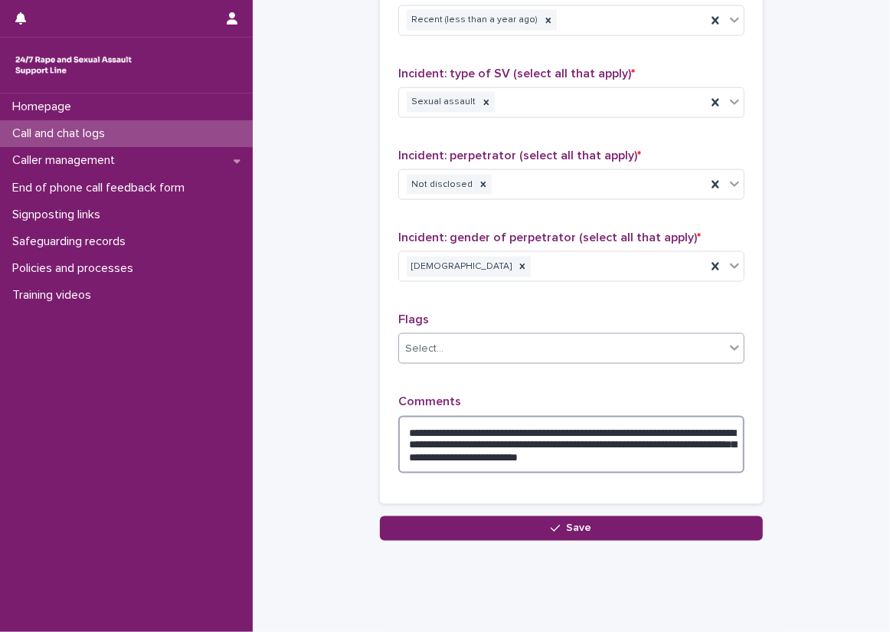
click at [607, 458] on textarea "**********" at bounding box center [571, 445] width 346 height 58
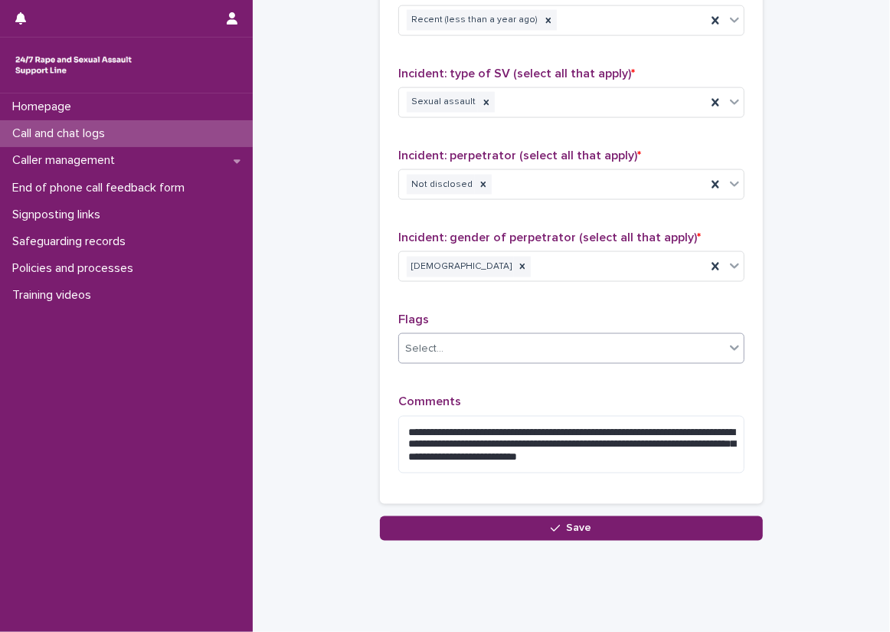
click at [642, 389] on div "**********" at bounding box center [571, 153] width 346 height 666
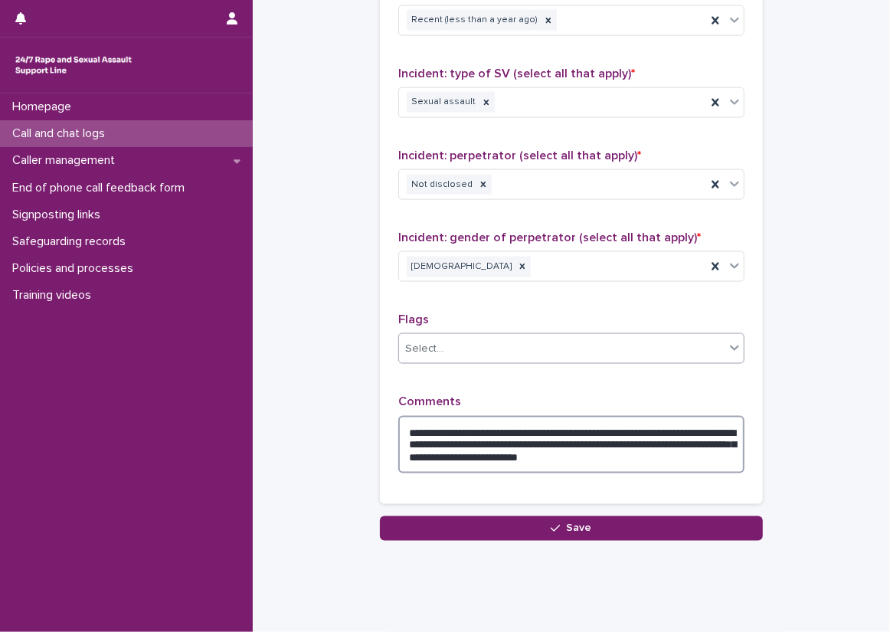
click at [716, 460] on textarea "**********" at bounding box center [571, 445] width 346 height 58
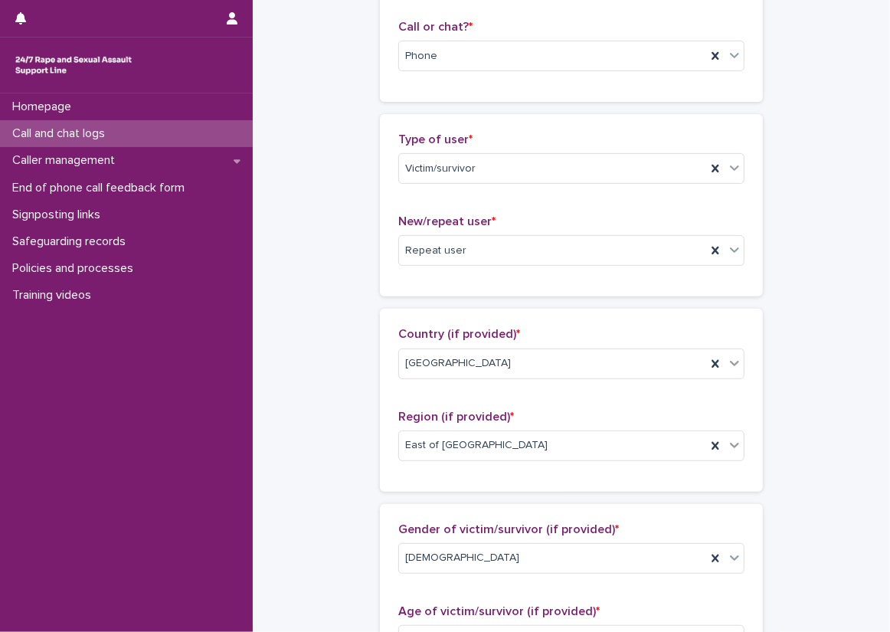
scroll to position [224, 0]
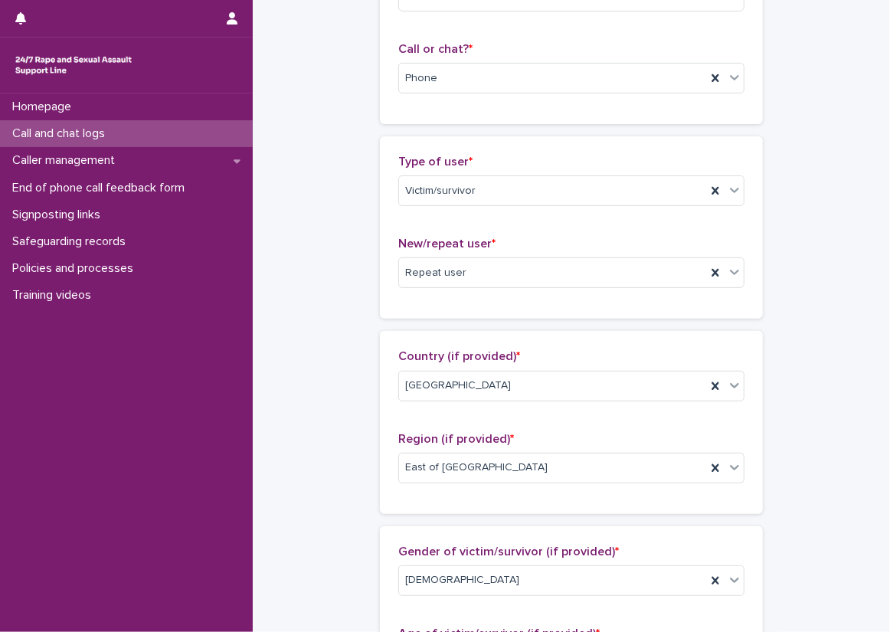
click at [336, 155] on div "**********" at bounding box center [571, 618] width 607 height 1683
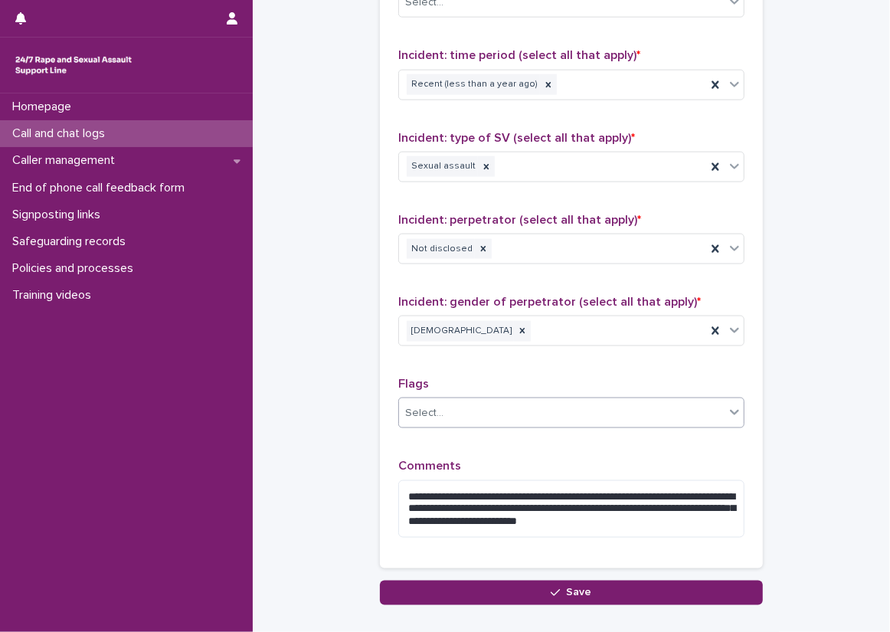
scroll to position [1170, 0]
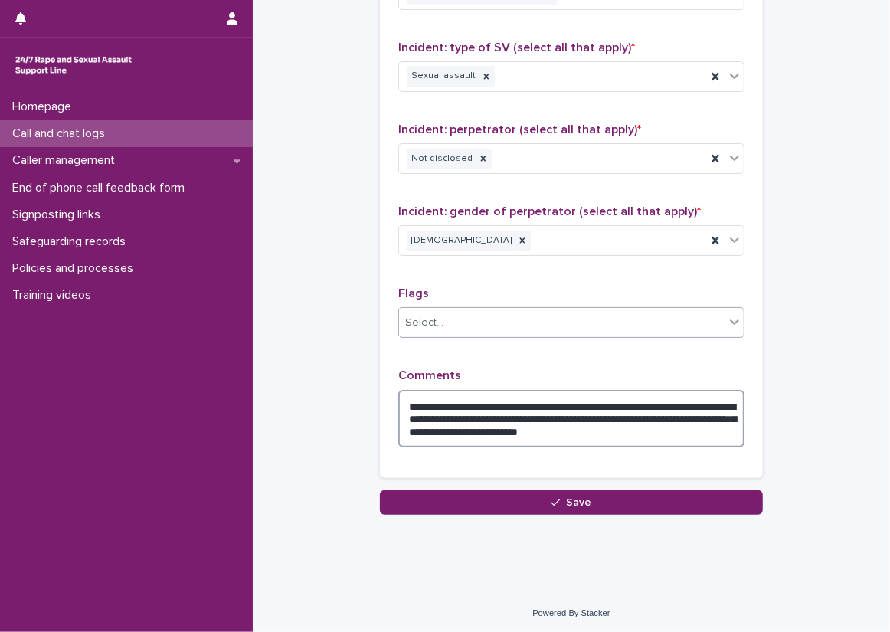
click at [717, 431] on textarea "**********" at bounding box center [571, 419] width 346 height 58
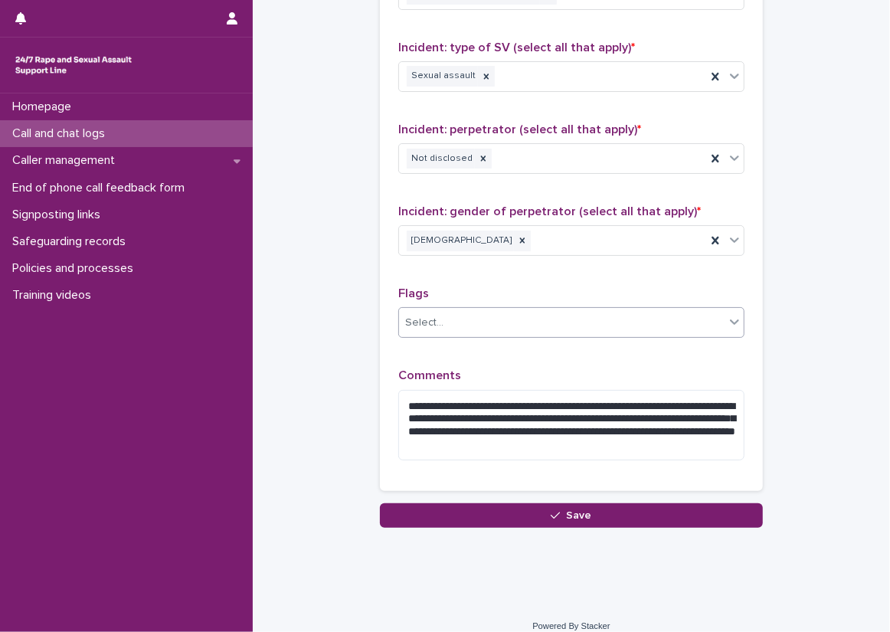
click at [661, 310] on div "Select..." at bounding box center [562, 322] width 326 height 25
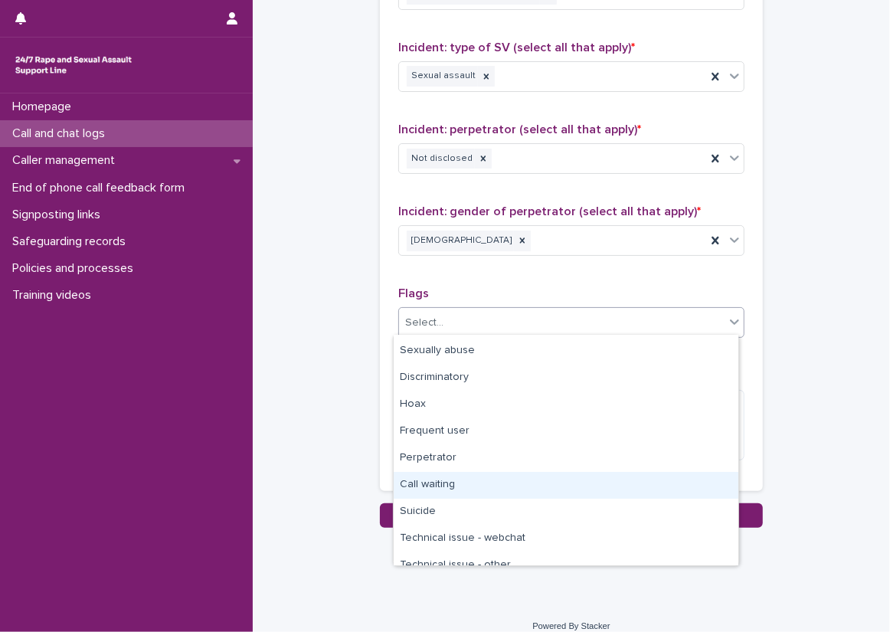
scroll to position [92, 0]
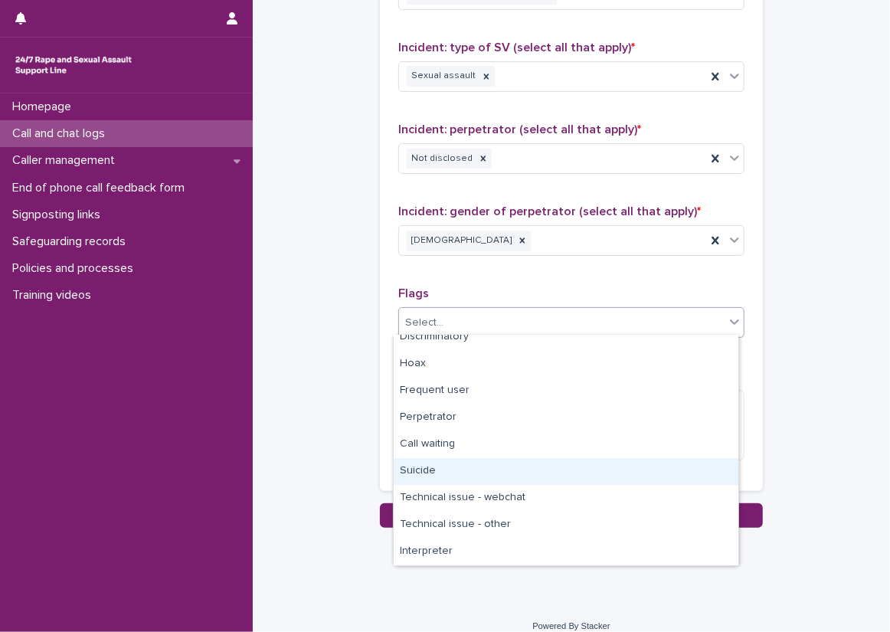
click at [504, 470] on div "Suicide" at bounding box center [566, 471] width 345 height 27
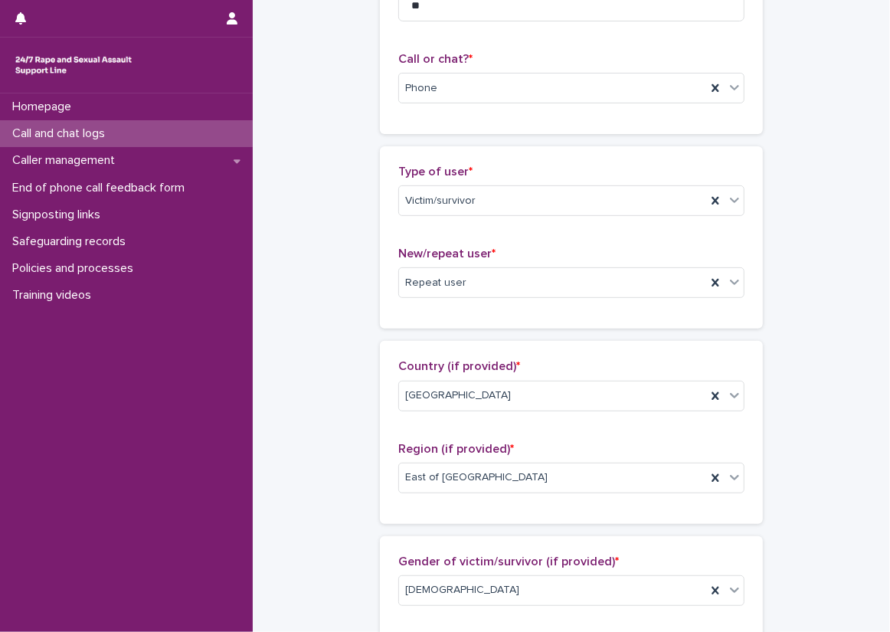
scroll to position [0, 0]
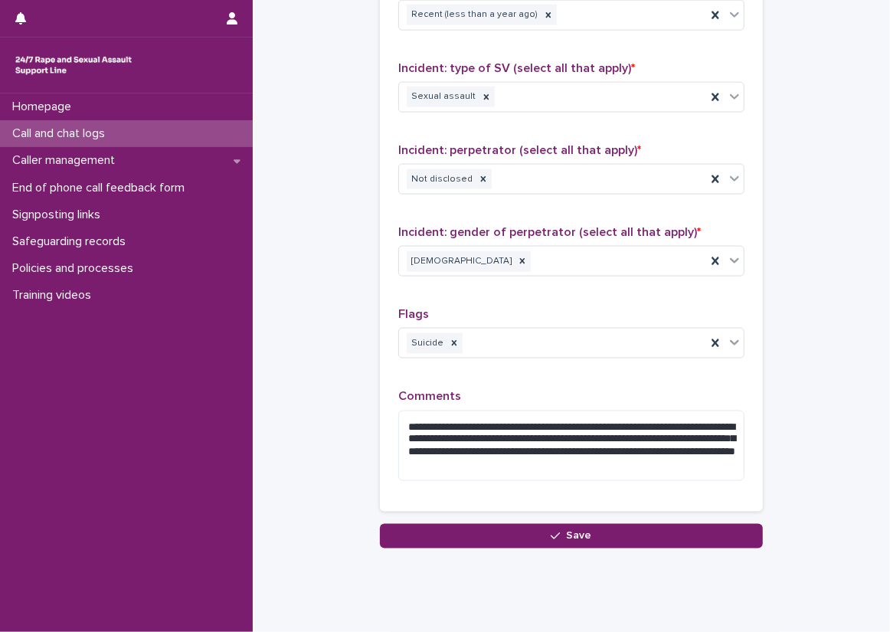
scroll to position [1182, 0]
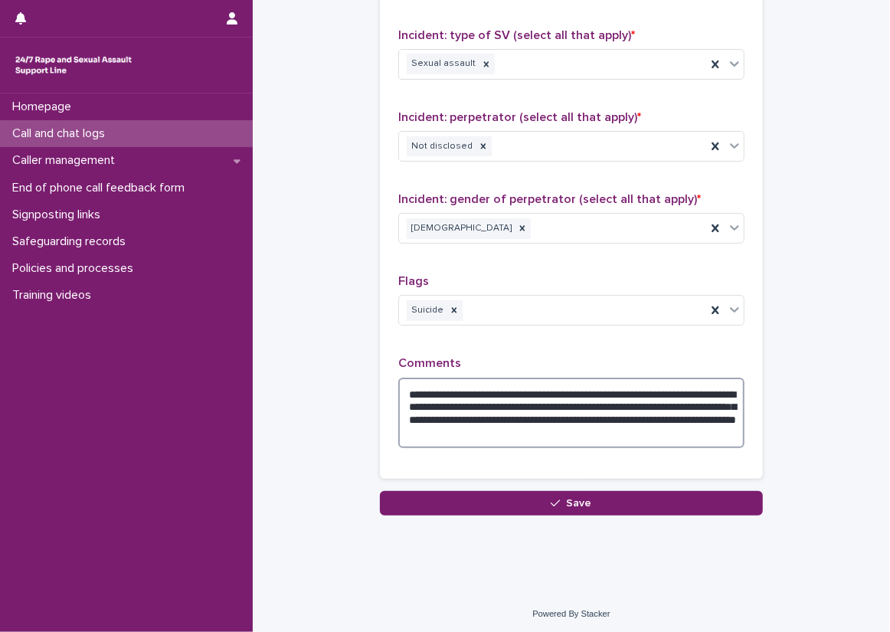
click at [717, 418] on textarea "**********" at bounding box center [571, 413] width 346 height 71
type textarea "**********"
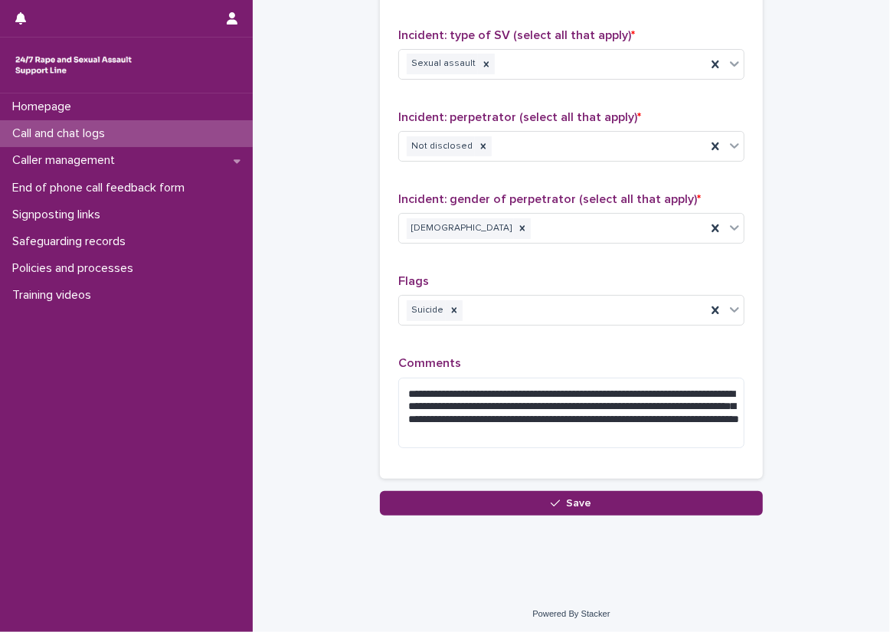
click at [756, 428] on div "**********" at bounding box center [571, 121] width 383 height 716
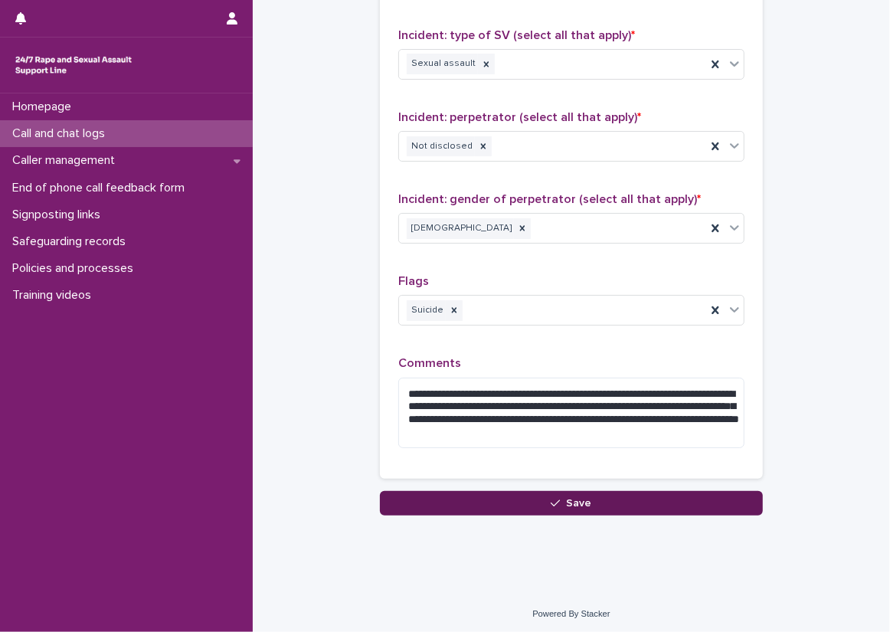
click at [546, 491] on button "Save" at bounding box center [571, 503] width 383 height 25
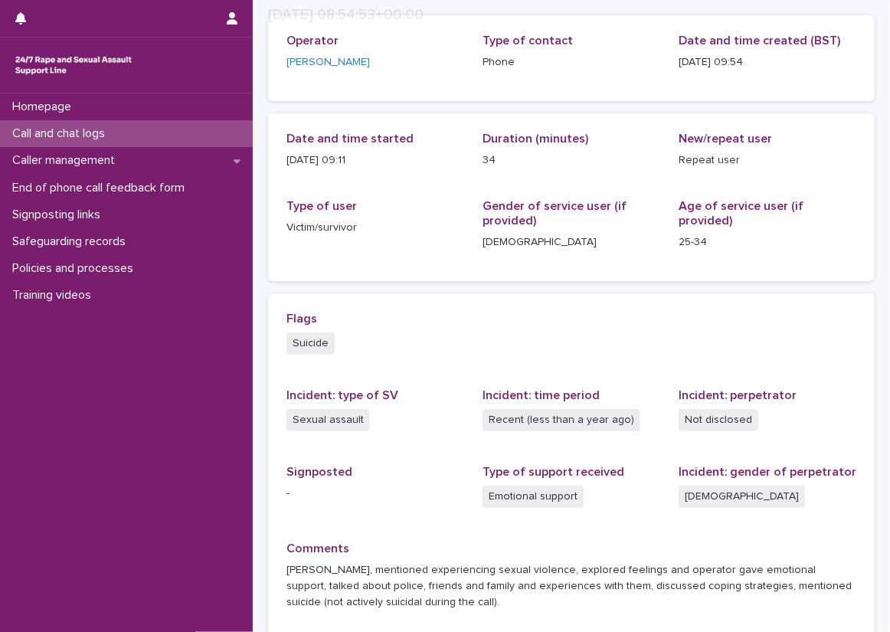
scroll to position [161, 0]
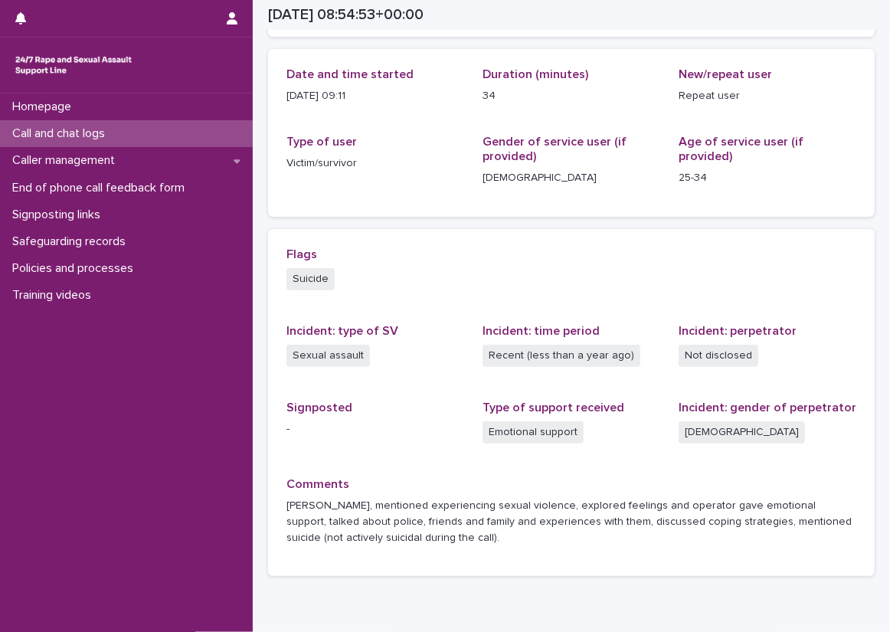
click at [218, 125] on div "Call and chat logs" at bounding box center [126, 133] width 253 height 27
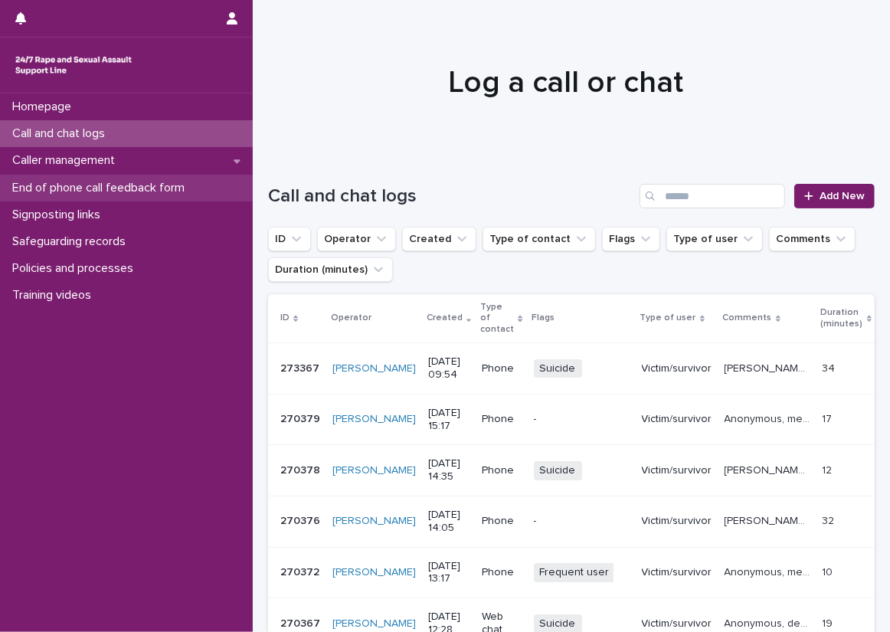
click at [172, 183] on p "End of phone call feedback form" at bounding box center [101, 188] width 191 height 15
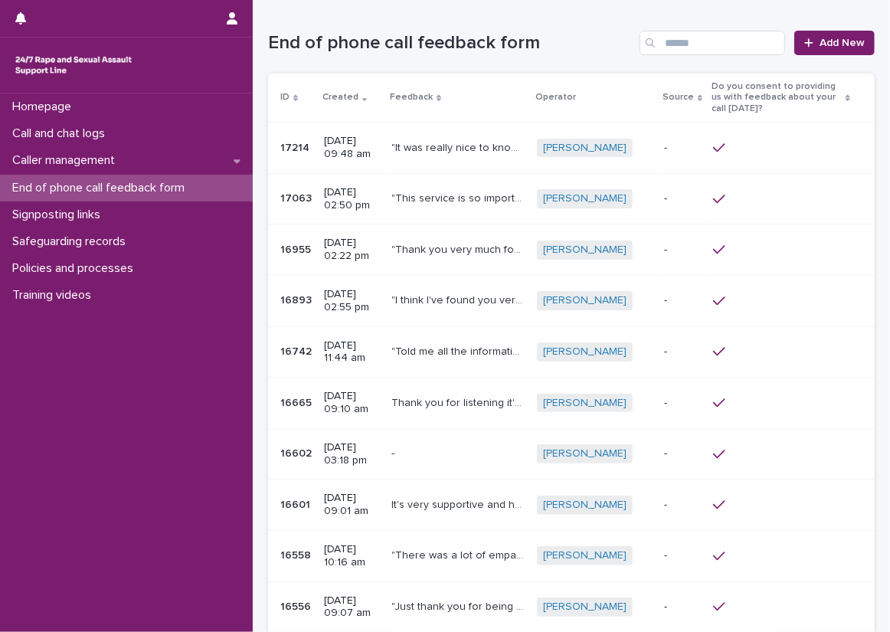
click at [647, 150] on td "[PERSON_NAME] + 0" at bounding box center [594, 148] width 127 height 51
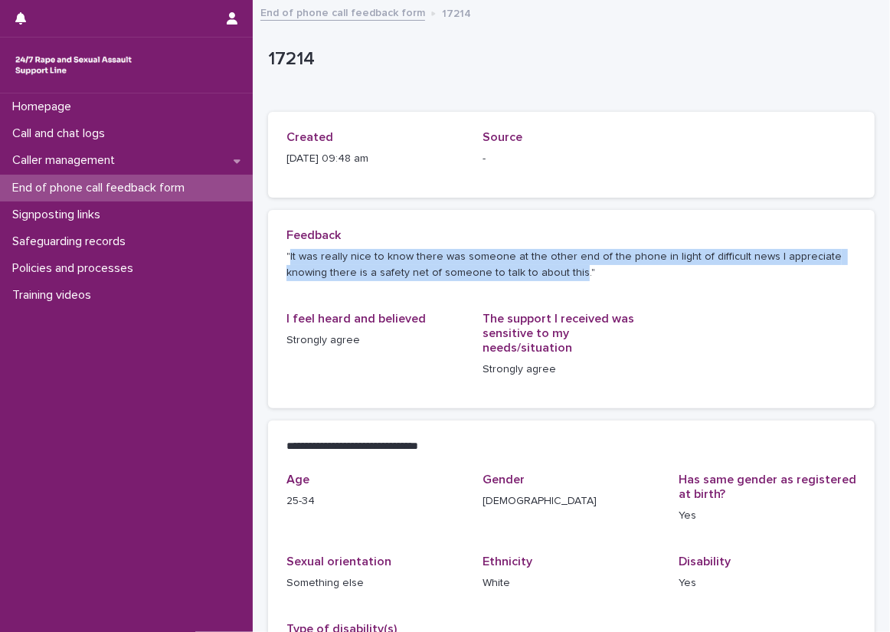
drag, startPoint x: 290, startPoint y: 251, endPoint x: 572, endPoint y: 267, distance: 282.4
click at [572, 267] on p ""It was really nice to know there was someone at the other end of the phone in …" at bounding box center [572, 265] width 570 height 32
copy p "It was really nice to know there was someone at the other end of the phone in l…"
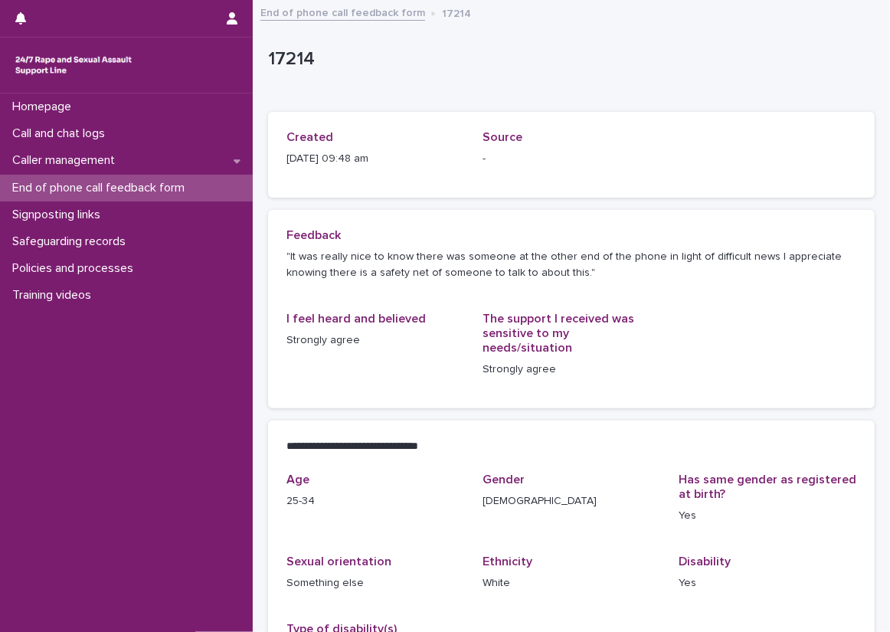
click at [330, 151] on p "[DATE] 09:48 am" at bounding box center [376, 159] width 178 height 16
click at [175, 148] on div "Caller management" at bounding box center [126, 160] width 253 height 27
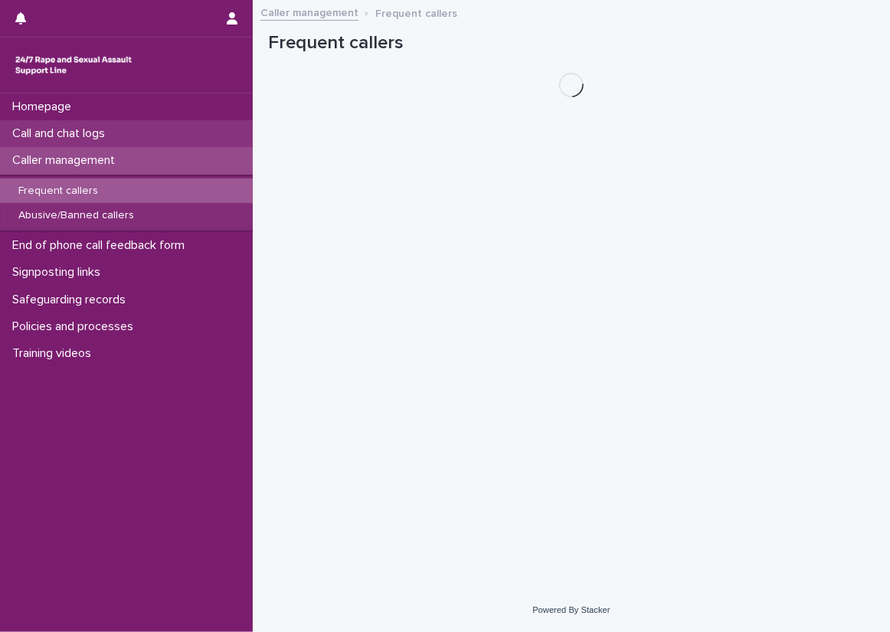
click at [175, 126] on div "Call and chat logs" at bounding box center [126, 133] width 253 height 27
